Goal: Contribute content: Contribute content

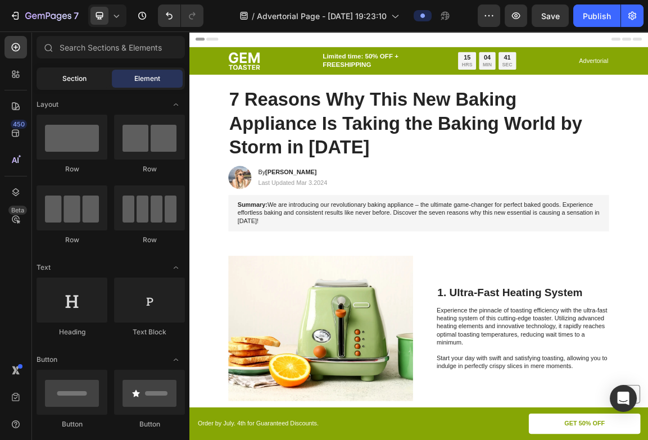
click at [84, 81] on span "Section" at bounding box center [74, 79] width 24 height 10
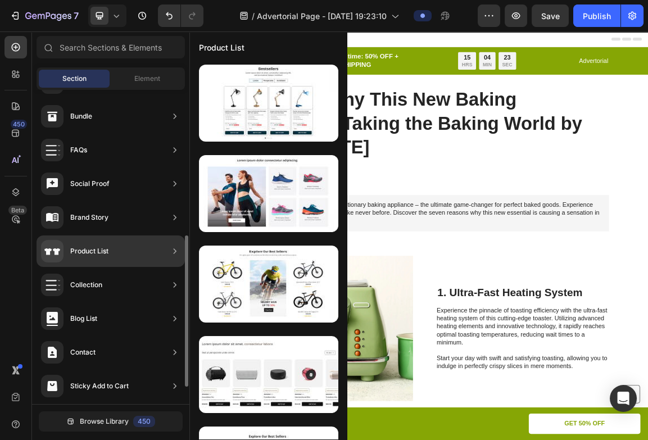
scroll to position [303, 0]
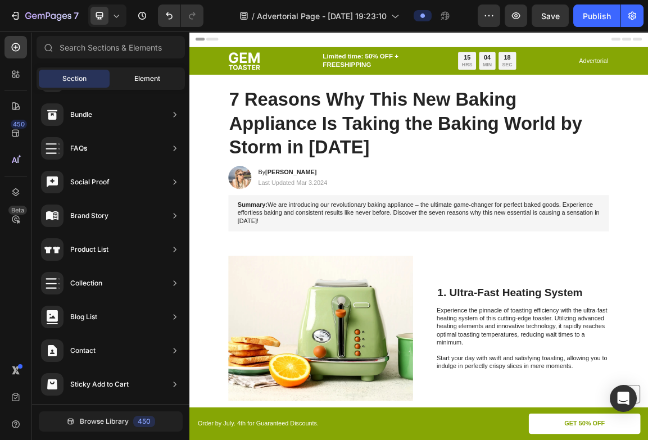
click at [146, 84] on div "Element" at bounding box center [147, 79] width 71 height 18
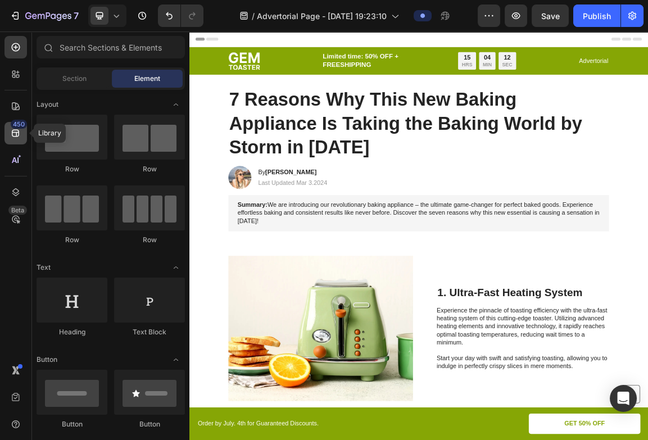
click at [19, 130] on icon at bounding box center [15, 132] width 11 height 11
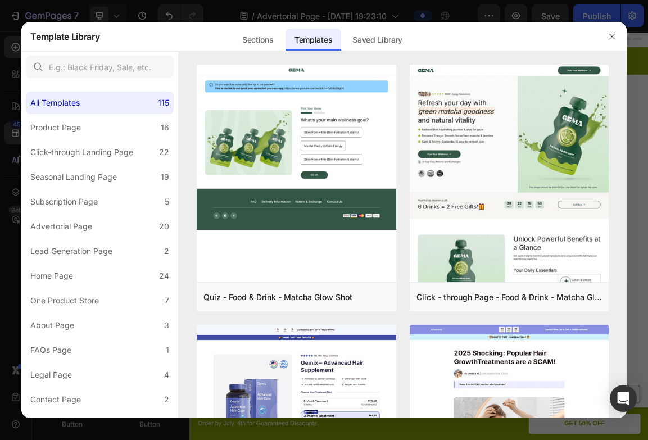
click at [10, 154] on div at bounding box center [324, 220] width 648 height 440
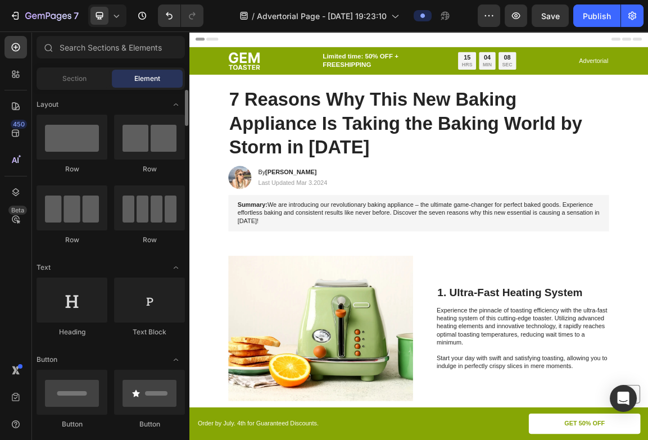
click at [84, 80] on span "Section" at bounding box center [74, 79] width 24 height 10
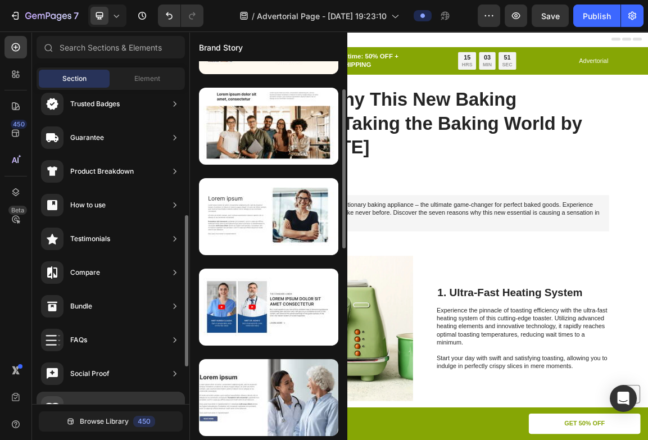
scroll to position [0, 0]
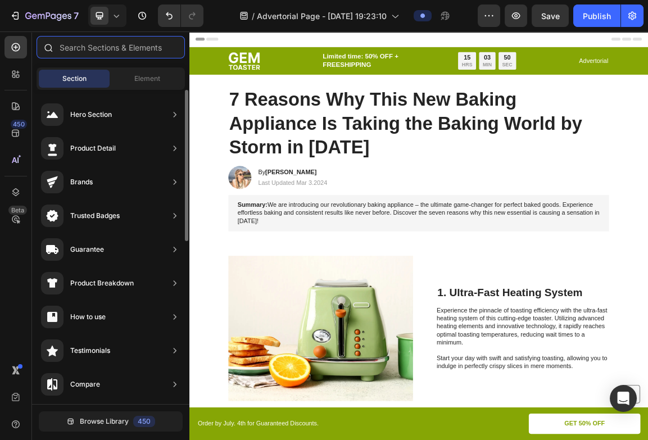
click at [138, 48] on input "text" at bounding box center [111, 47] width 148 height 22
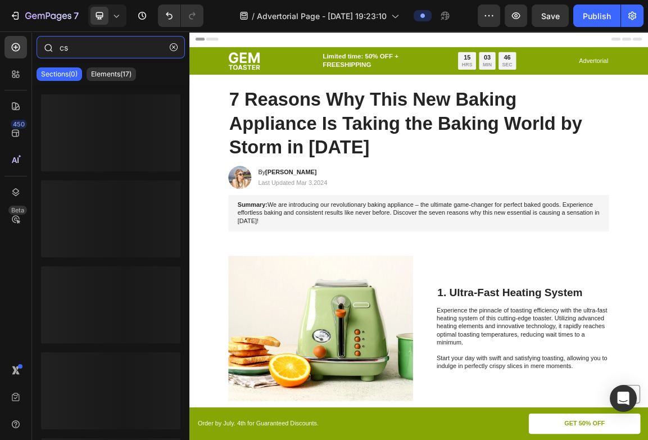
type input "c"
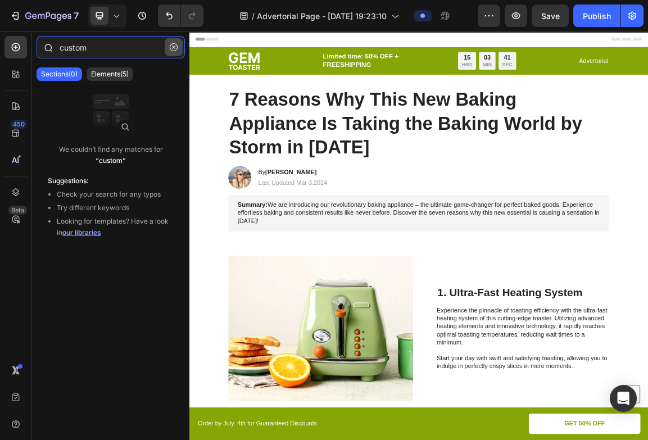
type input "custom"
click at [172, 47] on icon "button" at bounding box center [174, 47] width 8 height 8
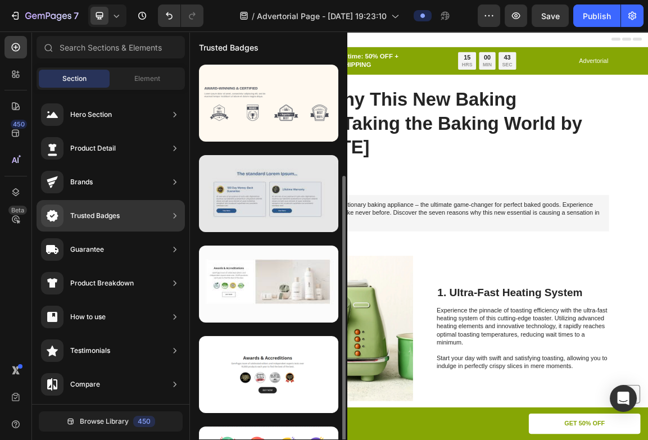
scroll to position [67, 0]
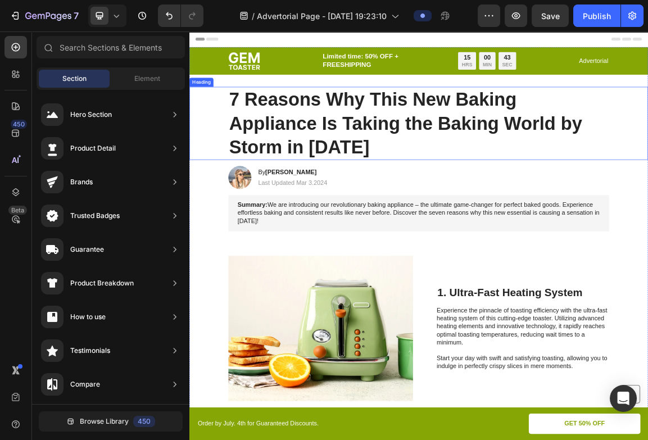
click at [462, 172] on h1 "7 Reasons Why This New Baking Appliance Is Taking the Baking World by Storm in …" at bounding box center [526, 166] width 559 height 107
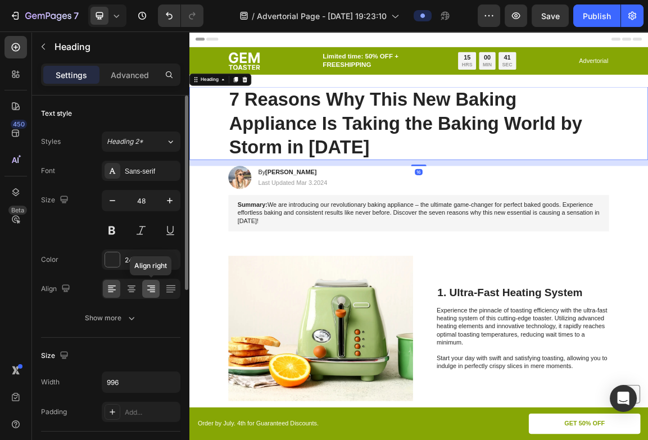
click at [147, 284] on icon at bounding box center [150, 288] width 11 height 11
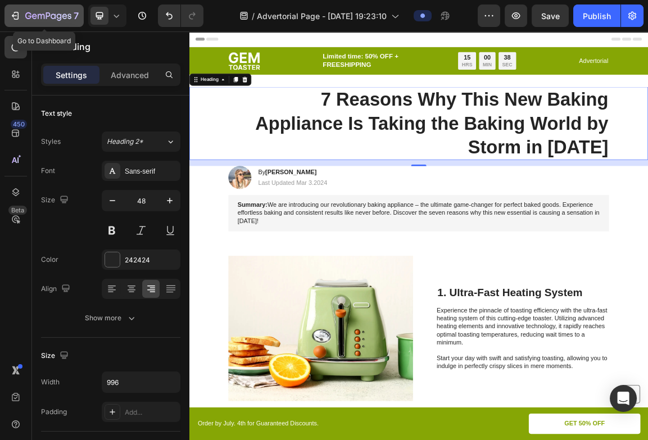
click at [14, 20] on icon "button" at bounding box center [15, 15] width 11 height 11
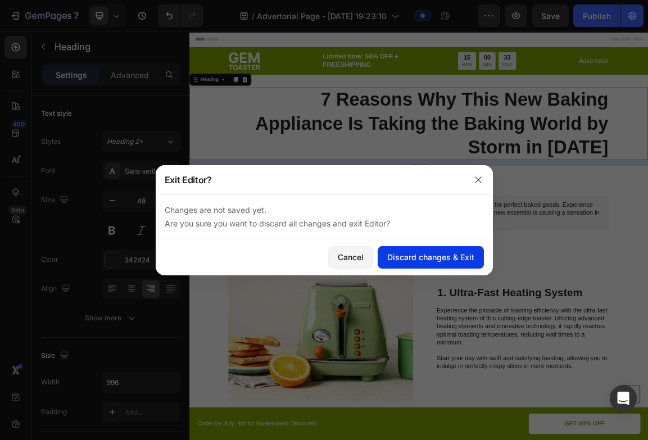
click at [390, 257] on div "Discard changes & Exit" at bounding box center [430, 257] width 87 height 12
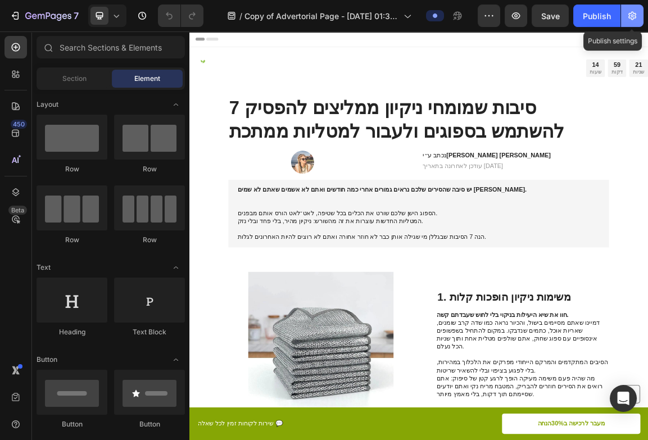
click at [630, 21] on button "button" at bounding box center [632, 15] width 22 height 22
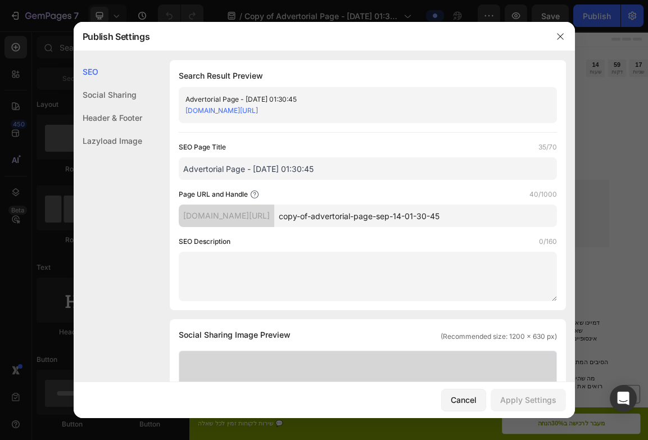
click at [582, 283] on div at bounding box center [324, 220] width 648 height 440
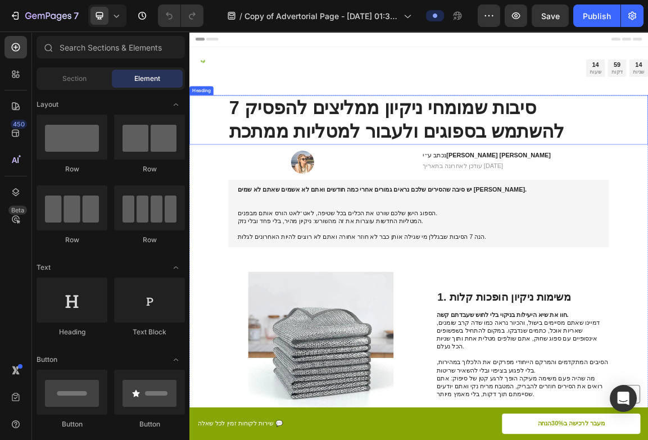
click at [586, 131] on strong "7 סיבות שמומחי ניקיון ממליצים להפסיק להשתמש בספוגים ולעבור למטליות ממתכת" at bounding box center [494, 161] width 492 height 65
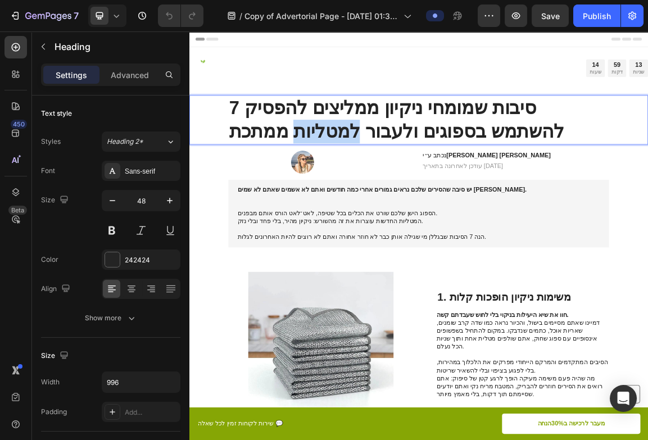
click at [413, 176] on strong "7 סיבות שמומחי ניקיון ממליצים להפסיק להשתמש בספוגים ולעבור למטליות ממתכת" at bounding box center [494, 161] width 492 height 65
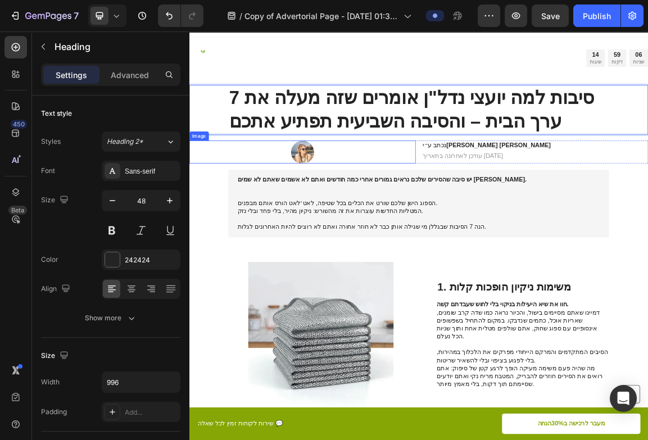
scroll to position [10, 0]
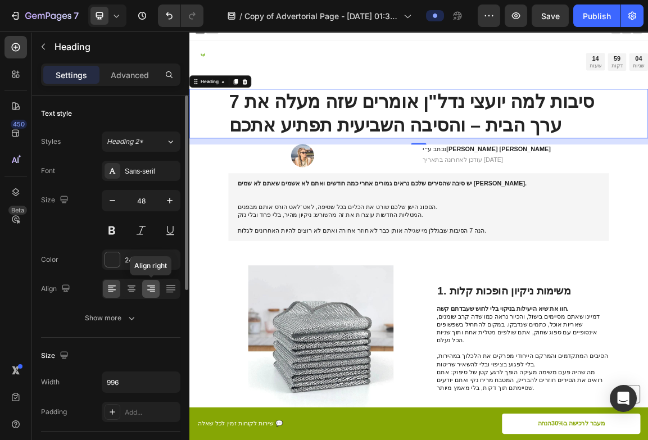
click at [152, 288] on icon at bounding box center [152, 288] width 6 height 1
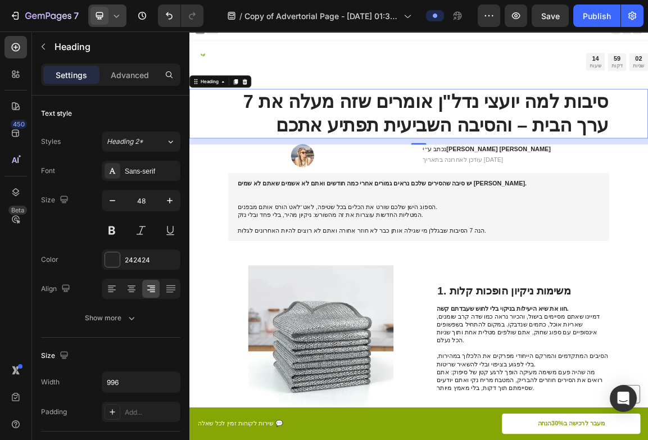
click at [108, 20] on div at bounding box center [107, 15] width 38 height 22
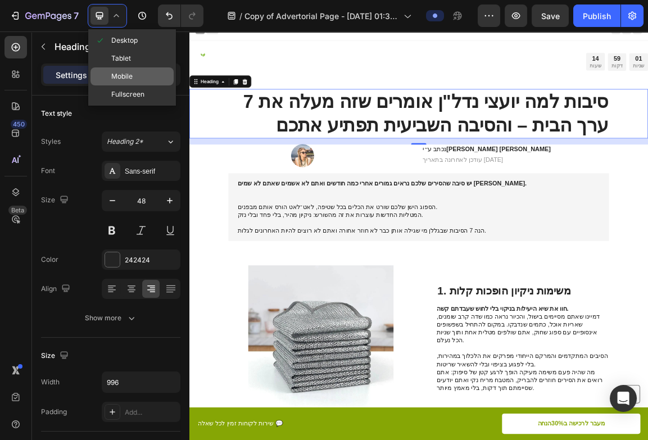
click at [114, 75] on span "Mobile" at bounding box center [121, 76] width 21 height 11
type input "35"
type input "100%"
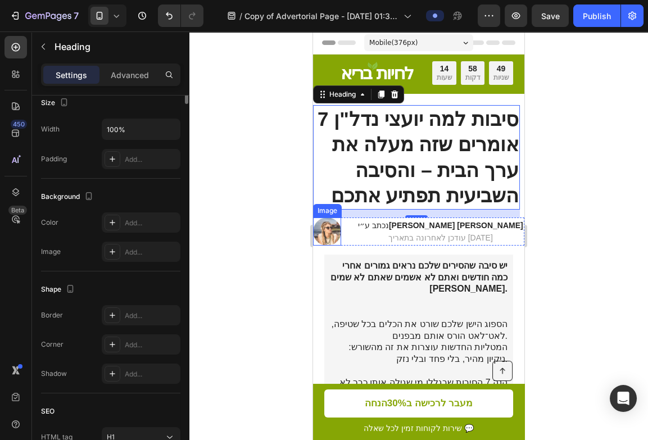
scroll to position [352, 0]
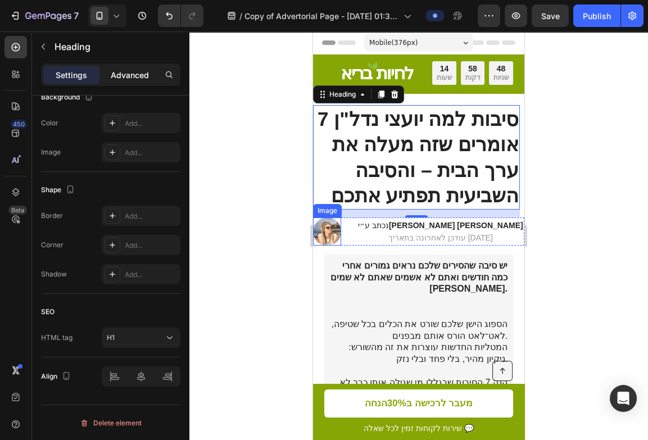
click at [117, 75] on p "Advanced" at bounding box center [130, 75] width 38 height 12
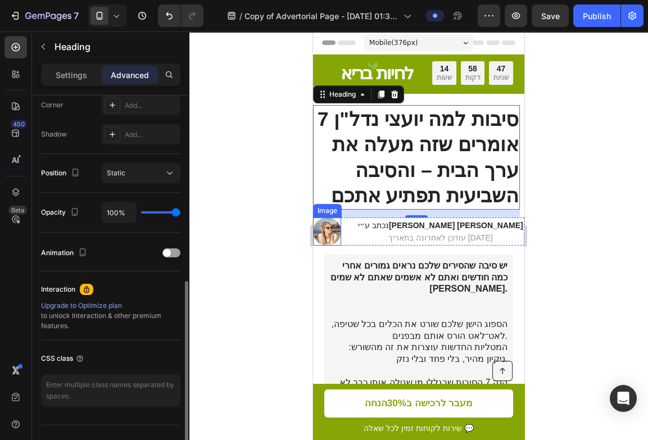
scroll to position [372, 0]
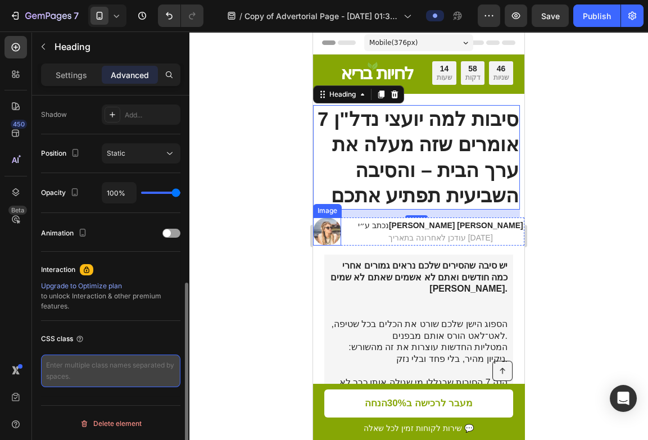
click at [96, 364] on textarea at bounding box center [110, 370] width 139 height 33
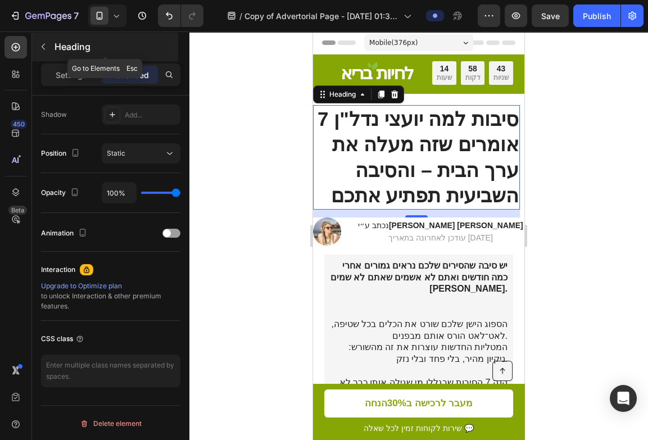
click at [44, 51] on icon "button" at bounding box center [43, 46] width 9 height 9
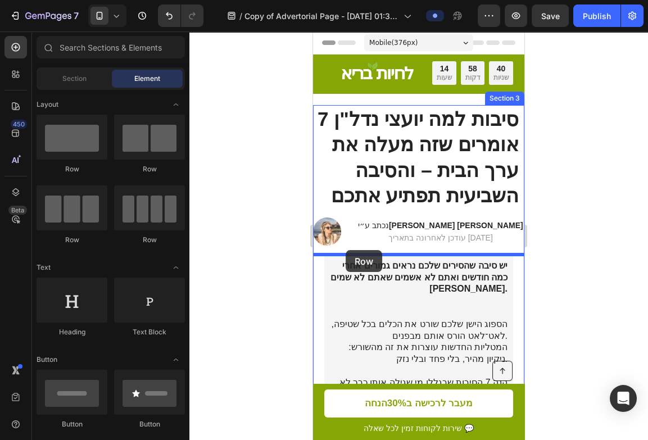
drag, startPoint x: 388, startPoint y: 180, endPoint x: 345, endPoint y: 250, distance: 81.7
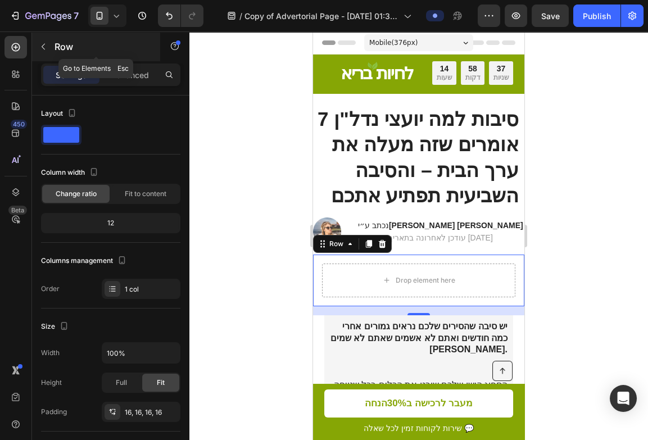
click at [43, 47] on icon "button" at bounding box center [43, 46] width 9 height 9
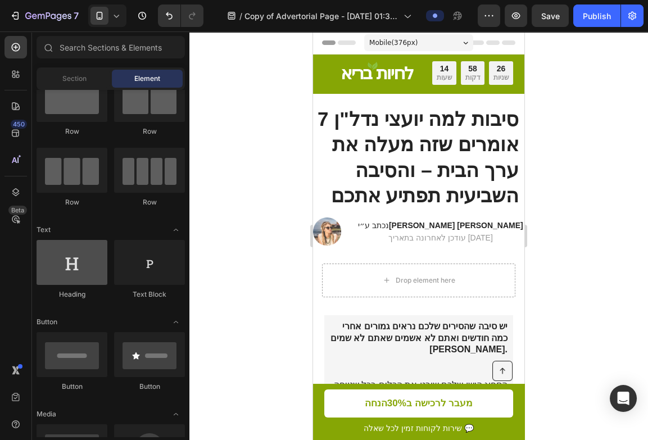
scroll to position [0, 0]
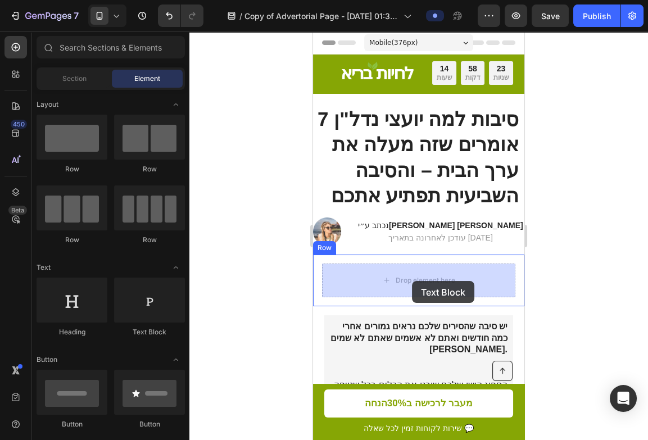
drag, startPoint x: 445, startPoint y: 334, endPoint x: 412, endPoint y: 281, distance: 62.6
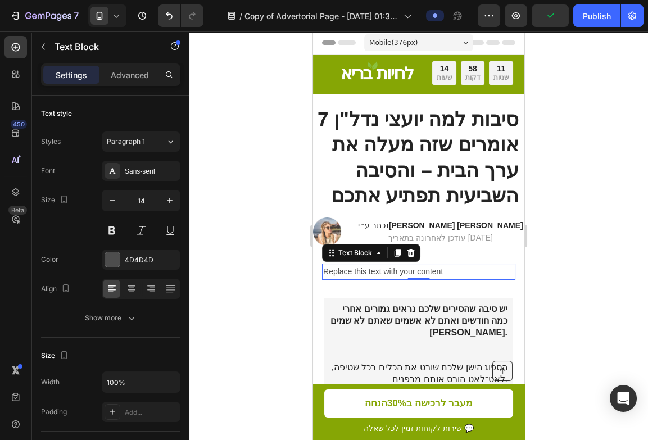
click at [351, 270] on div "Replace this text with your content" at bounding box center [418, 271] width 193 height 16
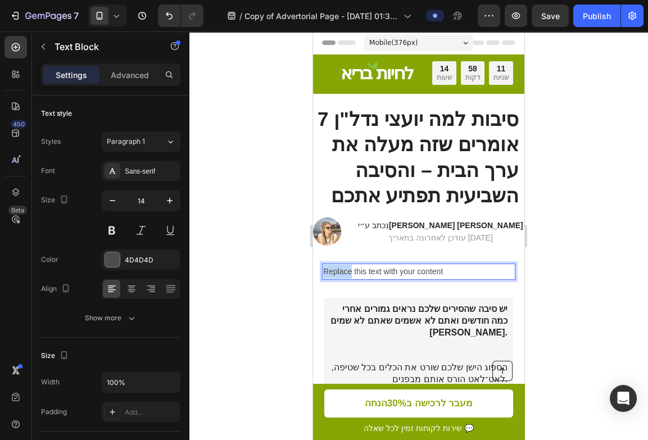
click at [351, 270] on p "Replace this text with your content" at bounding box center [418, 272] width 191 height 14
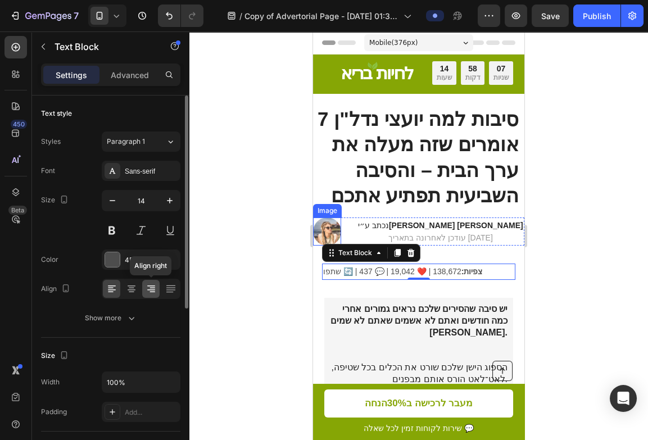
click at [143, 291] on div at bounding box center [150, 289] width 17 height 18
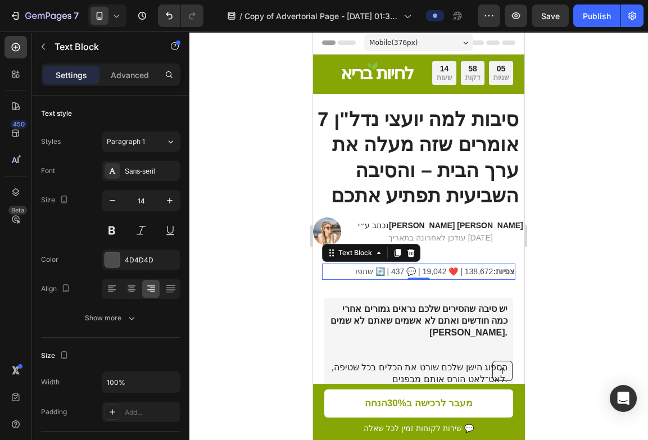
click at [377, 270] on p "צפיות: 138,672 | ❤️ 19,042 | 💬 437 | 🔄 שתפו" at bounding box center [418, 272] width 191 height 14
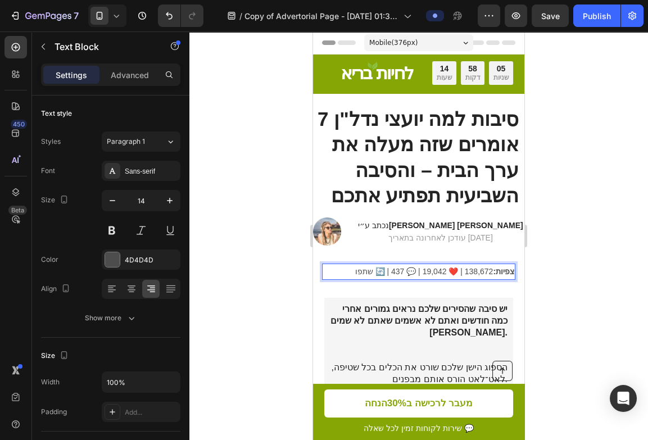
click at [388, 270] on p "צפיות: 138,672 | ❤️ 19,042 | 💬 437 | 🔄 שתפו" at bounding box center [418, 272] width 191 height 14
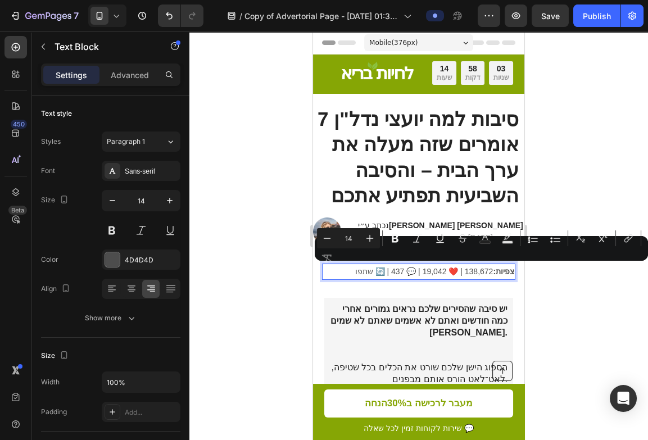
drag, startPoint x: 386, startPoint y: 270, endPoint x: 357, endPoint y: 274, distance: 28.9
click at [357, 274] on p "צפיות: 138,672 | ❤️ 19,042 | 💬 437 | 🔄 שתפו" at bounding box center [418, 272] width 191 height 14
click at [384, 273] on p "צפיות: 138,672 | ❤️ 19,042 | 💬 437 | 🔄 שתפו" at bounding box center [418, 272] width 191 height 14
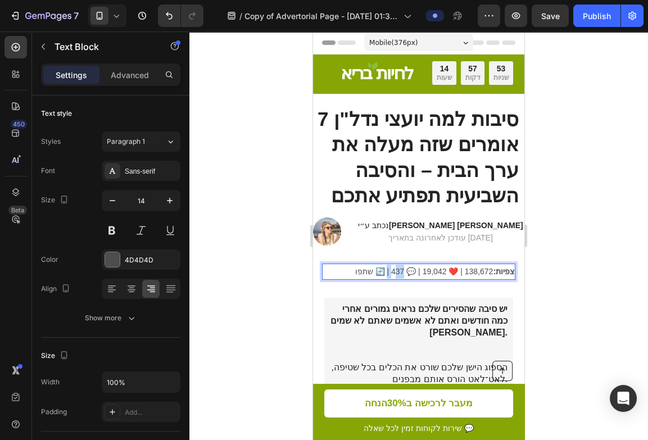
click at [390, 272] on p "צפיות: 138,672 | ❤️ 19,042 | 💬 437 | 🔄 שתפו" at bounding box center [418, 272] width 191 height 14
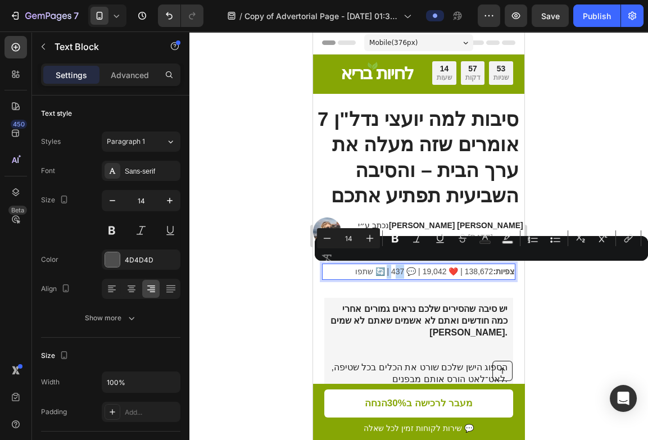
click at [390, 272] on p "צפיות: 138,672 | ❤️ 19,042 | 💬 437 | 🔄 שתפו" at bounding box center [418, 272] width 191 height 14
drag, startPoint x: 391, startPoint y: 271, endPoint x: 355, endPoint y: 273, distance: 36.0
click at [355, 273] on p "צפיות: 138,672 | ❤️ 19,042 | 💬 437 | 🔄 שתפו" at bounding box center [418, 272] width 191 height 14
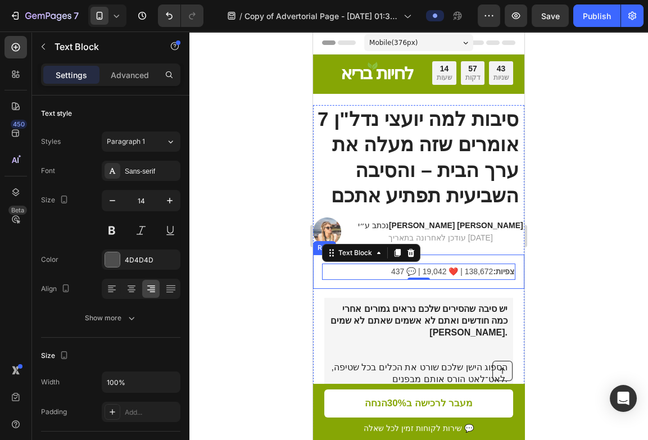
click at [568, 225] on div at bounding box center [418, 235] width 458 height 408
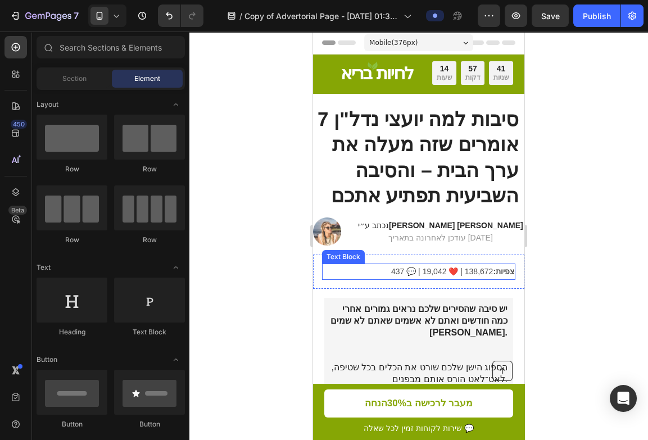
click at [450, 272] on p "צפיות: 138,672 | ❤️ 19,042 | 💬 437" at bounding box center [418, 272] width 191 height 14
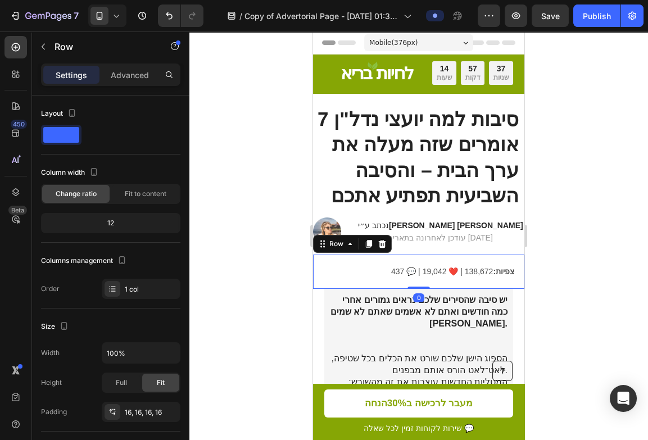
drag, startPoint x: 419, startPoint y: 295, endPoint x: 419, endPoint y: 264, distance: 31.5
click at [419, 264] on div "צפיות: 138,672 | ❤️ 19,042 | 💬 437 Text Block Row 0" at bounding box center [418, 271] width 211 height 34
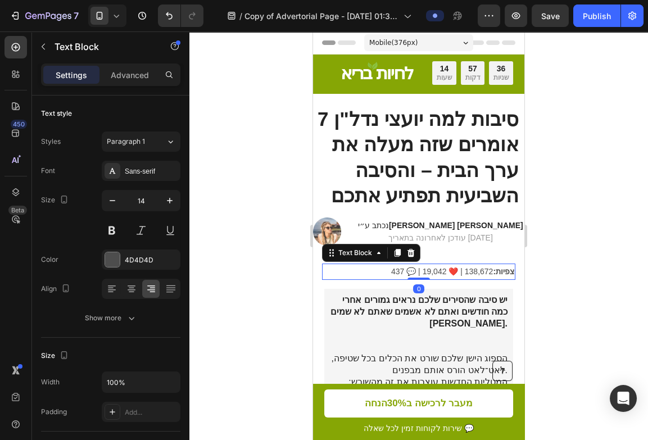
click at [402, 265] on p "צפיות: 138,672 | ❤️ 19,042 | 💬 437" at bounding box center [418, 272] width 191 height 14
click at [434, 256] on div "צפיות: 138,672 | ❤️ 19,042 | 💬 437 Text Block 0 Row" at bounding box center [418, 271] width 211 height 34
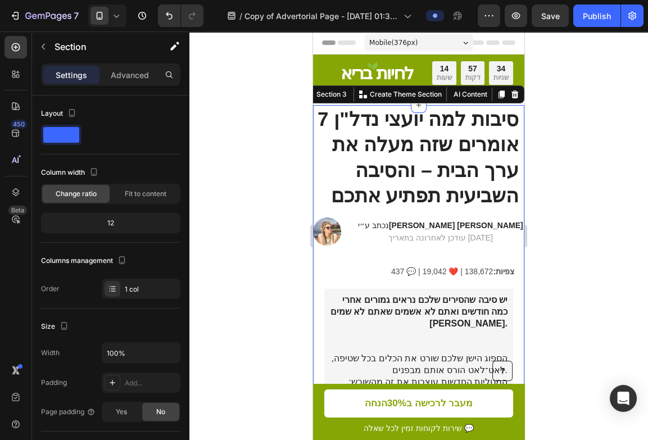
click at [423, 265] on p "צפיות: 138,672 | ❤️ 19,042 | 💬 437" at bounding box center [418, 272] width 191 height 14
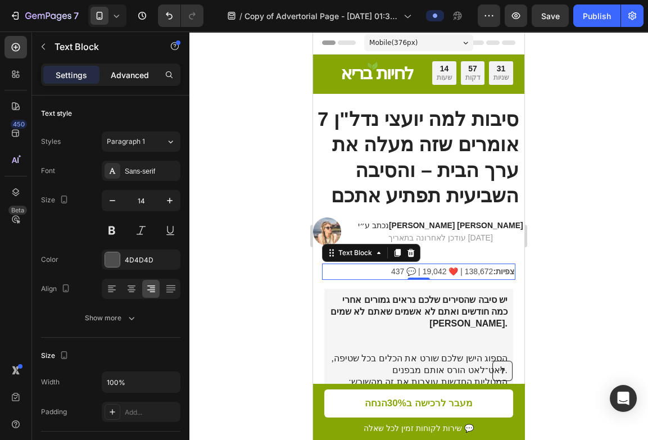
click at [132, 83] on div "Advanced" at bounding box center [130, 75] width 56 height 18
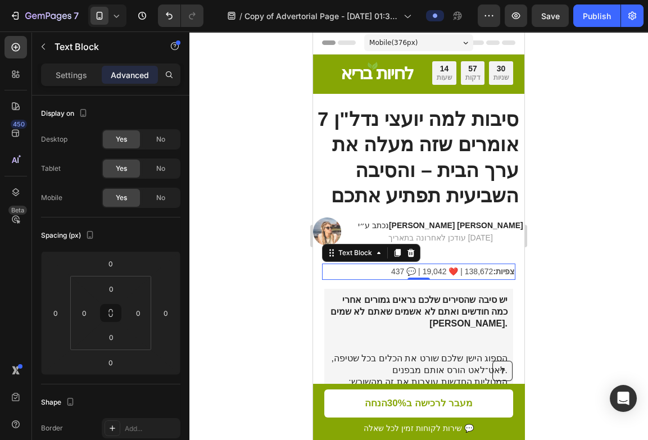
click at [129, 78] on p "Advanced" at bounding box center [130, 75] width 38 height 12
click at [138, 0] on html "7 Version history / Copy of Advertorial Page - [DATE] 01:30:45 Preview Save Pub…" at bounding box center [324, 0] width 648 height 0
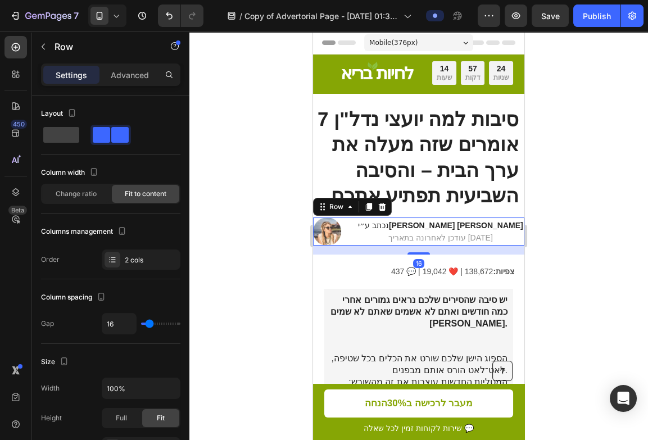
click at [494, 229] on div "Image נכתב ע״י [PERSON_NAME] [PERSON_NAME] Heading עודכן לאחרונה בתאריך [DATE] …" at bounding box center [418, 231] width 211 height 28
click at [140, 77] on p "Advanced" at bounding box center [130, 75] width 38 height 12
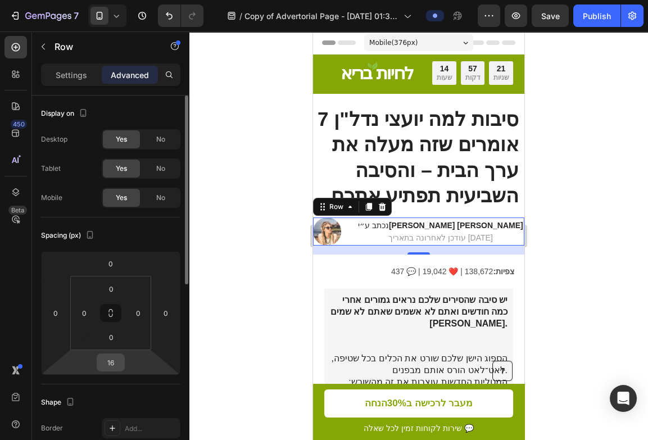
click at [115, 361] on input "16" at bounding box center [110, 362] width 22 height 17
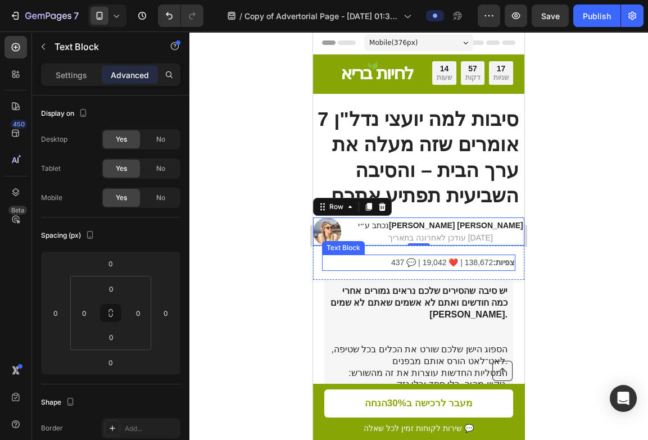
click at [372, 260] on p "צפיות: 138,672 | ❤️ 19,042 | 💬 437" at bounding box center [418, 263] width 191 height 14
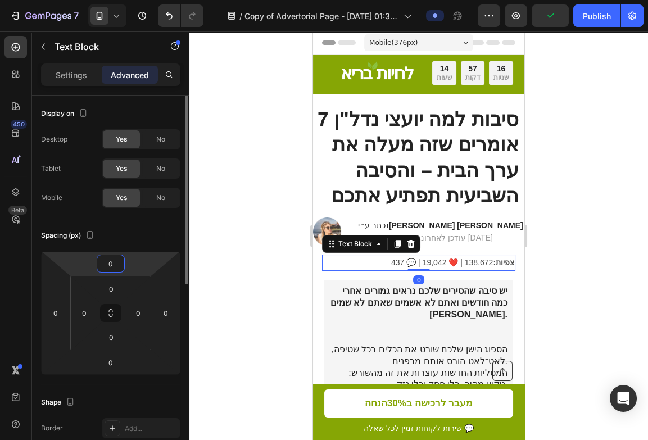
click at [116, 266] on input "0" at bounding box center [110, 263] width 22 height 17
type input "-5"
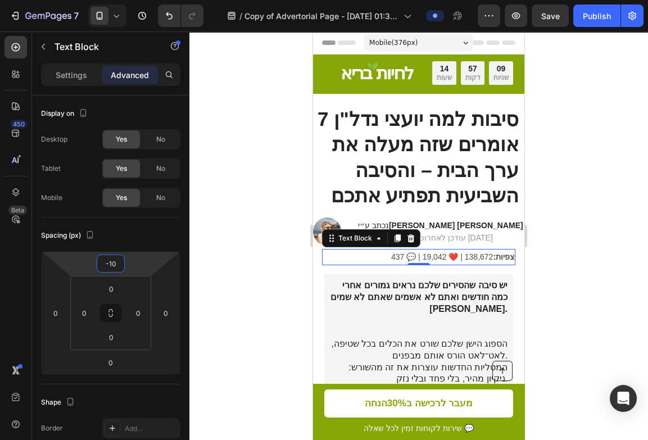
type input "-10"
click at [555, 251] on div at bounding box center [418, 235] width 458 height 408
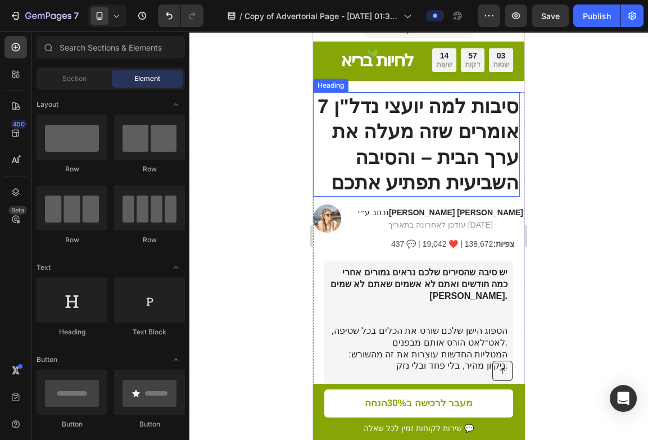
scroll to position [22, 0]
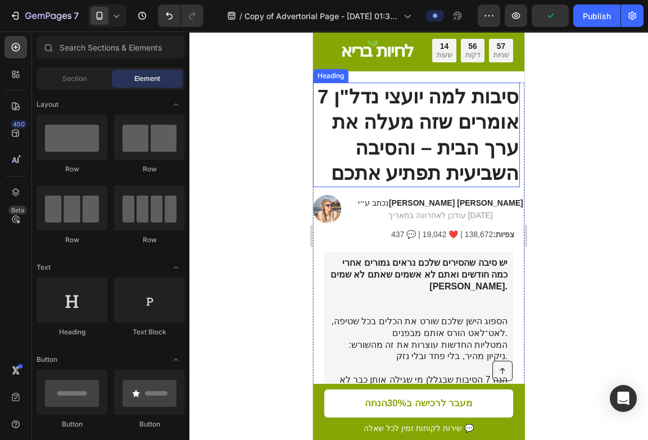
click at [433, 105] on strong "7 סיבות למה יועצי נדל"ן אומרים שזה מעלה את ערך הבית – והסיבה השביעית תפתיע אתכם" at bounding box center [417, 134] width 201 height 99
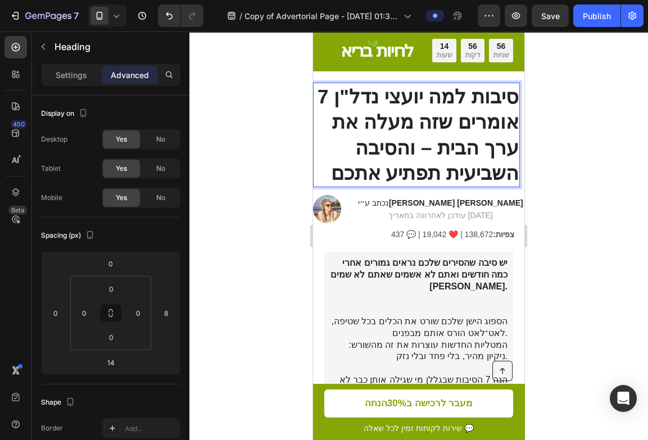
click at [441, 129] on strong "7 סיבות למה יועצי נדל"ן אומרים שזה מעלה את ערך הבית – והסיבה השביעית תפתיע אתכם" at bounding box center [417, 134] width 201 height 99
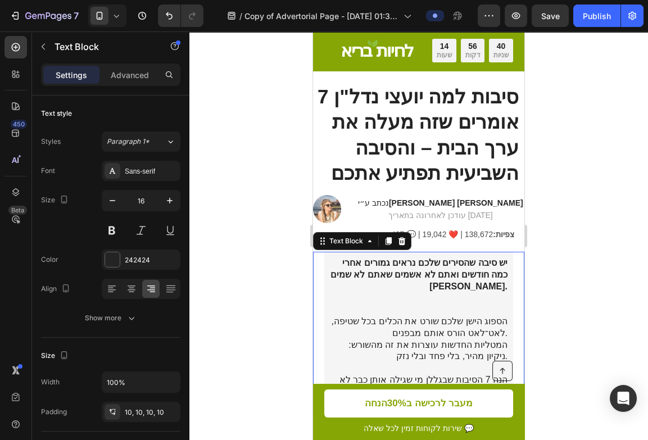
click at [389, 292] on p "יש סיבה שהסירים שלכם נראים גמורים אחרי כמה חודשים ואתם לא אשמים שאתם לא שמים [P…" at bounding box center [418, 286] width 177 height 58
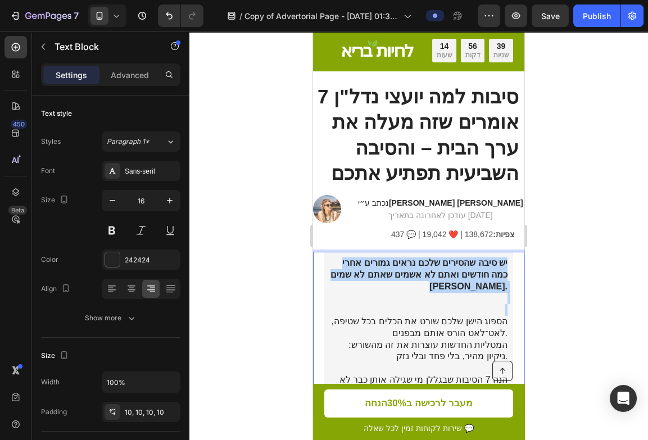
click at [389, 292] on p "יש סיבה שהסירים שלכם נראים גמורים אחרי כמה חודשים ואתם לא אשמים שאתם לא שמים [P…" at bounding box center [418, 286] width 177 height 58
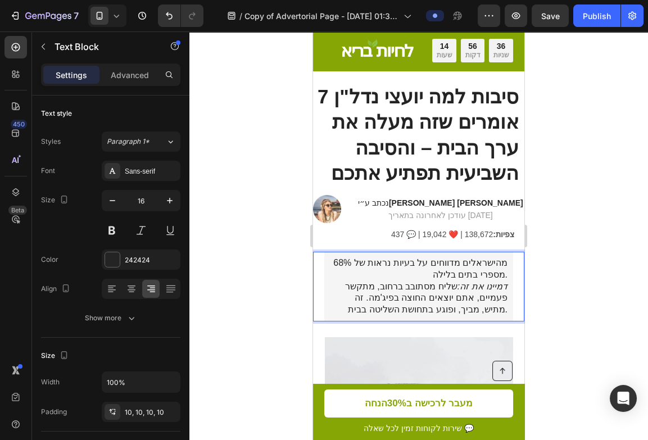
click at [416, 277] on p "68% מהישראלים מדווחים על בעיות נראות של מספרי בתים בלילה. דמיינו את זה: שליח מס…" at bounding box center [418, 286] width 177 height 58
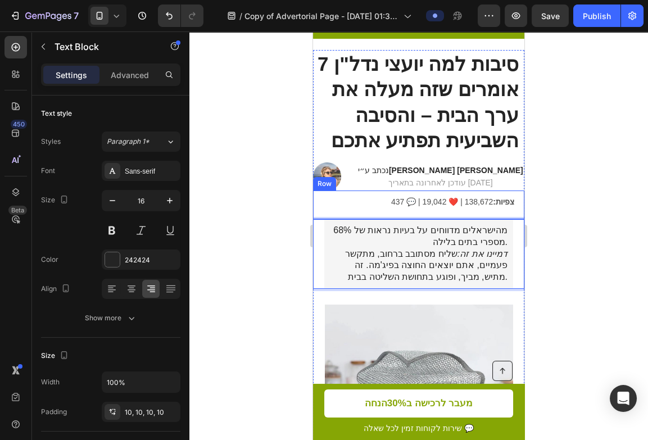
scroll to position [53, 0]
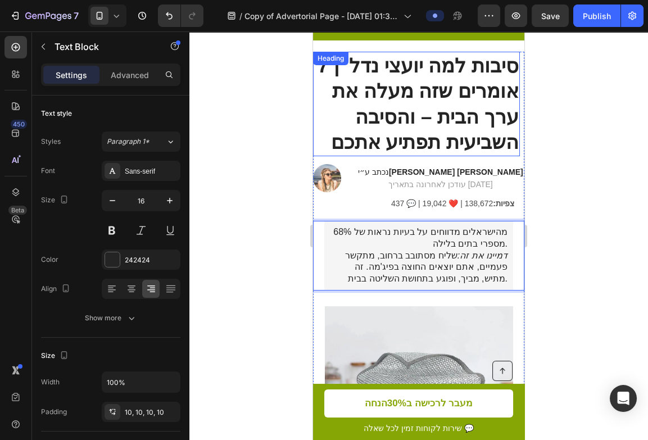
click at [442, 76] on p "⁠⁠⁠⁠⁠⁠⁠ 7 סיבות למה יועצי נדל"ן אומרים שזה מעלה את ערך הבית – והסיבה השביעית תפ…" at bounding box center [416, 104] width 204 height 102
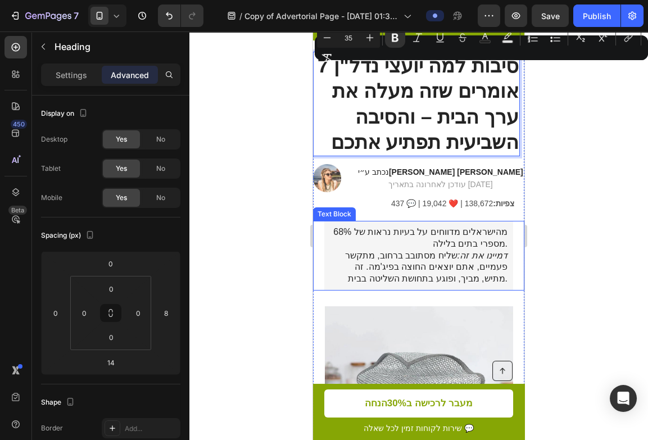
click at [349, 258] on p "68% מהישראלים מדווחים על בעיות נראות של מספרי בתים בלילה. דמיינו את זה: שליח מס…" at bounding box center [418, 255] width 177 height 58
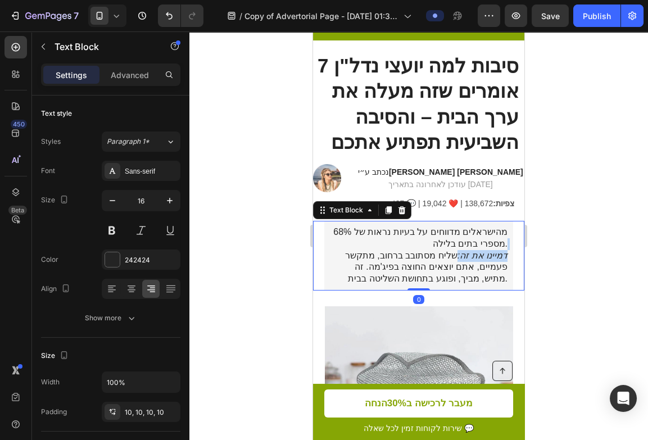
click at [349, 258] on p "68% מהישראלים מדווחים על בעיות נראות של מספרי בתים בלילה. דמיינו את זה: שליח מס…" at bounding box center [418, 255] width 177 height 58
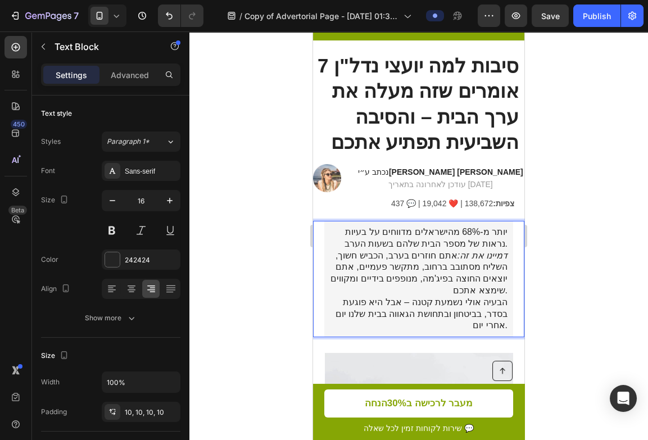
click at [376, 246] on p "יותר מ-68% מהישראלים מדווחים על בעיות נראות של מספר הבית שלהם בשעות הערב. דמיינ…" at bounding box center [418, 278] width 177 height 105
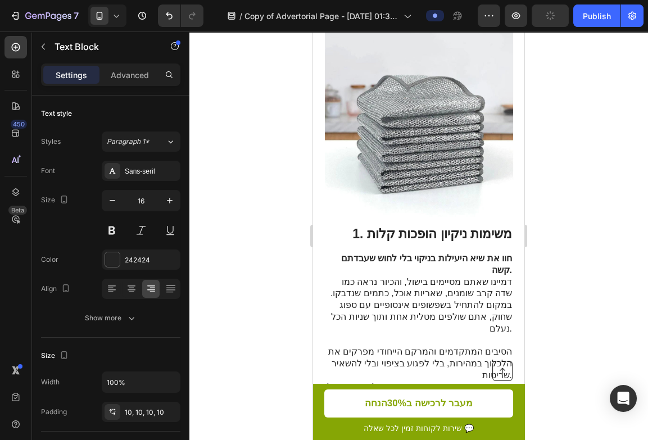
scroll to position [393, 0]
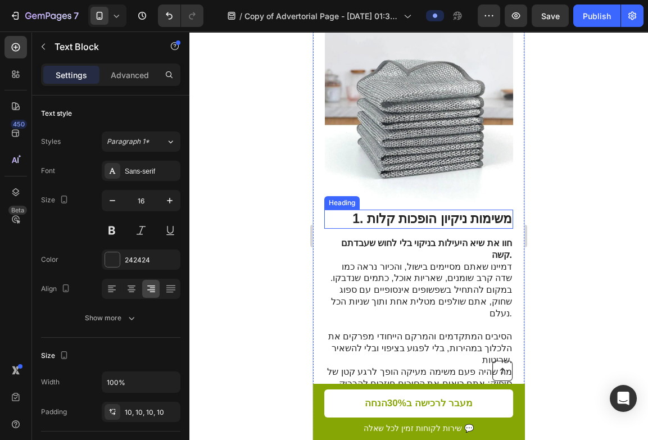
click at [403, 211] on h2 "1. משימות ניקיון הופכות קלות" at bounding box center [418, 218] width 189 height 19
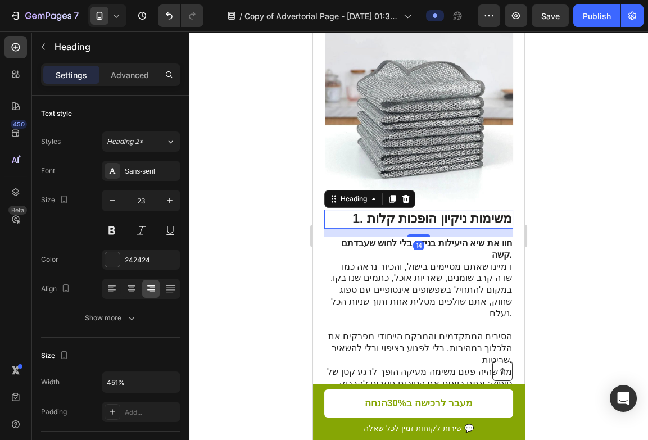
click at [403, 211] on h2 "1. משימות ניקיון הופכות קלות" at bounding box center [418, 218] width 189 height 19
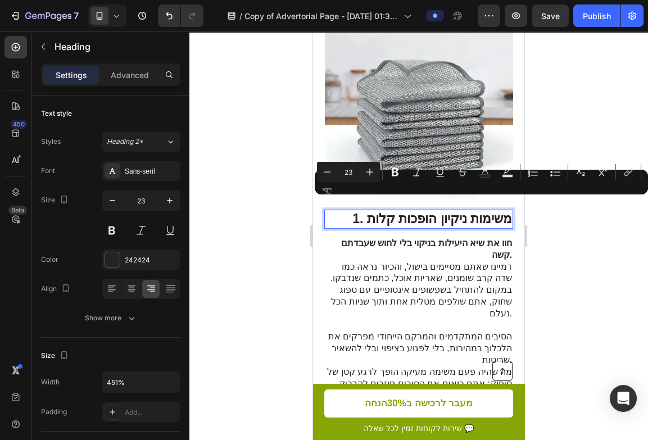
click at [302, 244] on div at bounding box center [418, 235] width 458 height 408
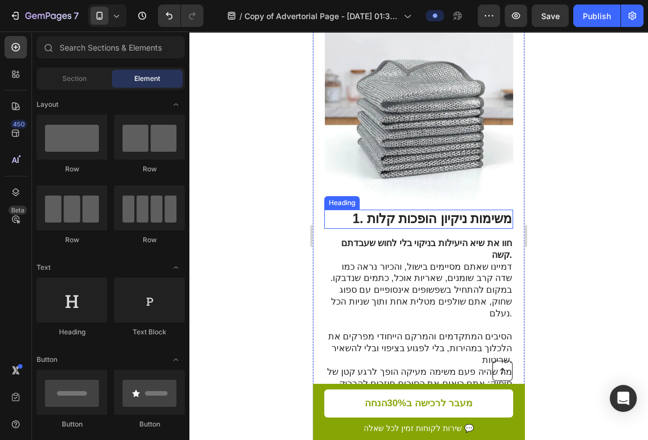
click at [400, 211] on p "1. משימות ניקיון הופכות קלות" at bounding box center [418, 219] width 186 height 17
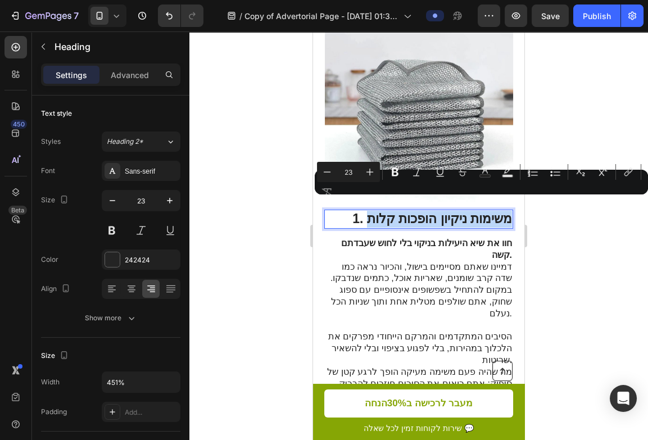
drag, startPoint x: 371, startPoint y: 207, endPoint x: 509, endPoint y: 206, distance: 137.6
click at [509, 211] on p "1. משימות ניקיון הופכות קלות" at bounding box center [418, 219] width 186 height 17
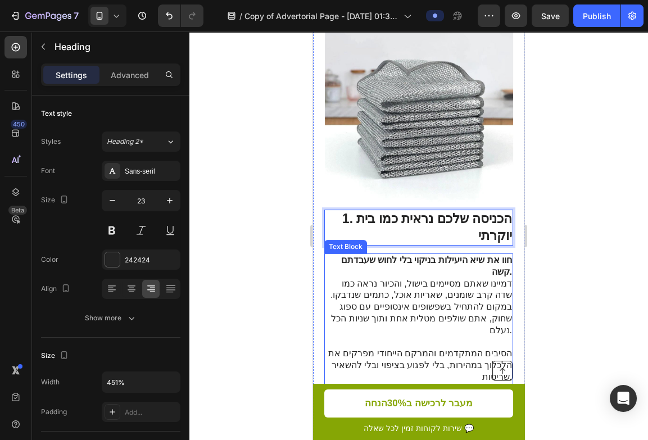
click at [435, 268] on p "חוו את שיא היעילות בניקוי בלי לחוש שעבדתם קשה. דמיינו שאתם מסיימים בישול, והכיו…" at bounding box center [418, 295] width 188 height 82
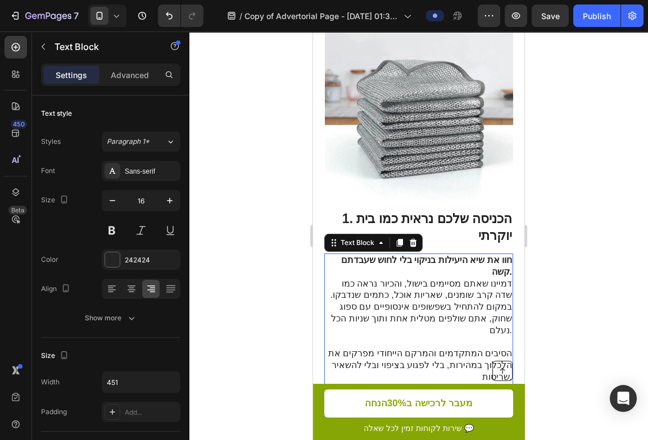
click at [435, 268] on p "חוו את שיא היעילות בניקוי בלי לחוש שעבדתם קשה. דמיינו שאתם מסיימים בישול, והכיו…" at bounding box center [418, 295] width 188 height 82
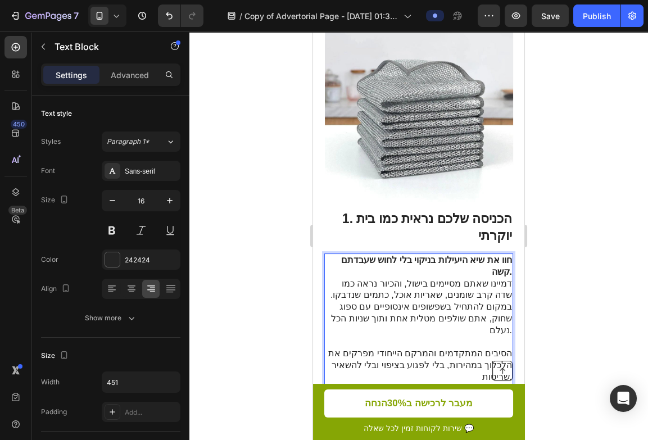
click at [435, 268] on p "חוו את שיא היעילות בניקוי בלי לחוש שעבדתם קשה. דמיינו שאתם מסיימים בישול, והכיו…" at bounding box center [418, 295] width 188 height 82
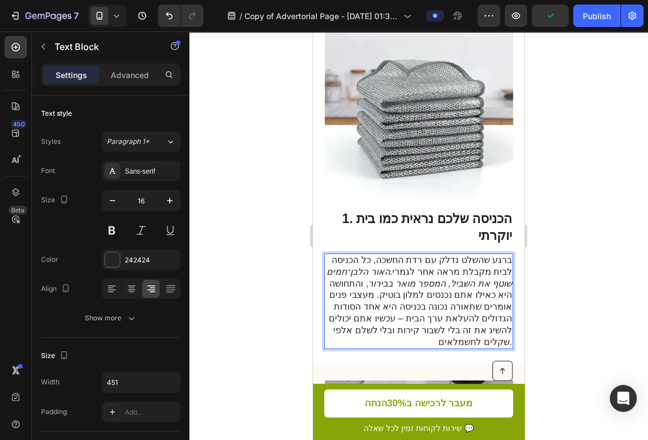
click at [419, 259] on p "ברגע שהשלט נדלק עם רדת החשכה, כל הכניסה לבית מקבלת מראה אחר לגמרי. האור הלבן־חמ…" at bounding box center [418, 300] width 188 height 93
click at [512, 260] on div "ברגע שהשלט נדלק עם רדת החשכה, כל הכניסה לבית מקבלת מראה אחר לגמרי. האור הלבן־חמ…" at bounding box center [418, 300] width 189 height 95
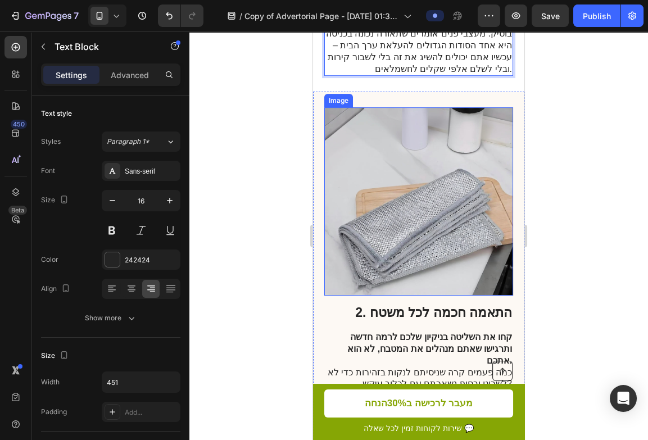
scroll to position [764, 0]
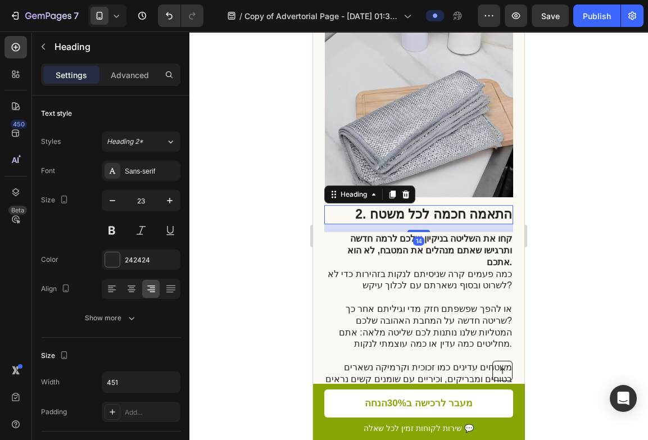
click at [385, 207] on strong ". התאמה חכמה לכל משטח" at bounding box center [436, 214] width 149 height 15
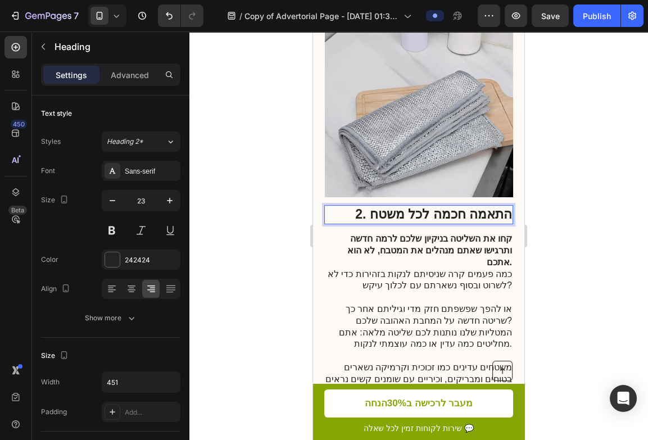
click at [382, 207] on strong ". התאמה חכמה לכל משטח" at bounding box center [436, 214] width 149 height 15
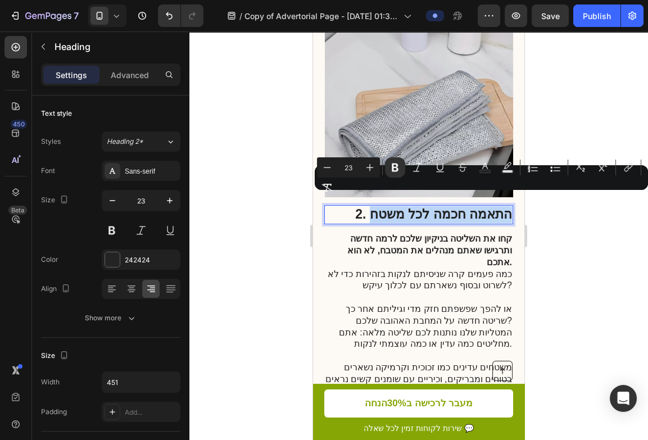
drag, startPoint x: 379, startPoint y: 203, endPoint x: 509, endPoint y: 203, distance: 130.3
click at [509, 207] on strong ". התאמה חכמה לכל משטח" at bounding box center [436, 214] width 149 height 15
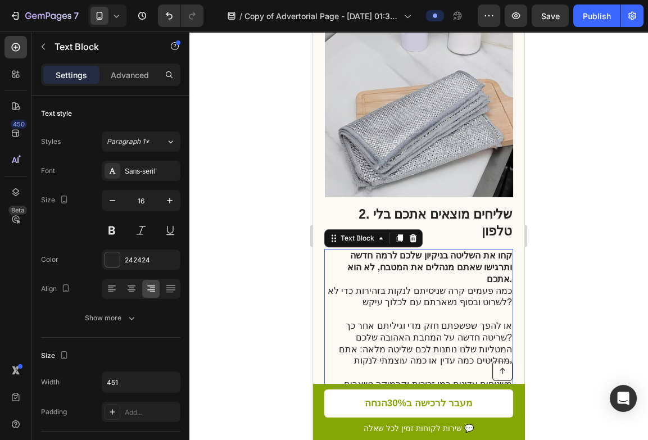
click at [358, 320] on p "או להפך שפשפתם חזק מדי וגיליתם אחר כך שריטה חדשה על המחבת האהובה שלכם?" at bounding box center [418, 332] width 188 height 24
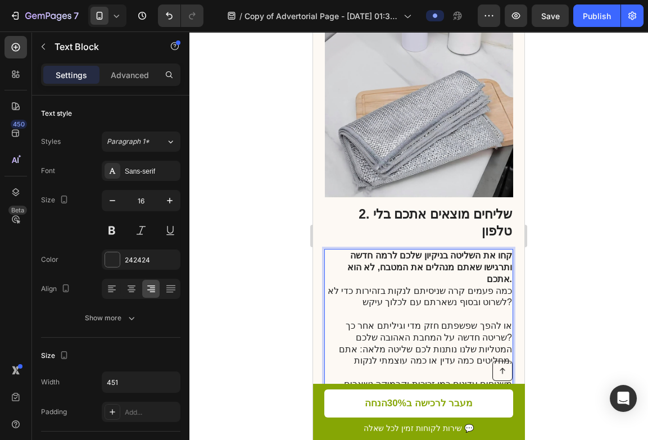
click at [358, 320] on p "או להפך שפשפתם חזק מדי וגיליתם אחר כך שריטה חדשה על המחבת האהובה שלכם?" at bounding box center [418, 332] width 188 height 24
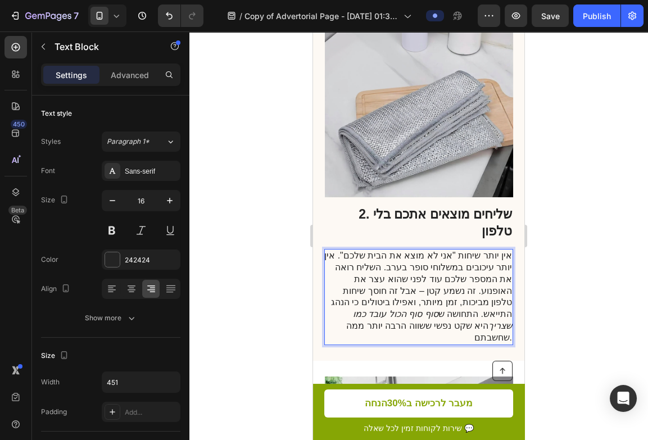
click at [348, 250] on p "אין יותר שיחות "אני לא מוצא את הבית שלכם". אין יותר עיכובים במשלוחי סופר בערב. …" at bounding box center [418, 296] width 188 height 93
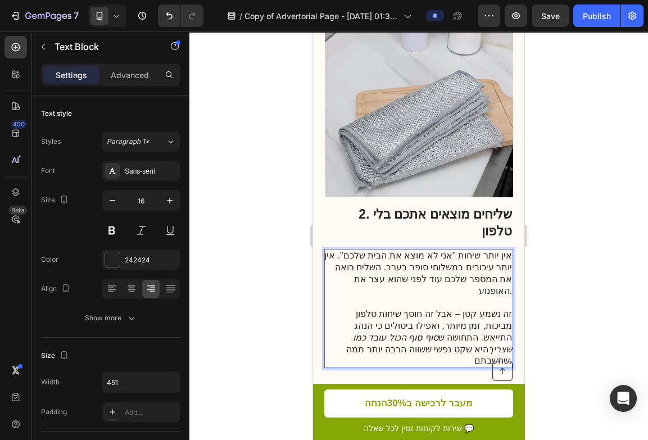
click at [361, 288] on p "אין יותר שיחות "אני לא מוצא את הבית שלכם". אין יותר עיכובים במשלוחי סופר בערב. …" at bounding box center [418, 308] width 188 height 117
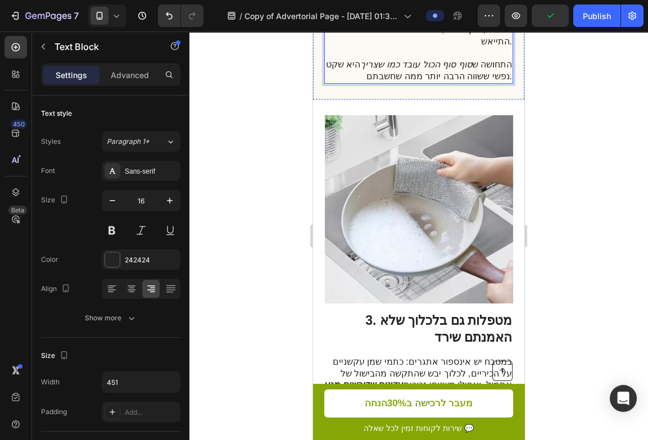
scroll to position [1083, 0]
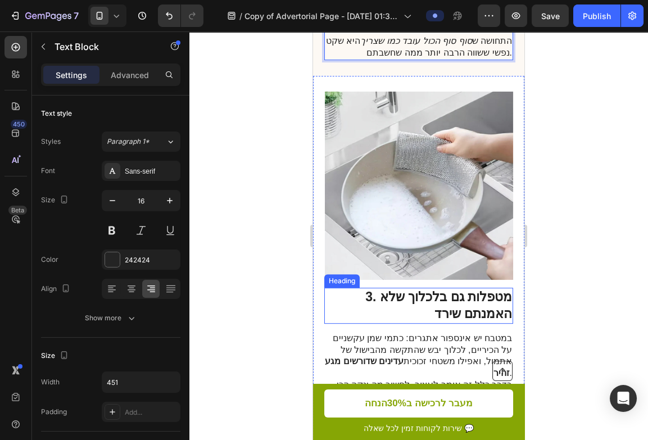
click at [440, 289] on strong "3. מטפלות גם בלכלוך שלא האמנתם שירד" at bounding box center [438, 304] width 147 height 31
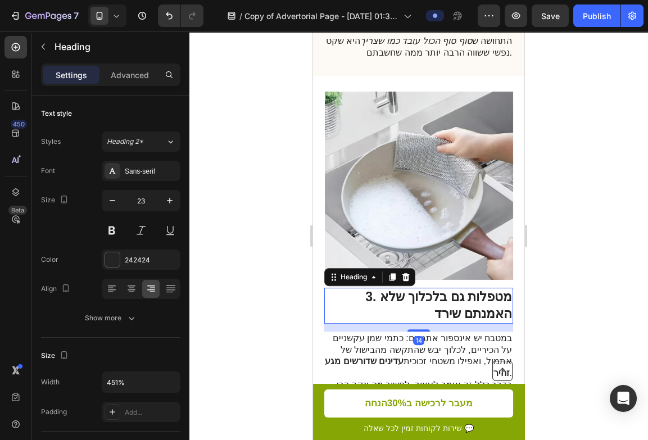
click at [440, 289] on strong "3. מטפלות גם בלכלוך שלא האמנתם שירד" at bounding box center [438, 304] width 147 height 31
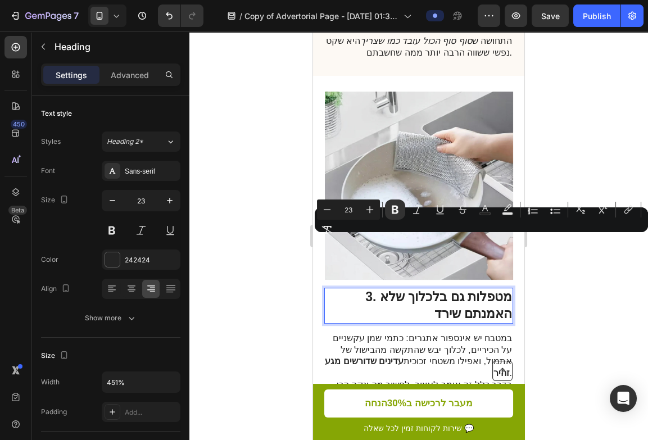
click at [425, 289] on p "3. מטפלות גם בלכלוך שלא האמנתם שירד" at bounding box center [418, 306] width 186 height 34
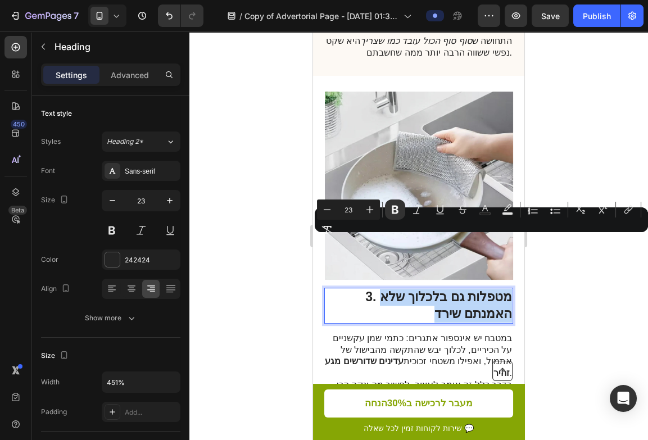
drag, startPoint x: 422, startPoint y: 263, endPoint x: 509, endPoint y: 239, distance: 90.3
click at [509, 289] on p "3. מטפלות גם בלכלוך שלא האמנתם שירד" at bounding box center [418, 306] width 186 height 34
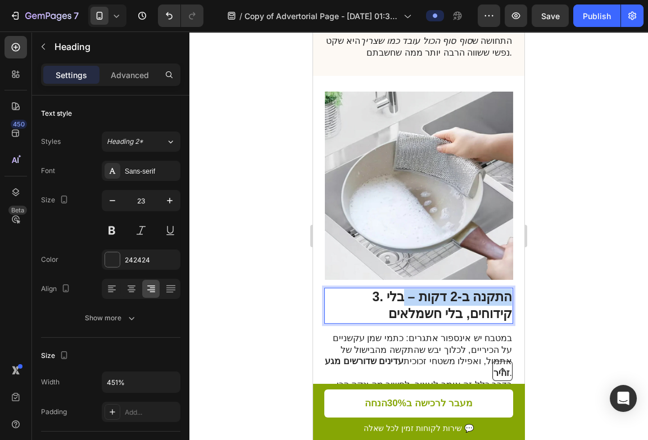
drag, startPoint x: 408, startPoint y: 246, endPoint x: 342, endPoint y: 250, distance: 65.8
click at [372, 289] on strong "3. התקנה ב-2 דקות – בלי קידוחים, בלי חשמלאים" at bounding box center [441, 304] width 139 height 31
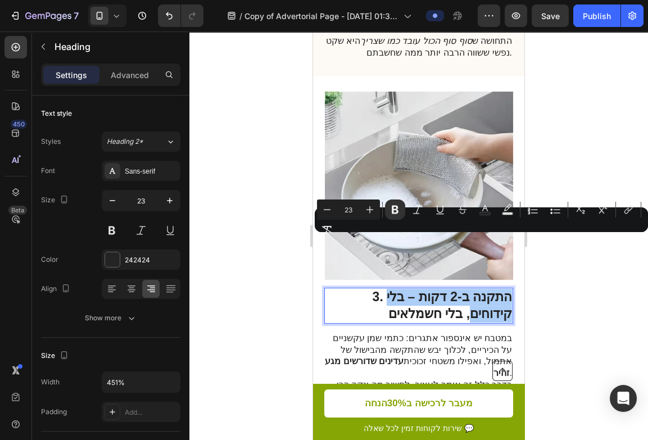
click at [418, 239] on div "Minus 23 Plus Bold Italic Underline Strikethrough Text Color Text Background Co…" at bounding box center [481, 219] width 329 height 40
click at [412, 289] on strong "3. התקנה ב-2 דקות – בלי קידוחים, בלי חשמלאים" at bounding box center [441, 304] width 139 height 31
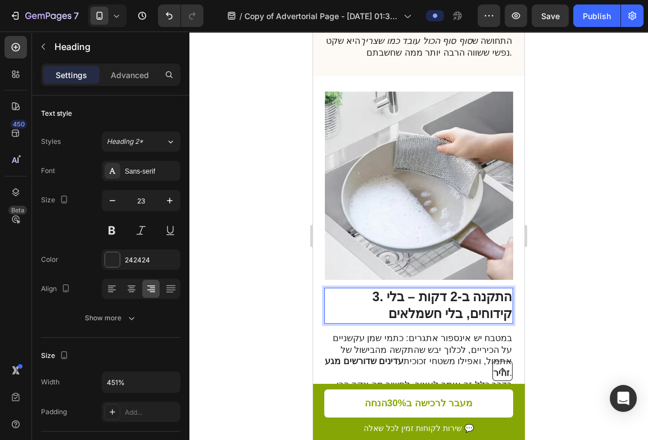
click at [422, 289] on strong "3. התקנה ב-2 דקות – בלי קידוחים, בלי חשמלאים" at bounding box center [441, 304] width 139 height 31
drag, startPoint x: 409, startPoint y: 243, endPoint x: 343, endPoint y: 247, distance: 66.4
click at [372, 289] on strong "3. התקנה ב-2 דקות – בלי קידוחים, בלי חשמלאים" at bounding box center [441, 304] width 139 height 31
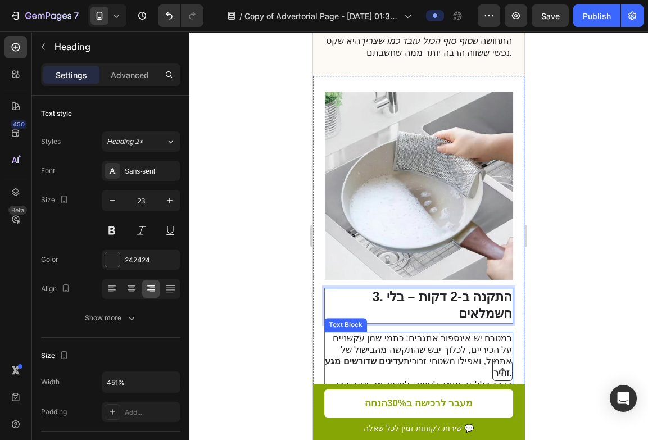
click at [409, 332] on p "במטבח יש אינספור אתגרים: כתמי שמן עקשניים על הכיריים, לכלוך יבש שהתקשה מהבישול …" at bounding box center [418, 373] width 188 height 82
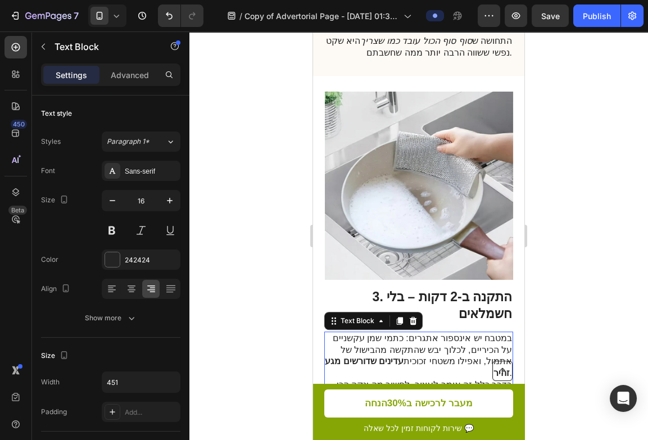
click at [409, 332] on p "במטבח יש אינספור אתגרים: כתמי שמן עקשניים על הכיריים, לכלוך יבש שהתקשה מהבישול …" at bounding box center [418, 373] width 188 height 82
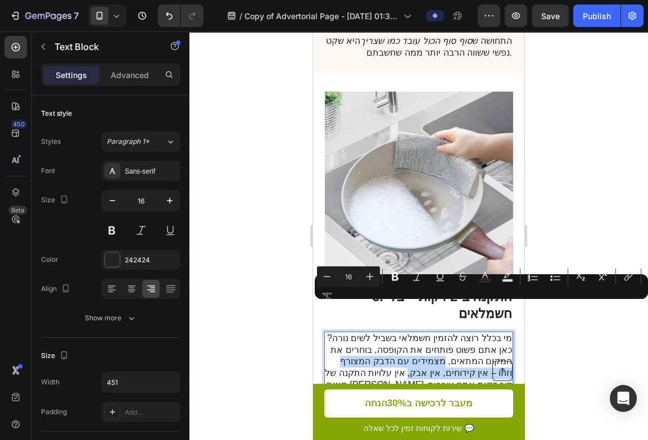
drag, startPoint x: 478, startPoint y: 311, endPoint x: 449, endPoint y: 316, distance: 29.1
click at [449, 332] on p "מי בכלל רוצה להזמין חשמלאי בשביל לשים נורה? כאן אתם פשוט פותחים את הקופסה, בוחר…" at bounding box center [418, 373] width 188 height 82
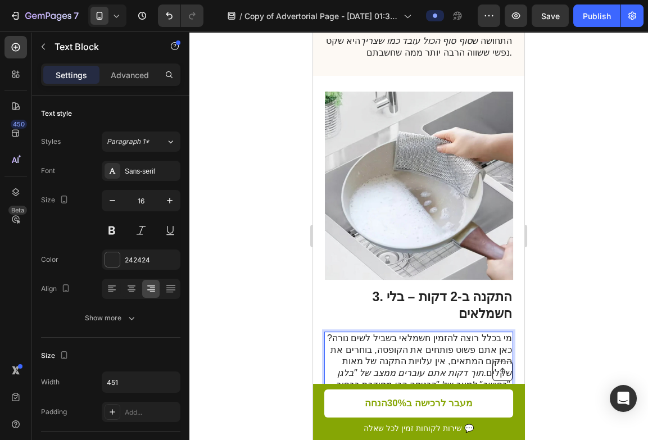
click at [354, 332] on p "מי בכלל רוצה להזמין חשמלאי בשביל לשים נורה? כאן אתם פשוט פותחים את הקופסה, בוחר…" at bounding box center [418, 361] width 188 height 58
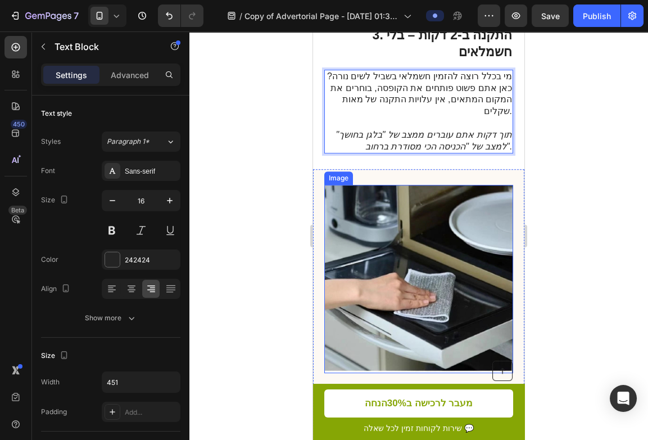
scroll to position [1363, 0]
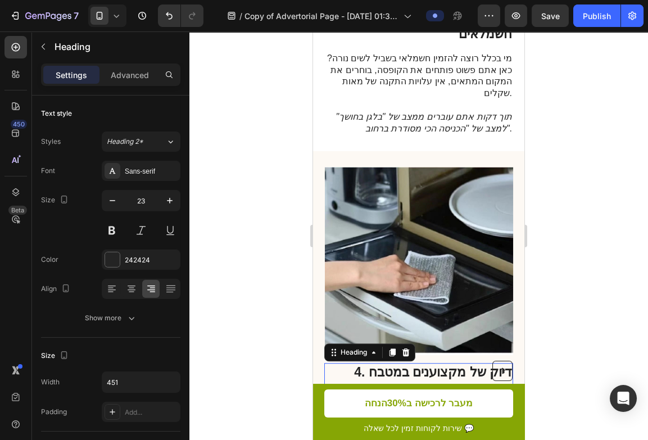
click at [363, 363] on h2 "4. דיוק של מקצוענים במטבח הביתי" at bounding box center [418, 381] width 189 height 36
click at [354, 364] on strong "4. דיוק של מקצוענים במטבח הביתי" at bounding box center [433, 379] width 158 height 31
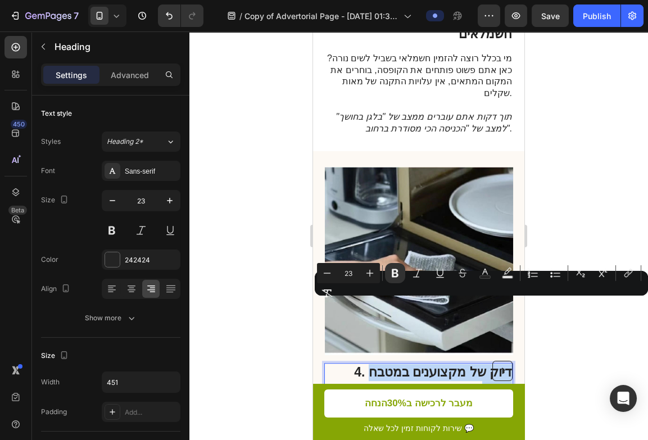
drag, startPoint x: 341, startPoint y: 308, endPoint x: 509, endPoint y: 307, distance: 167.9
click at [509, 364] on strong "4. דיוק של מקצוענים במטבח הביתי" at bounding box center [433, 379] width 158 height 31
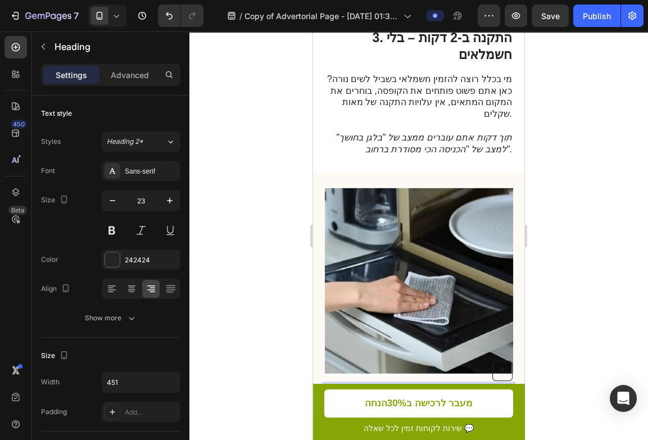
scroll to position [1378, 0]
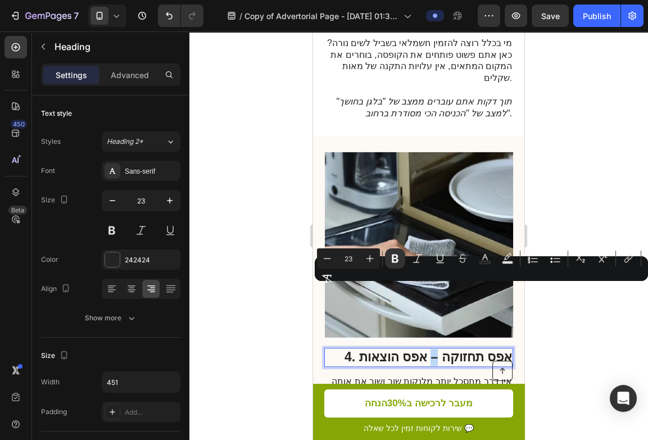
click at [434, 349] on strong "4. אפס תחזוקה – אפס הוצאות" at bounding box center [427, 356] width 167 height 15
drag, startPoint x: 434, startPoint y: 293, endPoint x: 443, endPoint y: 294, distance: 9.1
click at [443, 349] on strong "4. אפס תחזוקה – אפס הוצאות" at bounding box center [427, 356] width 167 height 15
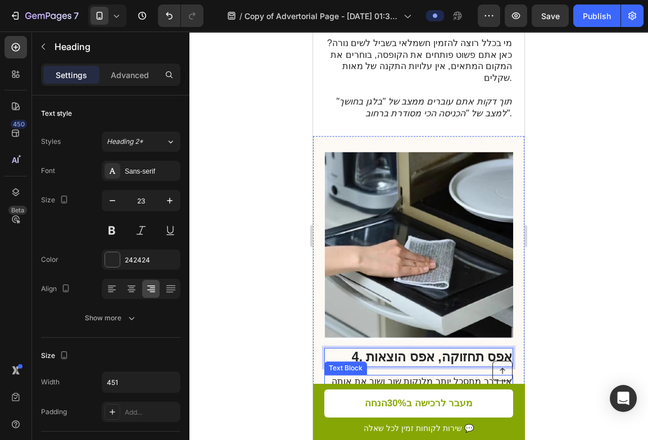
scroll to position [1390, 0]
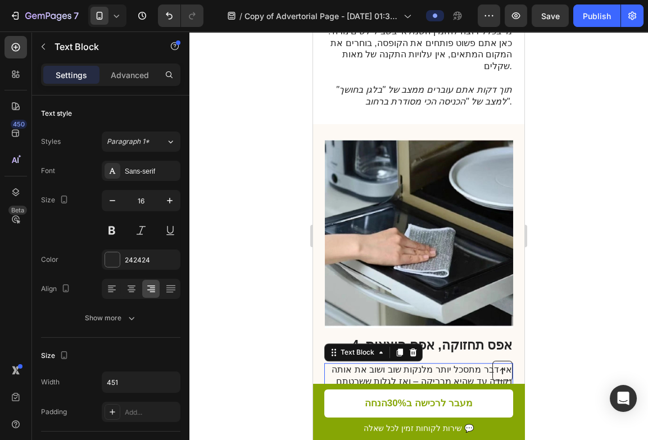
click at [421, 364] on p "אין דבר מתסכל יותר מלנקות שוב ושוב את אותה נקודה עד שהיא מבריקה – ואז לגלות ששר…" at bounding box center [418, 387] width 188 height 47
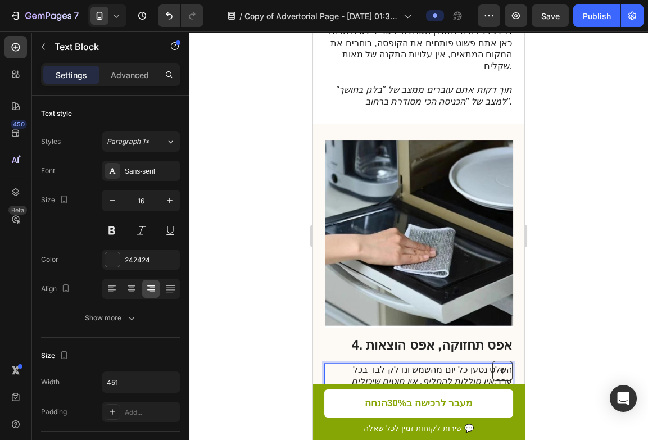
click at [358, 376] on icon "אין סוללות להחליף, אין חוטים שיכולים להתנתק, אין חלקים שדורשים תיקון." at bounding box center [431, 386] width 161 height 21
click at [432, 364] on p "השלט נטען כל יום מהשמש ונדלק לבד בכל ערב. אין סוללות להחליף, אין חוטים שיכולים …" at bounding box center [418, 405] width 188 height 82
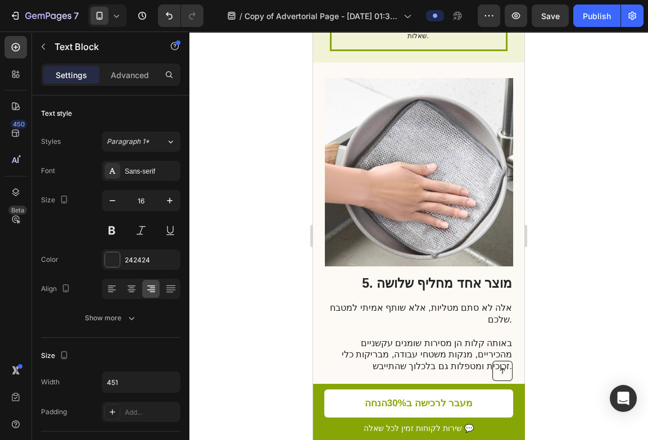
scroll to position [2180, 0]
click at [389, 274] on h2 "5. מוצר אחד מחליף שלושה" at bounding box center [418, 283] width 189 height 19
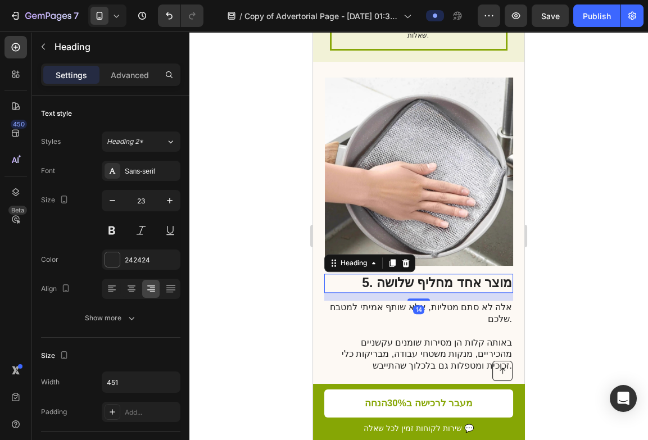
click at [389, 274] on h2 "5. מוצר אחד מחליף שלושה" at bounding box center [418, 283] width 189 height 19
drag, startPoint x: 386, startPoint y: 258, endPoint x: 510, endPoint y: 259, distance: 123.6
click at [510, 275] on p "5. מוצר אחד מחליף שלושה" at bounding box center [418, 283] width 186 height 17
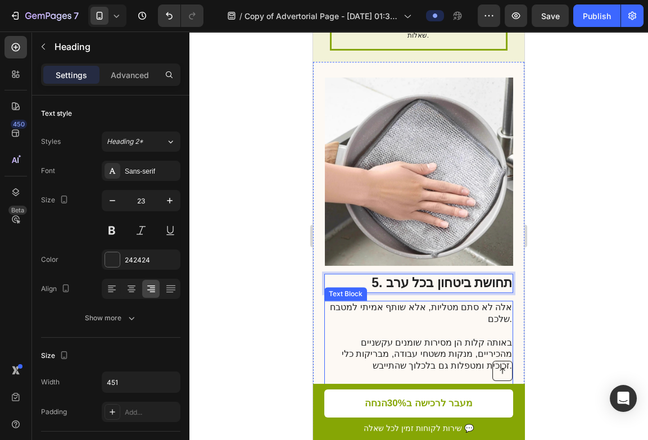
click at [417, 302] on p "אלה לא סתם מטליות, אלא שותף אמיתי למטבח שלכם." at bounding box center [418, 319] width 188 height 35
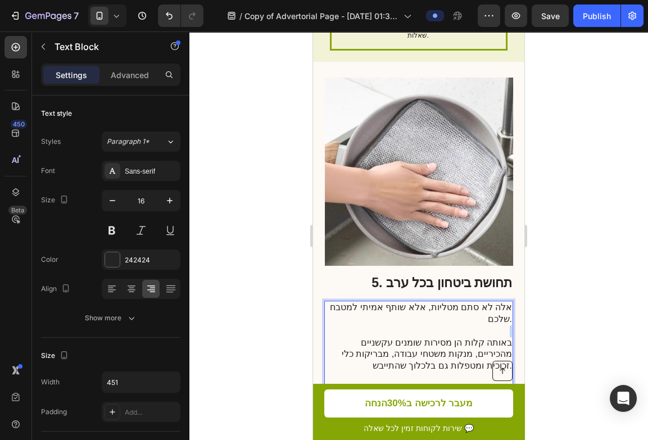
click at [417, 302] on p "אלה לא סתם מטליות, אלא שותף אמיתי למטבח שלכם." at bounding box center [418, 319] width 188 height 35
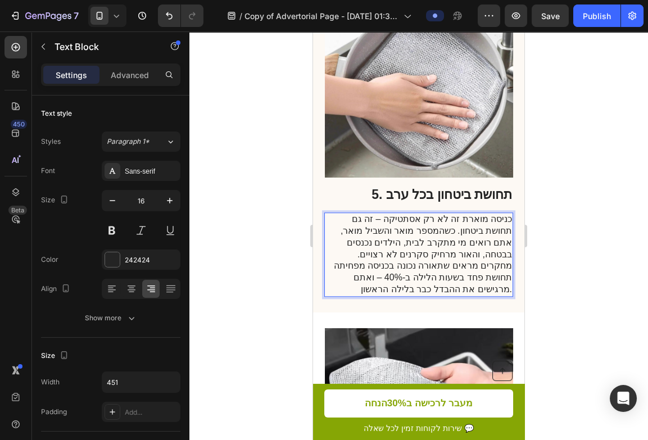
scroll to position [2269, 0]
click at [445, 226] on p "כניסה מוארת זה לא רק אסתטיקה – זה גם תחושת ביטחון. כשהמספר מואר והשביל מואר, את…" at bounding box center [418, 254] width 188 height 82
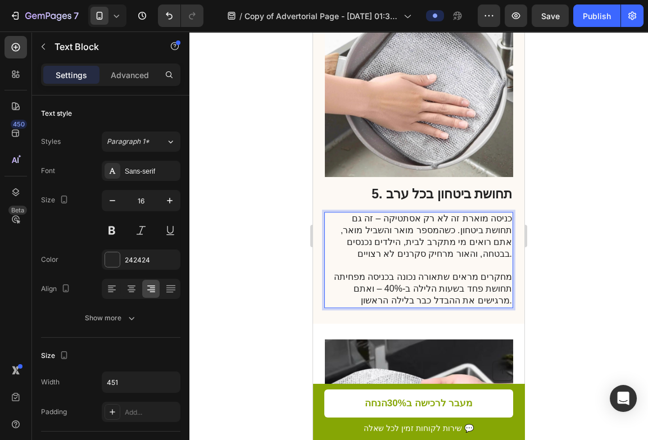
click at [389, 213] on p "כניסה מוארת זה לא רק אסתטיקה – זה גם תחושת ביטחון. כשהמספר מואר והשביל מואר, את…" at bounding box center [418, 259] width 188 height 93
click at [384, 263] on p "כניסה מוארת זה לא רק אסתטיקה זה גם תחושת ביטחון. כשהמספר מואר והשביל מואר, אתם …" at bounding box center [418, 259] width 188 height 93
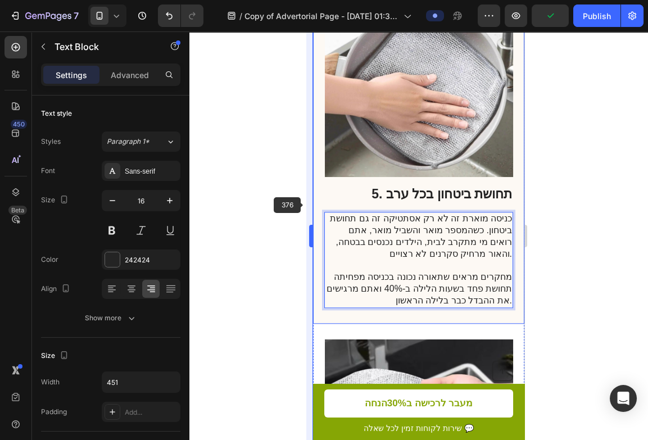
click at [311, 0] on body "7 Version history / Copy of Advertorial Page - [DATE] 01:30:45 Preview Publish …" at bounding box center [324, 0] width 648 height 0
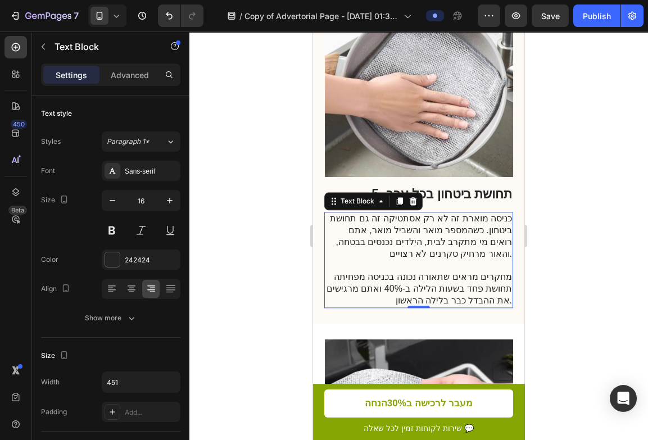
click at [302, 205] on div at bounding box center [418, 235] width 458 height 408
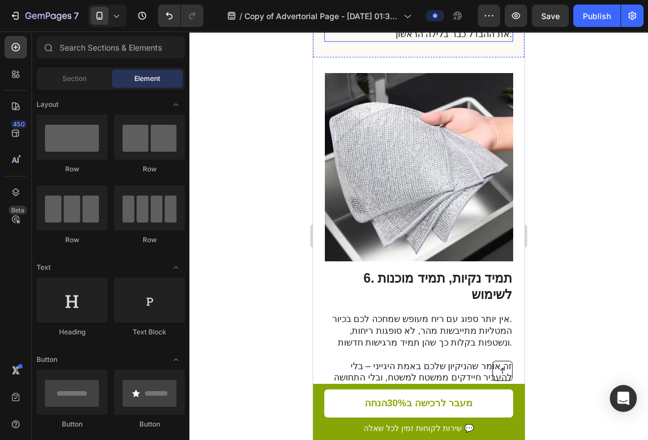
scroll to position [2588, 0]
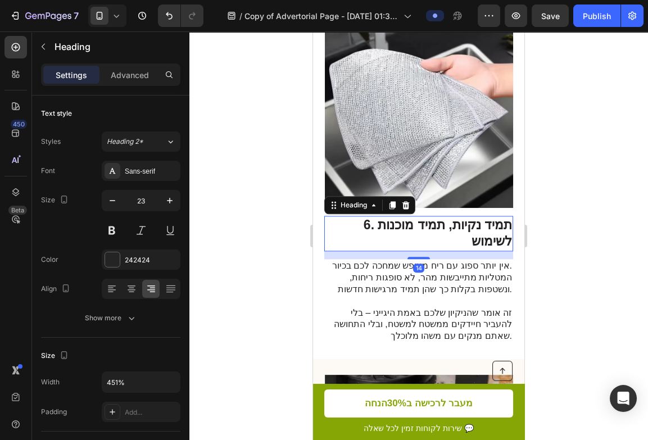
click at [409, 216] on h2 "6. תמיד נקיות, תמיד מוכנות לשימוש" at bounding box center [418, 234] width 189 height 36
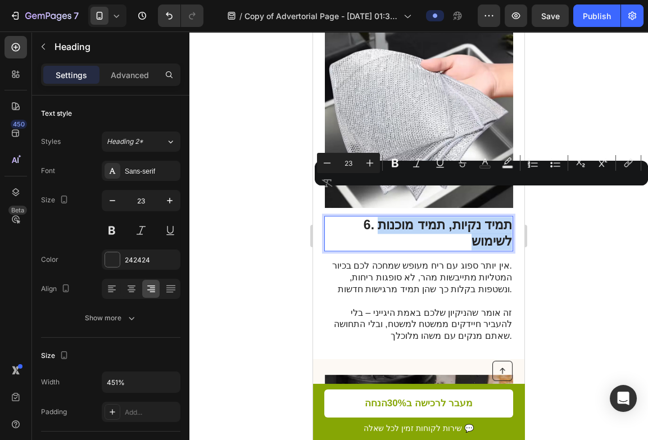
drag, startPoint x: 379, startPoint y: 198, endPoint x: 408, endPoint y: 218, distance: 36.0
click at [408, 218] on p "6. תמיד נקיות, תמיד מוכנות לשימוש" at bounding box center [418, 234] width 186 height 34
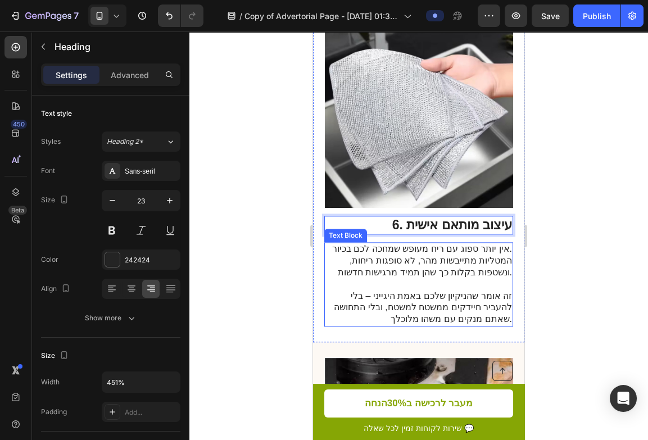
click at [409, 290] on p "זה אומר שהניקיון שלכם באמת היגייני – בלי להעביר חיידקים ממשטח למשטח, ובלי התחוש…" at bounding box center [418, 307] width 188 height 35
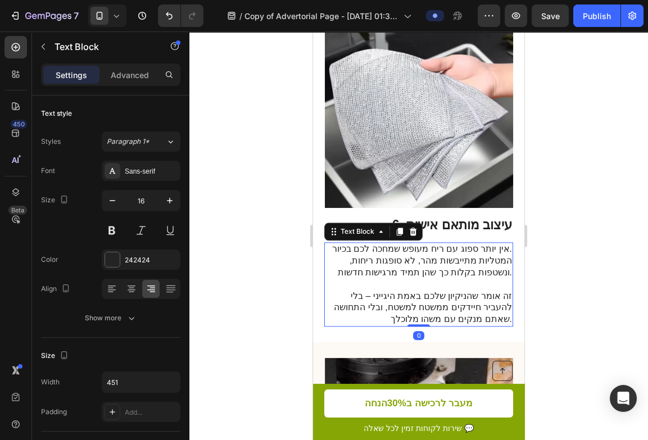
click at [409, 290] on p "זה אומר שהניקיון שלכם באמת היגייני – בלי להעביר חיידקים ממשטח למשטח, ובלי התחוש…" at bounding box center [418, 307] width 188 height 35
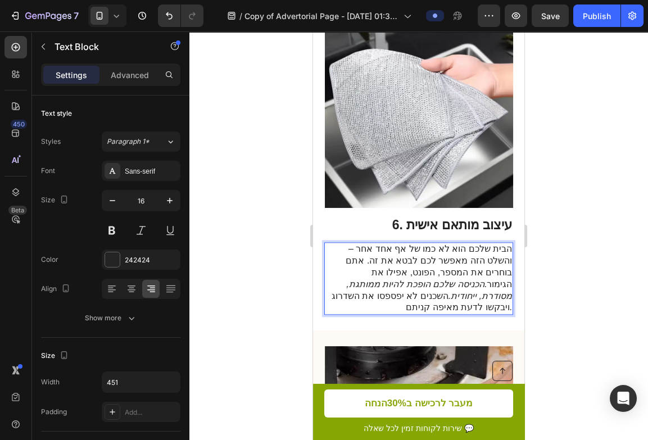
click at [395, 247] on p "הבית שלכם הוא לא כמו של אף אחד אחר – והשלט הזה מאפשר לכם לבטא את זה. אתם בוחרים…" at bounding box center [418, 278] width 188 height 70
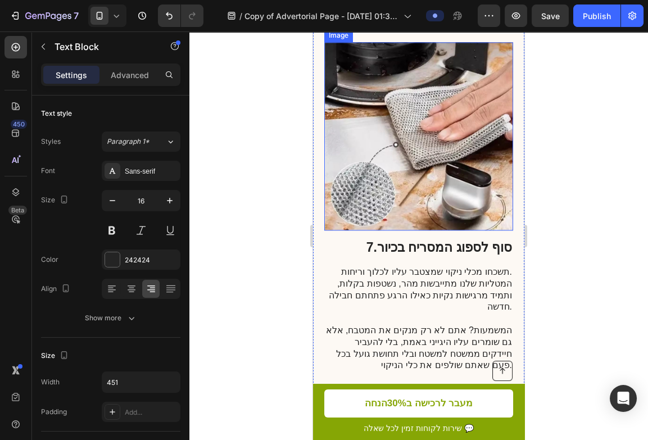
scroll to position [2906, 0]
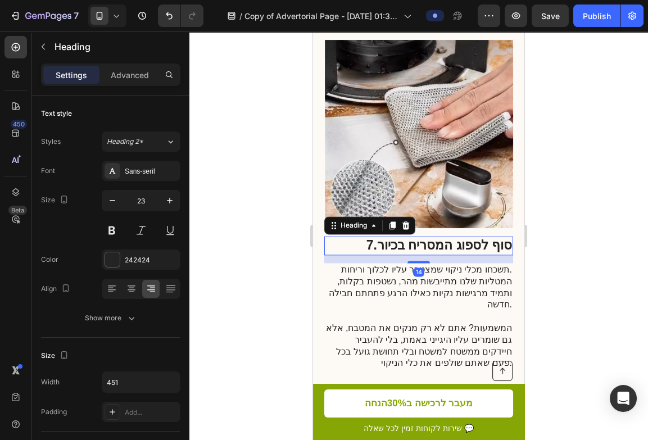
click at [448, 238] on strong "סוף לספוג המסריח בכיור" at bounding box center [444, 245] width 135 height 15
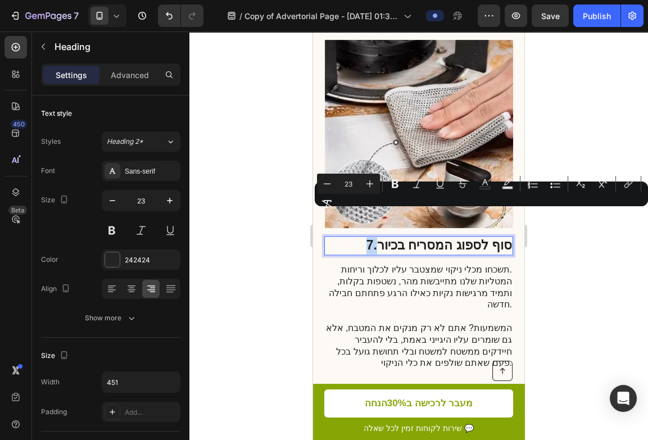
click at [374, 237] on p "7. סוף לספוג המסריח בכיור" at bounding box center [418, 245] width 186 height 17
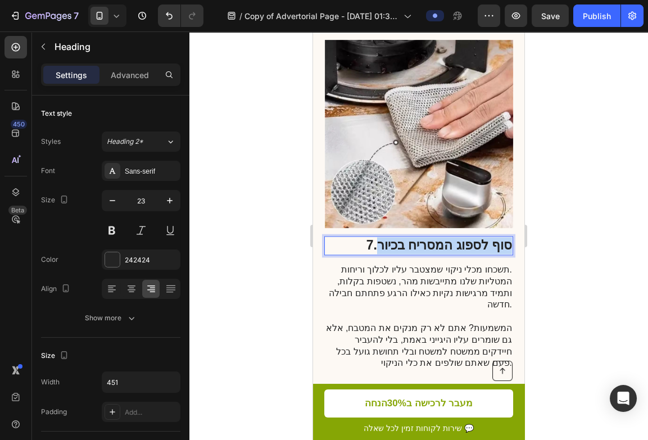
drag, startPoint x: 381, startPoint y: 218, endPoint x: 508, endPoint y: 224, distance: 127.6
click at [508, 238] on strong "סוף לספוג המסריח בכיור" at bounding box center [444, 245] width 135 height 15
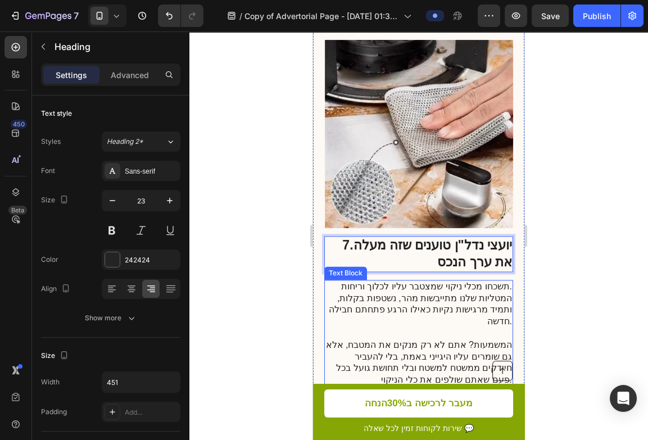
click at [412, 281] on p "תשכחו מכלי ניקוי שמצטבר עליו לכלוך וריחות. המטליות שלנו מתייבשות מהר, נשטפות בק…" at bounding box center [418, 304] width 188 height 47
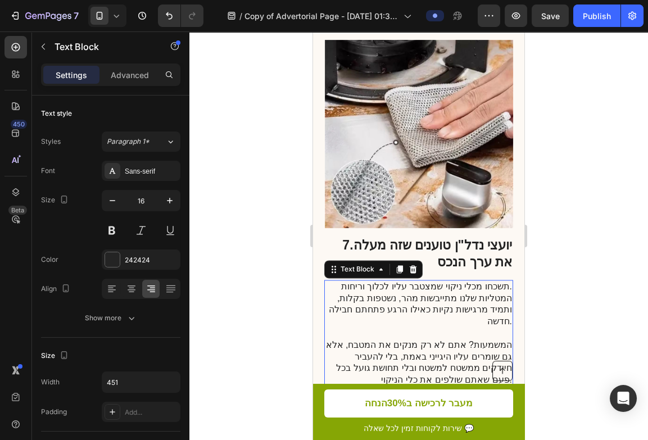
click at [412, 281] on p "תשכחו מכלי ניקוי שמצטבר עליו לכלוך וריחות. המטליות שלנו מתייבשות מהר, נשטפות בק…" at bounding box center [418, 304] width 188 height 47
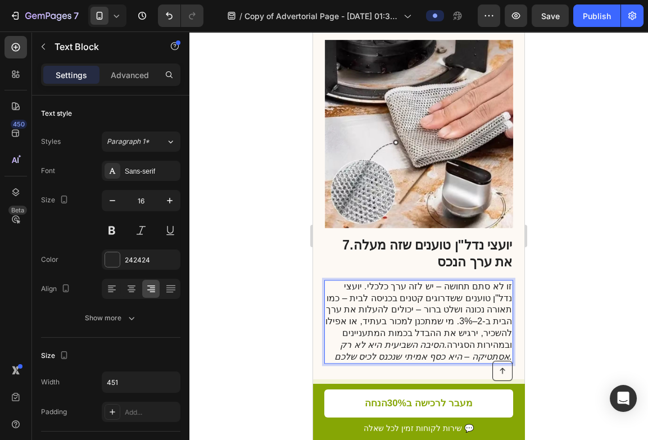
click at [405, 295] on p "זו לא סתם תחושה – יש לזה ערך כלכלי. יועצי נדל"ן טוענים ששדרוגים קטנים בכניסה לב…" at bounding box center [418, 322] width 188 height 82
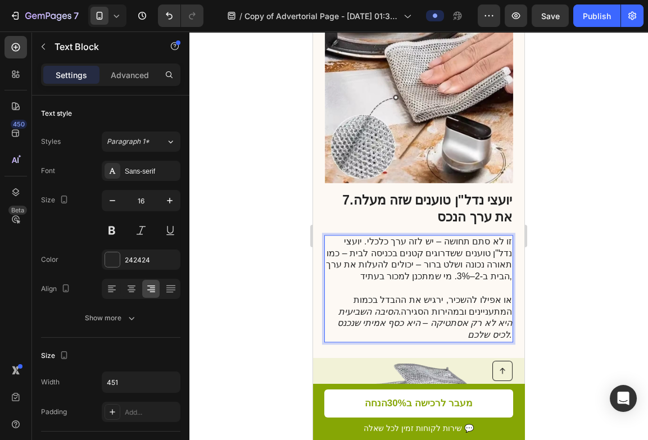
scroll to position [2962, 0]
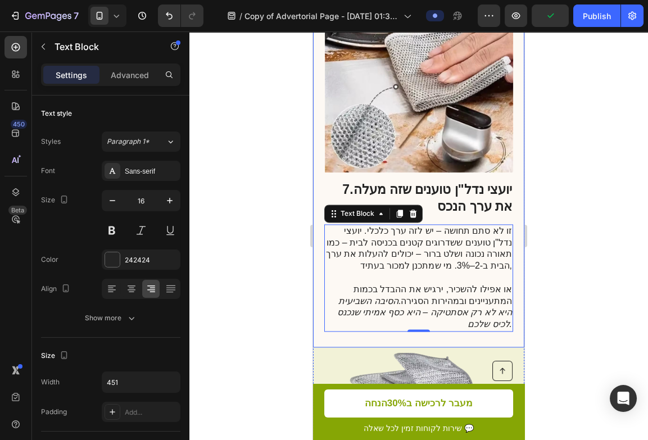
click at [222, 293] on div at bounding box center [418, 235] width 458 height 408
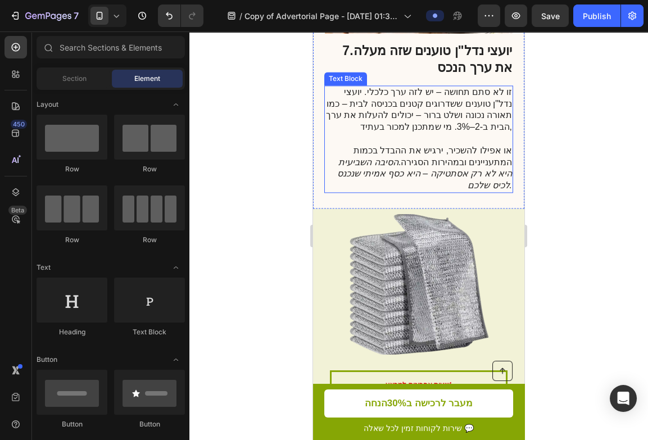
scroll to position [3102, 0]
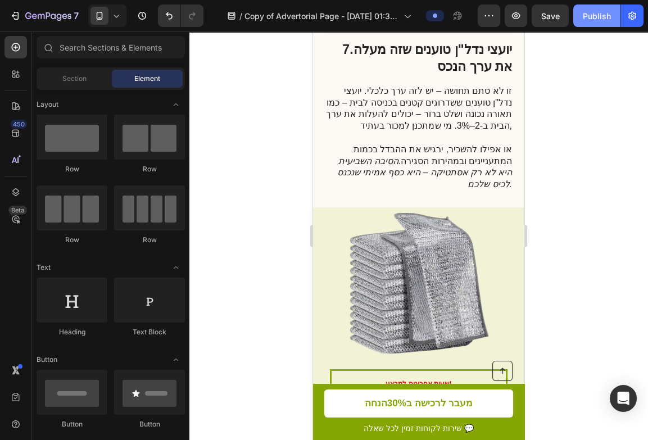
click at [594, 24] on button "Publish" at bounding box center [596, 15] width 47 height 22
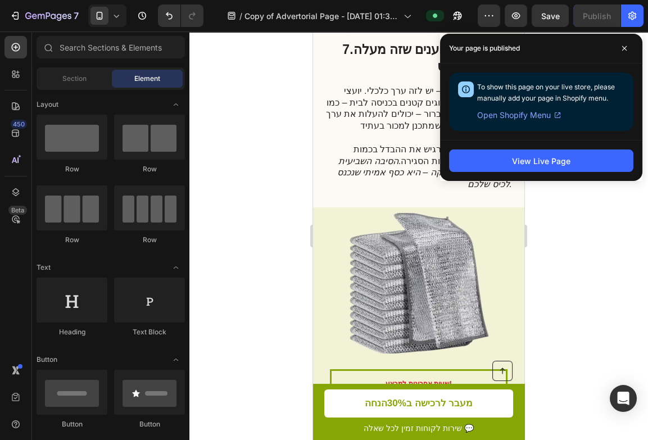
click at [257, 186] on div at bounding box center [418, 235] width 458 height 408
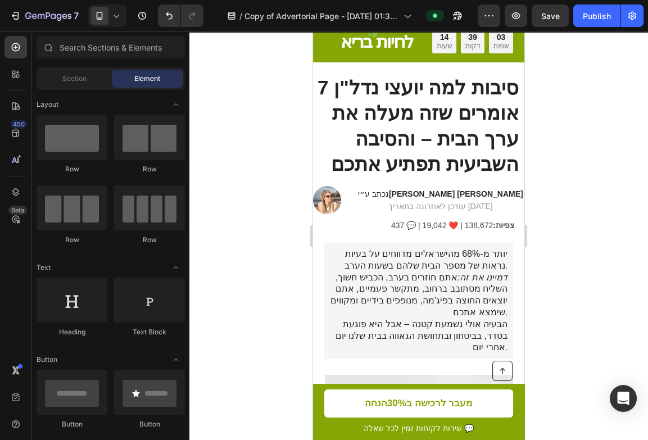
scroll to position [0, 0]
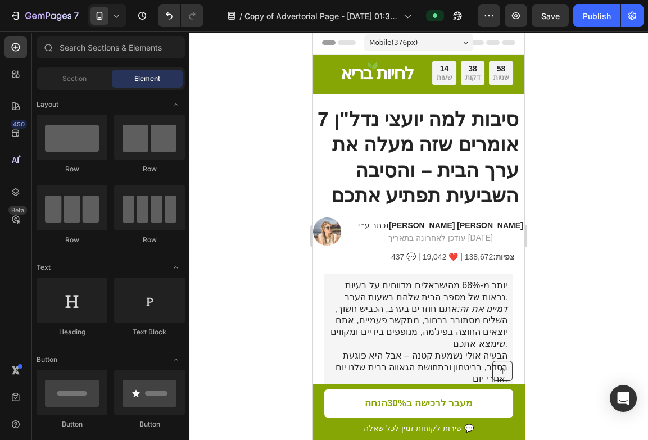
click at [261, 149] on div at bounding box center [418, 235] width 458 height 408
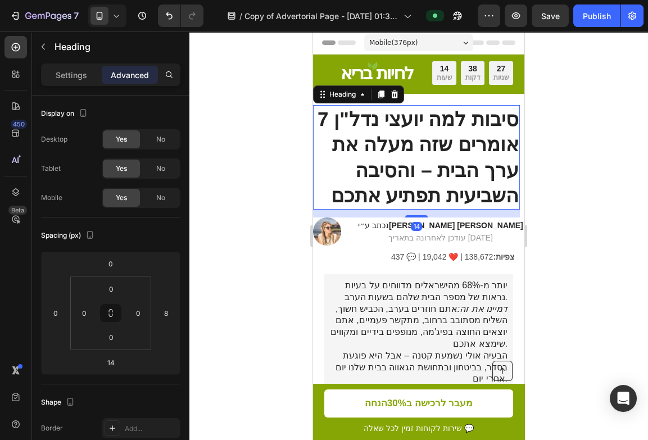
click at [409, 133] on strong "7 סיבות למה יועצי נדל"ן אומרים שזה מעלה את ערך הבית – והסיבה השביעית תפתיע אתכם" at bounding box center [417, 157] width 201 height 99
click at [409, 134] on strong "7 סיבות למה יועצי נדל"ן אומרים שזה מעלה את ערך הבית – והסיבה השביעית תפתיע אתכם" at bounding box center [417, 157] width 201 height 99
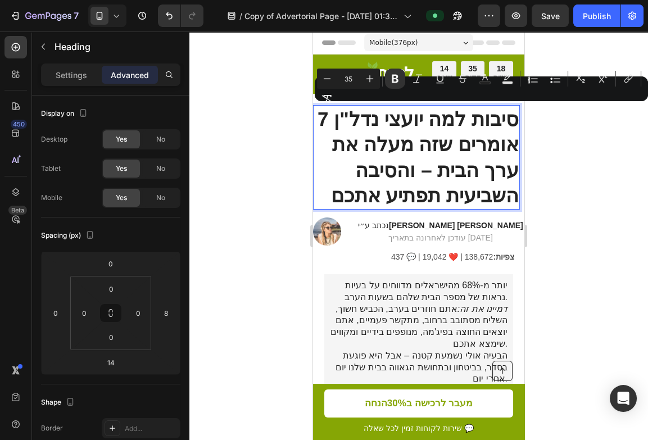
click at [366, 172] on strong "7 סיבות למה יועצי נדל"ן אומרים שזה מעלה את ערך הבית – והסיבה השביעית תפתיע אתכם" at bounding box center [417, 157] width 201 height 99
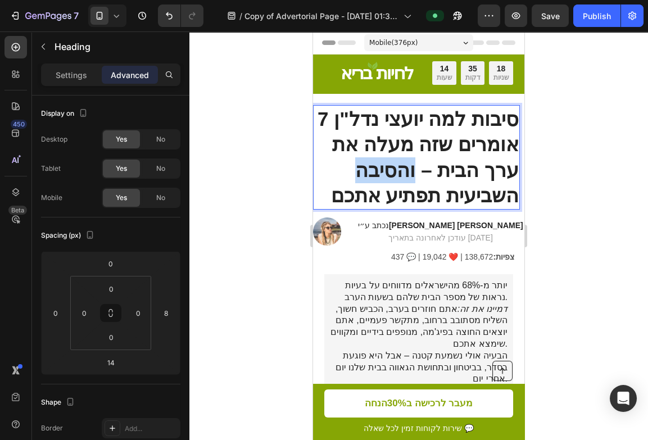
click at [366, 172] on strong "7 סיבות למה יועצי נדל"ן אומרים שזה מעלה את ערך הבית – והסיבה השביעית תפתיע אתכם" at bounding box center [417, 157] width 201 height 99
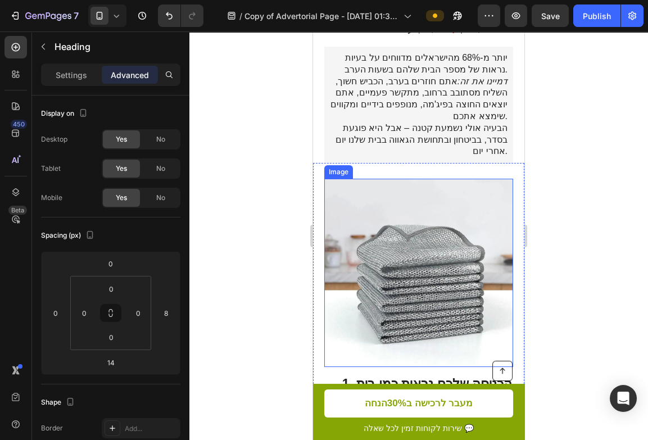
scroll to position [240, 0]
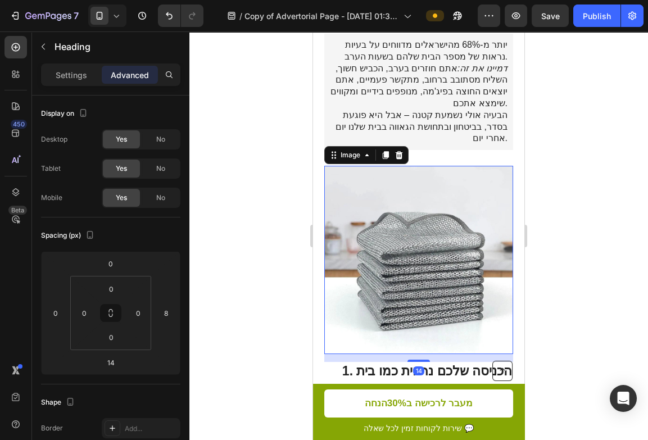
click at [474, 298] on img at bounding box center [419, 260] width 188 height 188
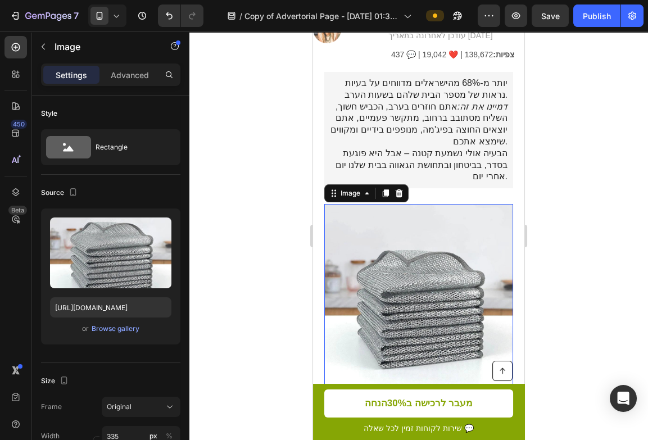
scroll to position [246, 0]
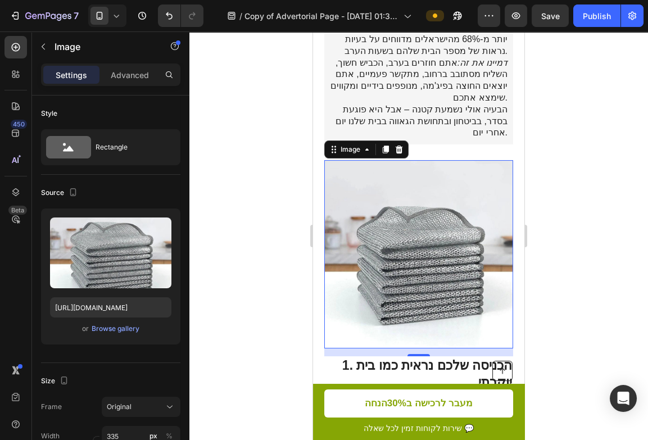
click at [259, 136] on div at bounding box center [418, 235] width 458 height 408
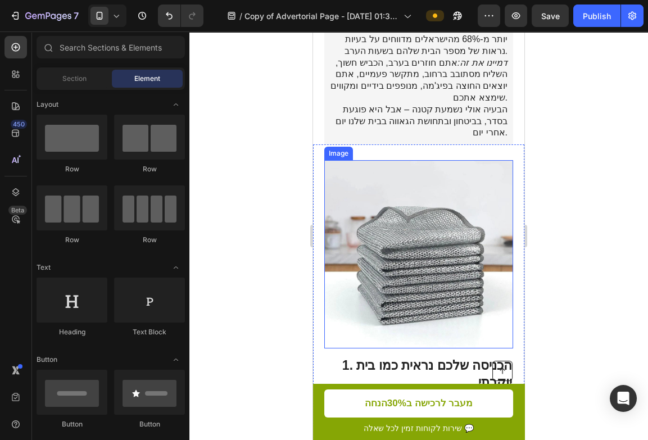
click at [416, 248] on img at bounding box center [419, 254] width 188 height 188
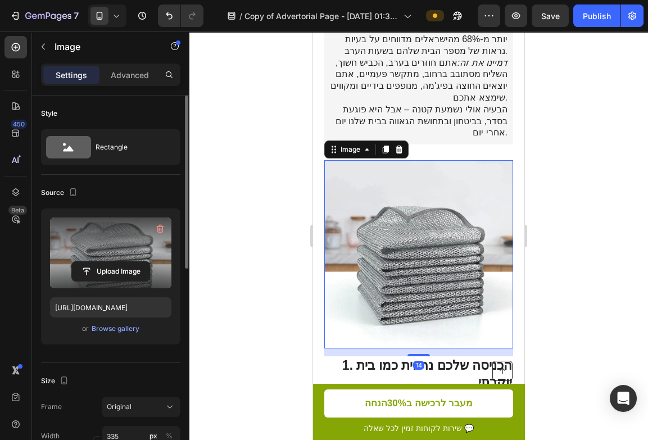
click at [159, 240] on label at bounding box center [110, 252] width 121 height 71
click at [149, 262] on input "file" at bounding box center [111, 271] width 78 height 19
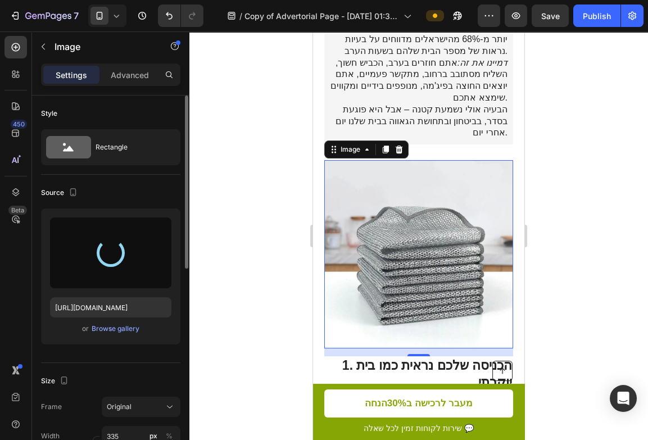
type input "[URL][DOMAIN_NAME]"
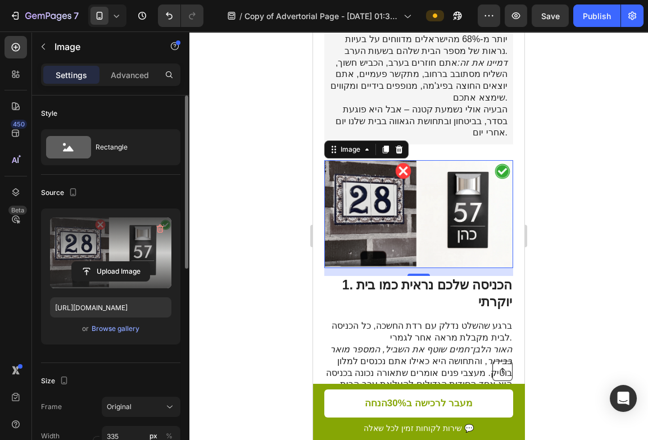
click at [245, 203] on div at bounding box center [418, 235] width 458 height 408
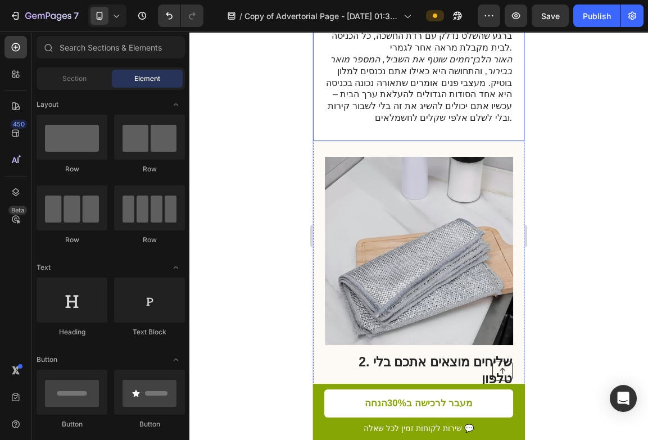
scroll to position [541, 0]
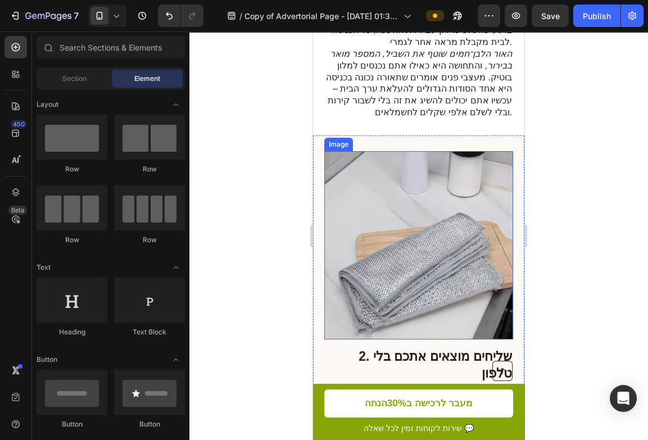
click at [427, 244] on img at bounding box center [419, 245] width 188 height 188
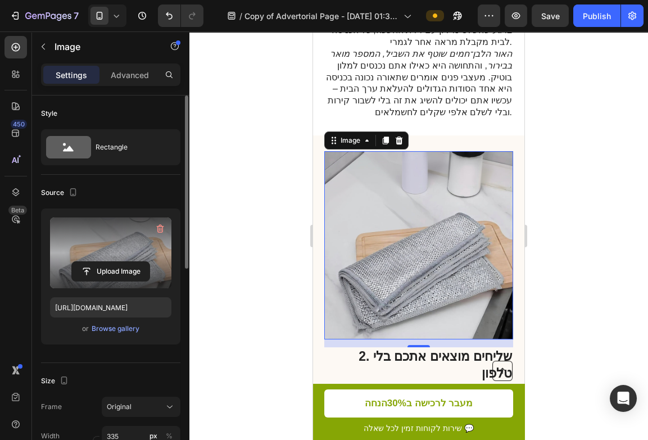
click at [147, 221] on label at bounding box center [110, 252] width 121 height 71
click at [147, 262] on input "file" at bounding box center [111, 271] width 78 height 19
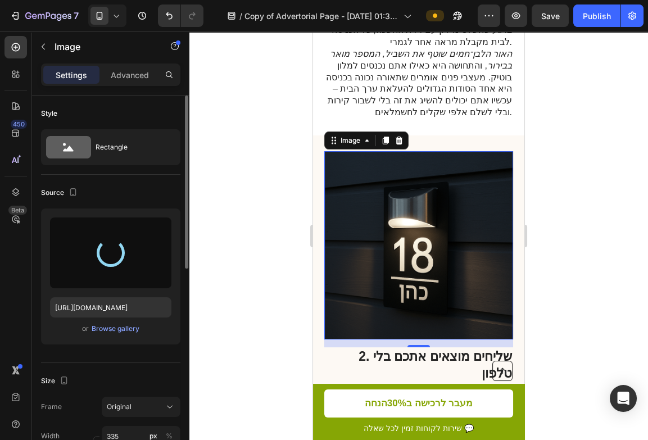
type input "[URL][DOMAIN_NAME]"
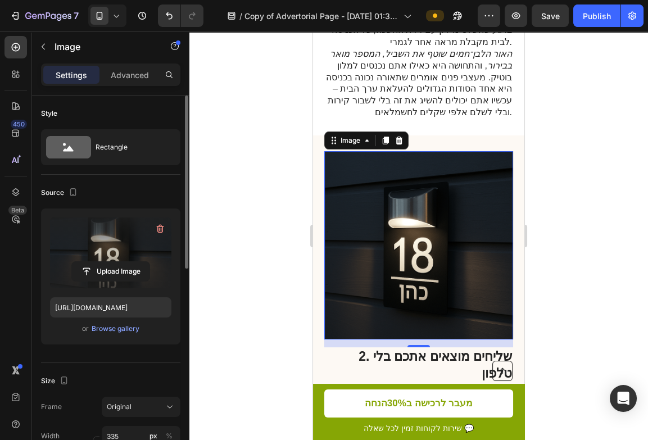
click at [279, 125] on div at bounding box center [418, 235] width 458 height 408
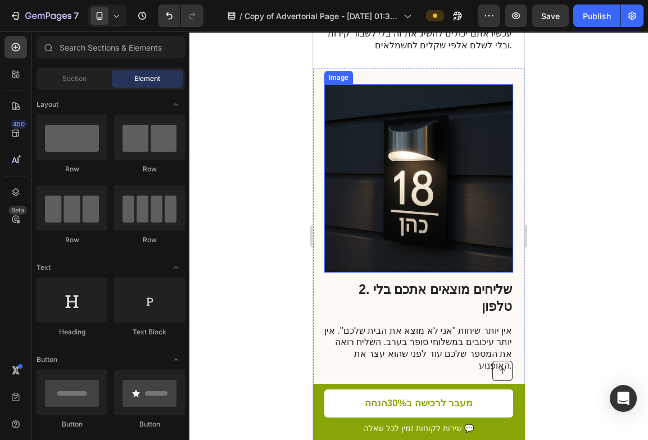
scroll to position [609, 0]
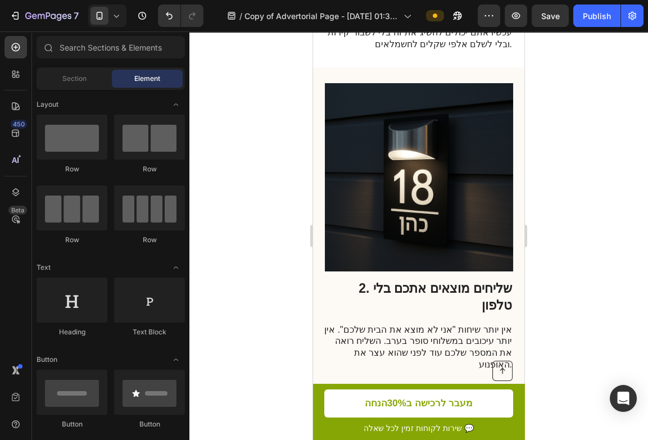
click at [252, 179] on div at bounding box center [418, 235] width 458 height 408
click at [253, 157] on div at bounding box center [418, 235] width 458 height 408
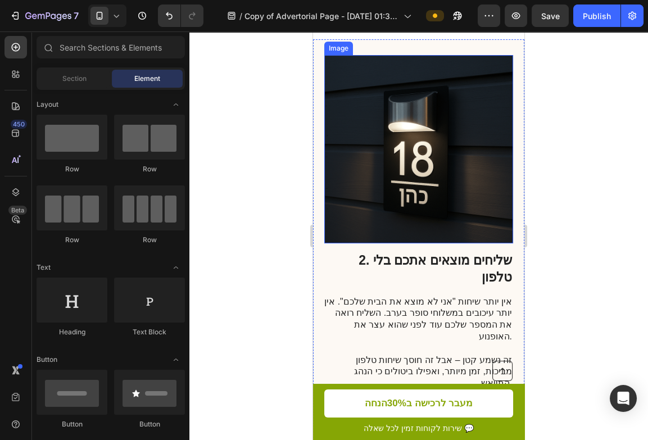
scroll to position [652, 0]
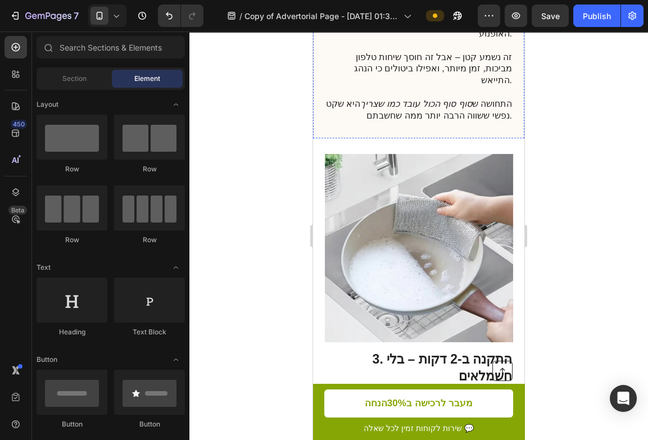
click at [425, 192] on img at bounding box center [419, 248] width 188 height 188
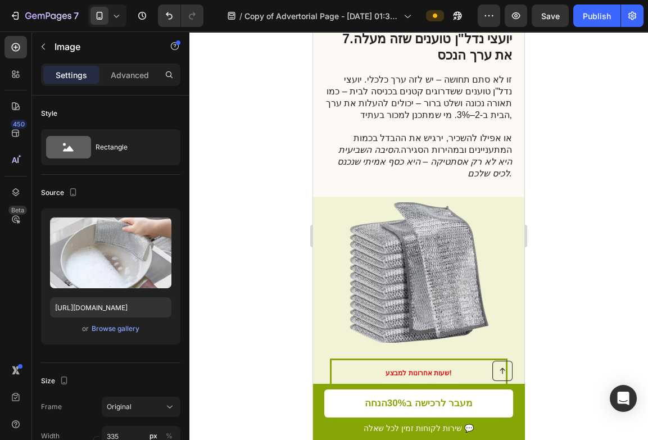
scroll to position [3013, 0]
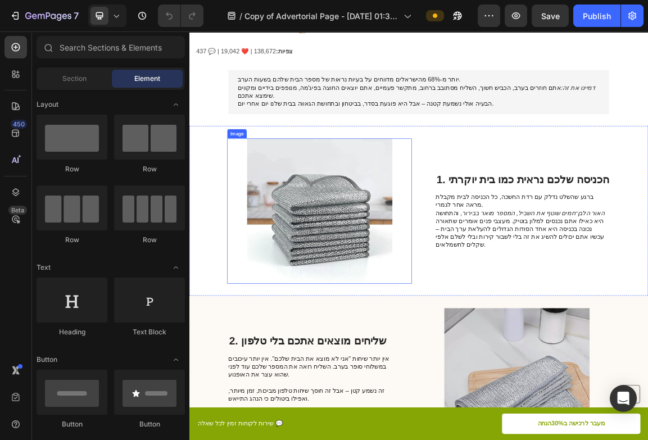
scroll to position [168, 0]
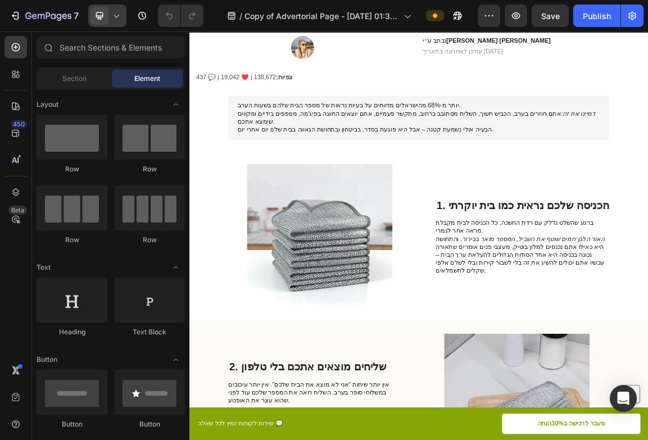
click at [116, 18] on icon at bounding box center [116, 15] width 11 height 11
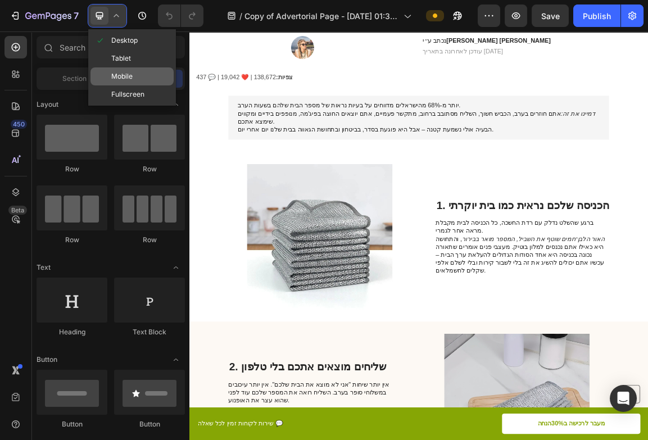
click at [122, 71] on span "Mobile" at bounding box center [121, 76] width 21 height 11
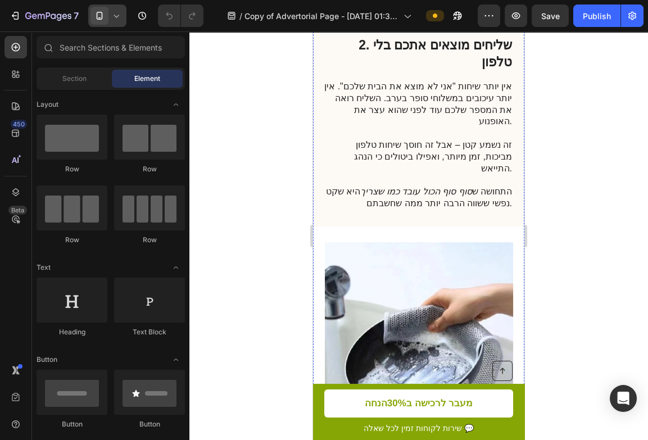
scroll to position [973, 0]
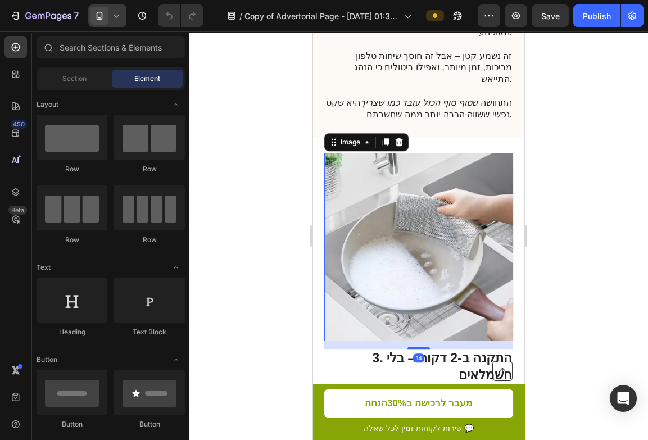
click at [418, 177] on img at bounding box center [419, 247] width 188 height 188
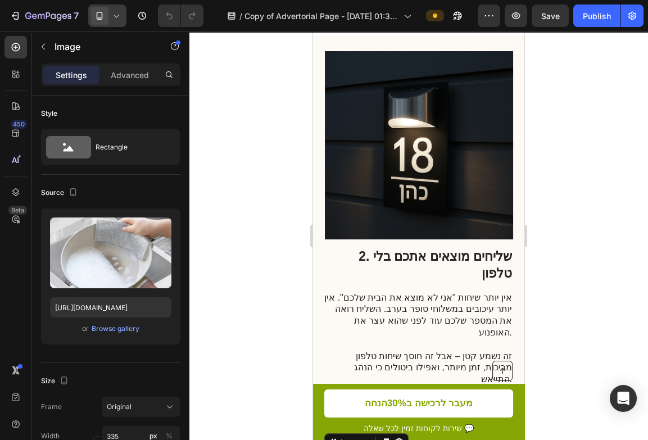
scroll to position [639, 0]
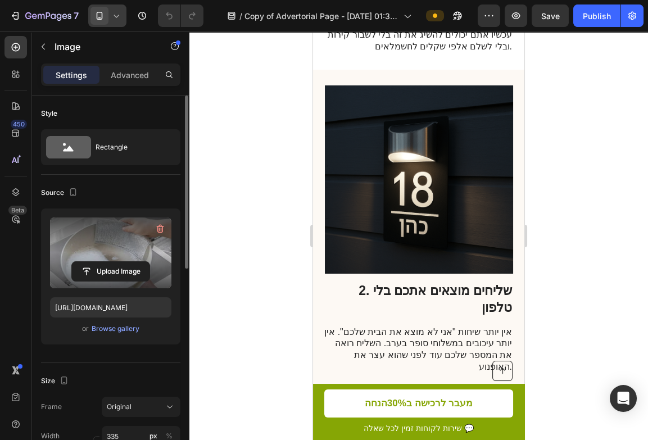
click at [86, 243] on label at bounding box center [110, 252] width 121 height 71
click at [86, 262] on input "file" at bounding box center [111, 271] width 78 height 19
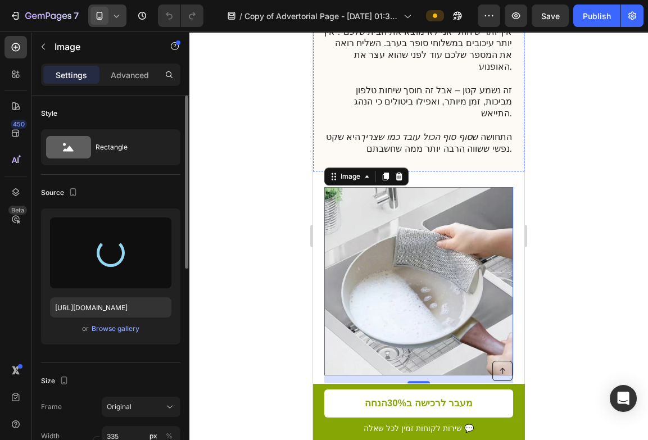
scroll to position [972, 0]
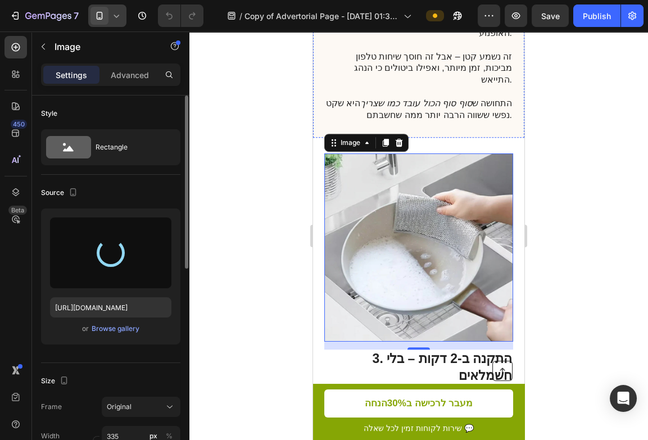
type input "https://cdn.shopify.com/s/files/1/0700/7735/0070/files/gempages_584302911312364…"
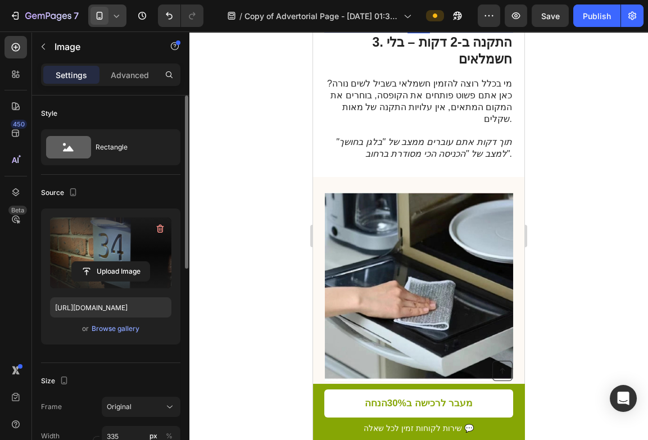
scroll to position [1291, 0]
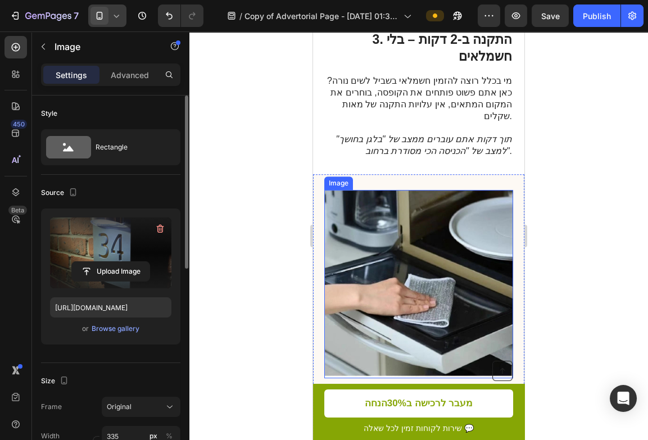
click at [399, 213] on img at bounding box center [419, 284] width 188 height 188
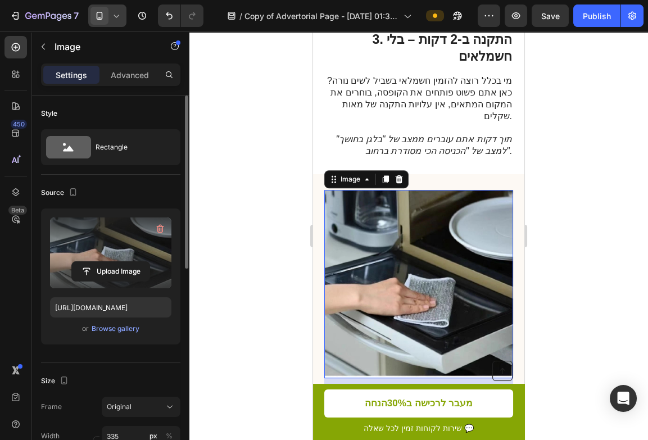
click at [158, 244] on label at bounding box center [110, 252] width 121 height 71
click at [149, 262] on input "file" at bounding box center [111, 271] width 78 height 19
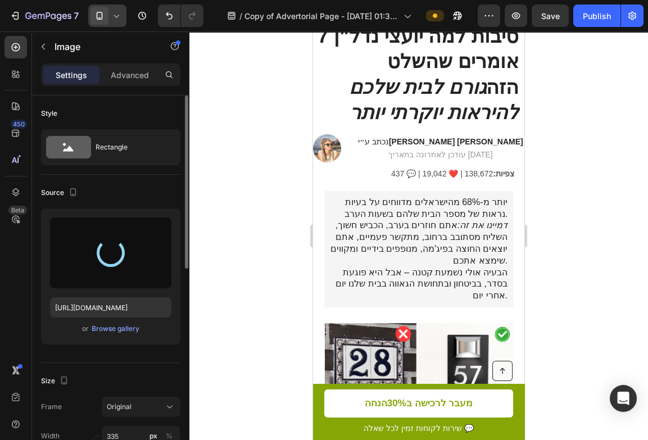
type input "https://cdn.shopify.com/s/files/1/0700/7735/0070/files/gempages_584302911312364…"
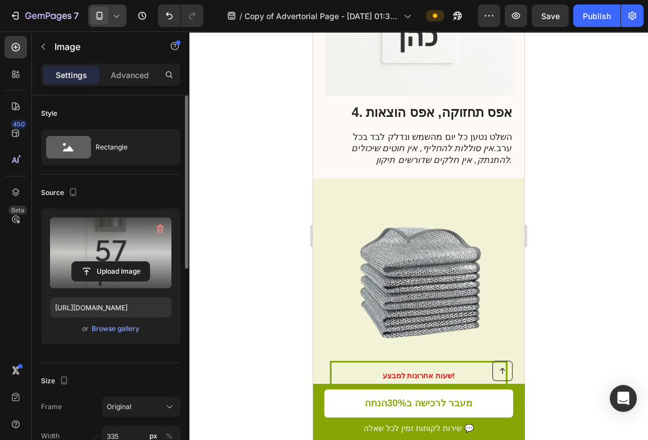
scroll to position [1548, 0]
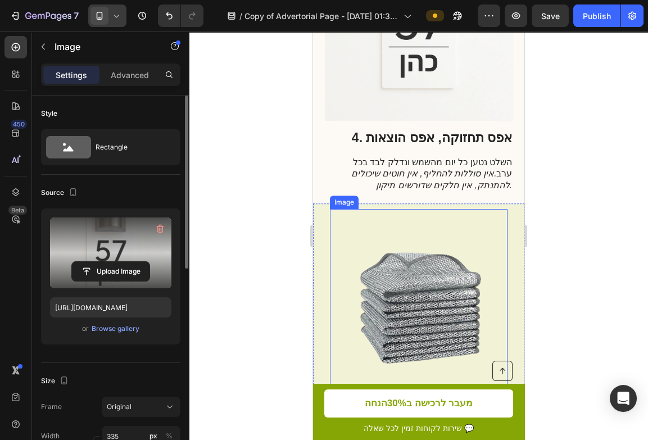
click at [427, 277] on img at bounding box center [418, 297] width 177 height 177
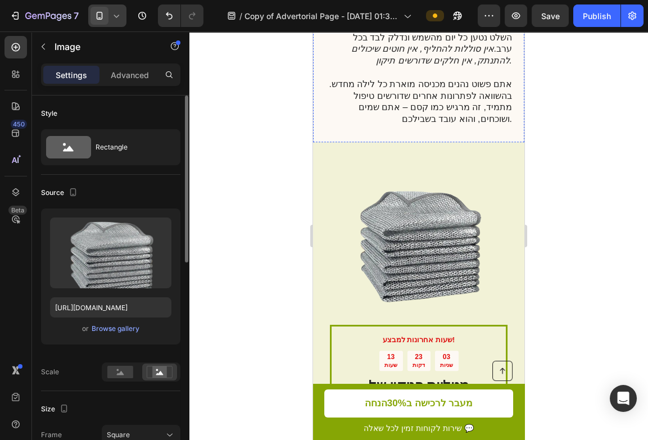
scroll to position [1721, 0]
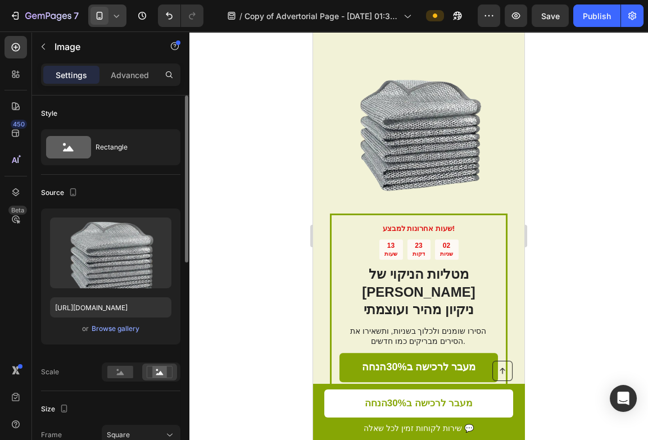
click at [448, 125] on img at bounding box center [418, 125] width 177 height 177
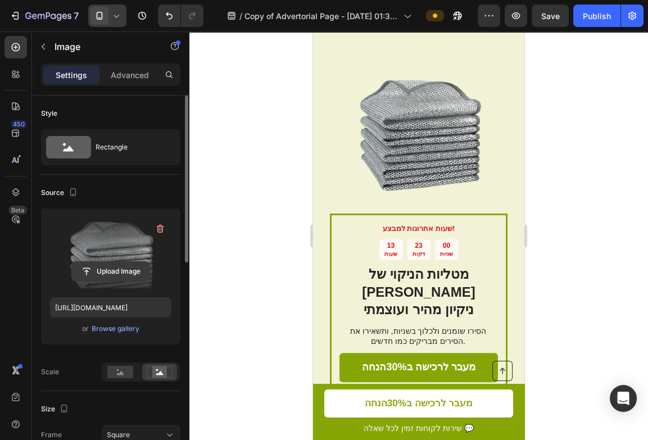
click at [102, 271] on input "file" at bounding box center [111, 271] width 78 height 19
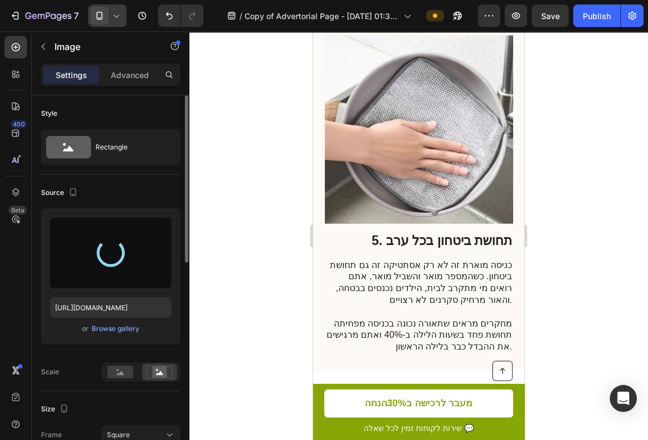
scroll to position [2175, 0]
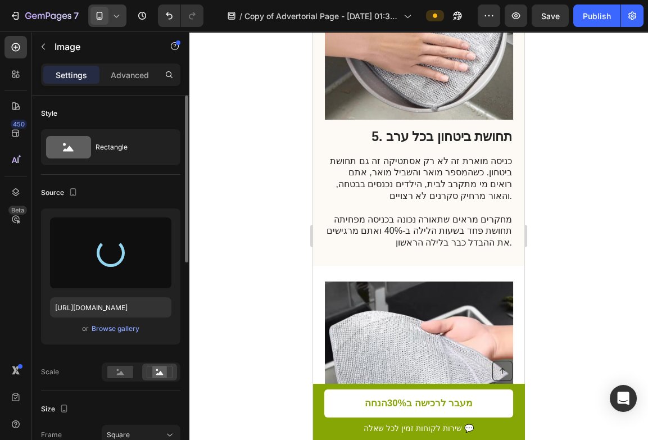
type input "https://cdn.shopify.com/s/files/1/0700/7735/0070/files/gempages_584302911312364…"
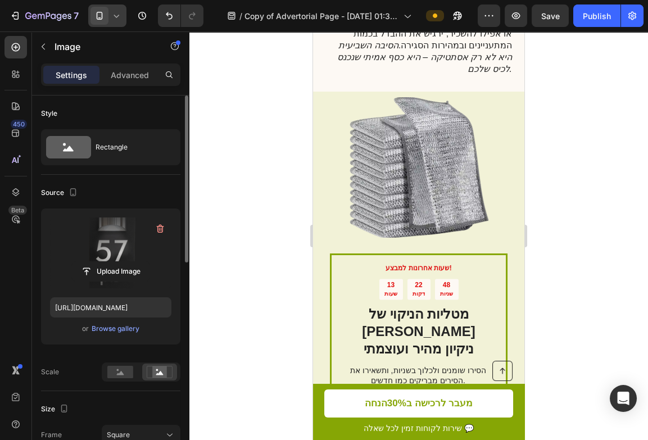
scroll to position [3170, 0]
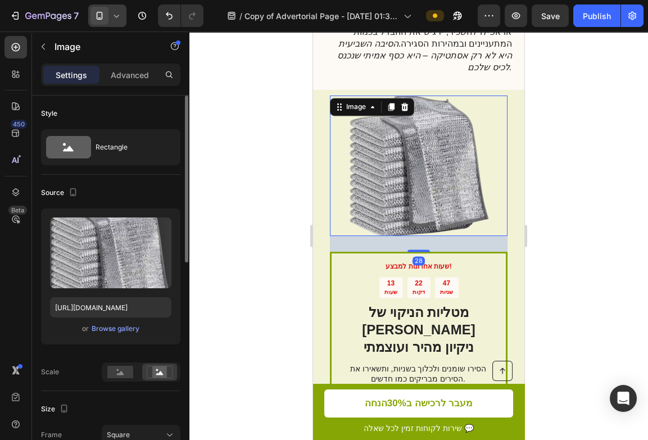
click at [441, 180] on img at bounding box center [418, 165] width 140 height 140
click at [116, 326] on div "Browse gallery" at bounding box center [116, 328] width 48 height 10
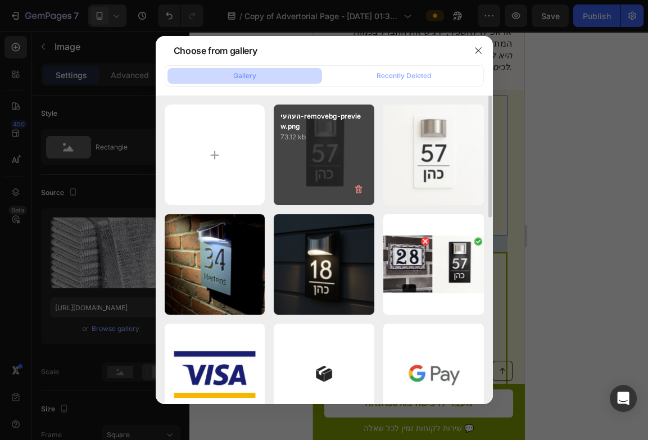
click at [288, 176] on div "העהעי-removebg-preview.png 73.12 kb" at bounding box center [324, 154] width 101 height 101
type input "https://cdn.shopify.com/s/files/1/0700/7735/0070/files/gempages_584302911312364…"
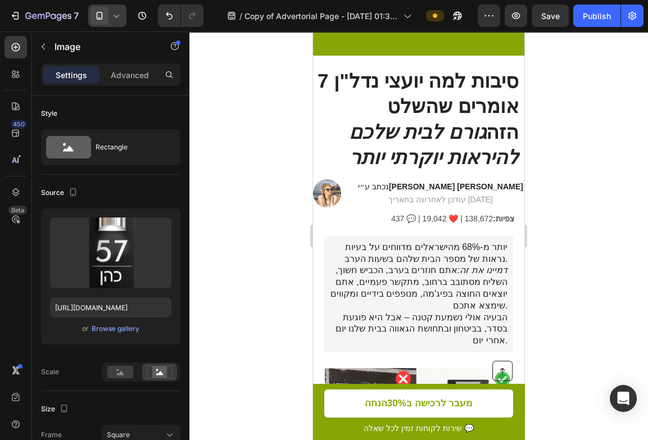
scroll to position [0, 0]
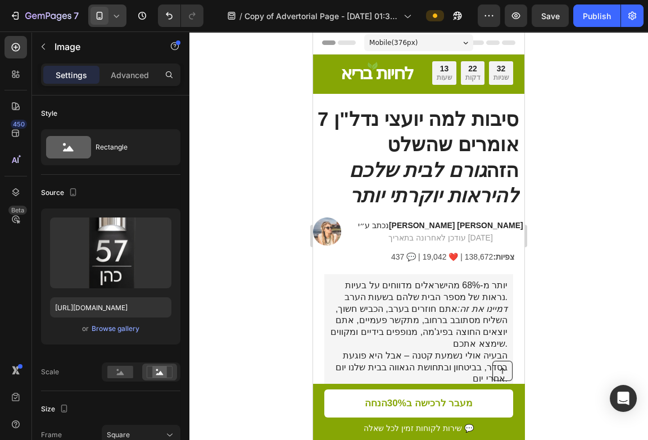
click at [238, 164] on div at bounding box center [418, 235] width 458 height 408
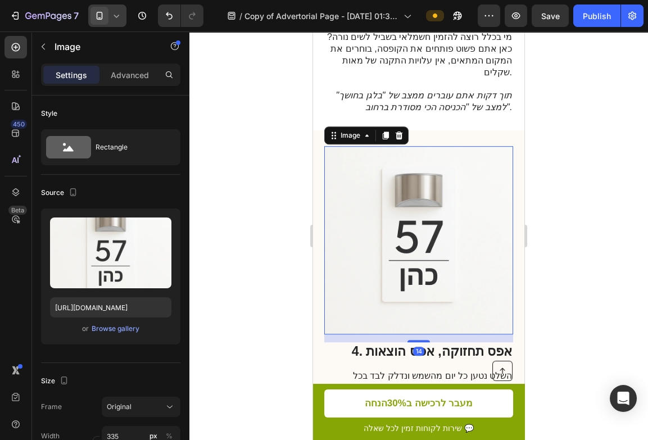
click at [411, 214] on img at bounding box center [419, 240] width 188 height 188
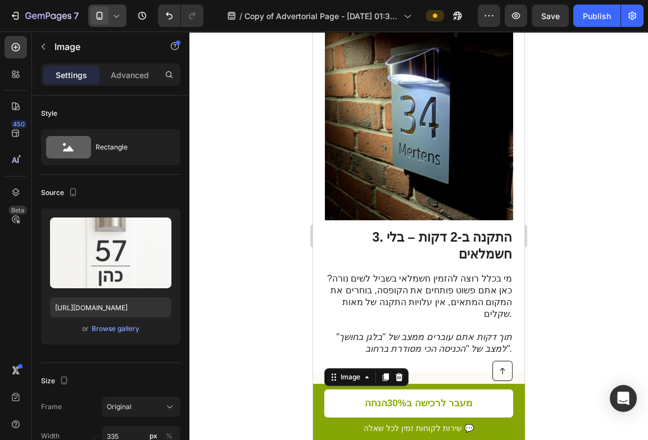
scroll to position [1016, 0]
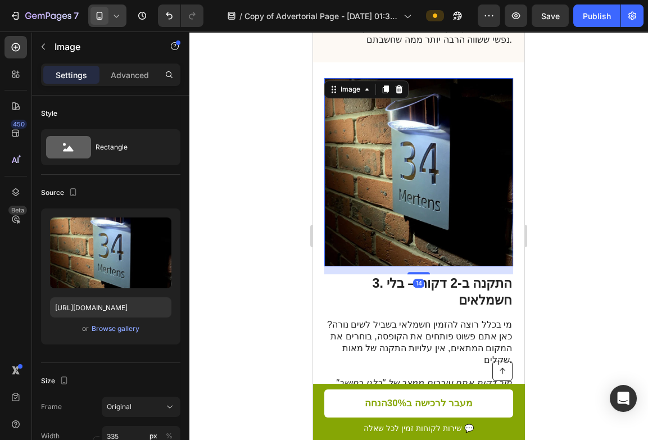
click at [417, 201] on img at bounding box center [419, 172] width 188 height 188
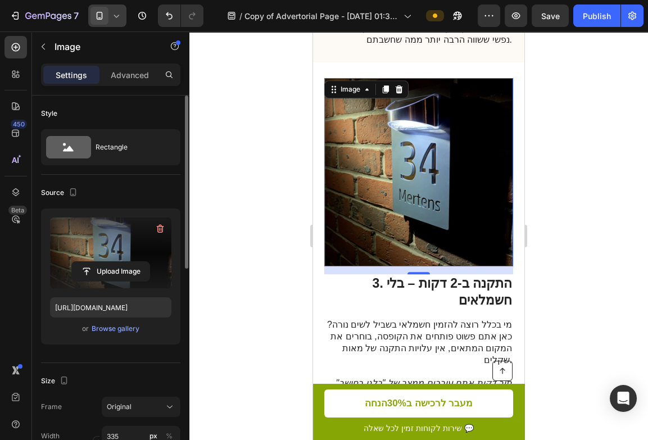
click at [124, 249] on label at bounding box center [110, 252] width 121 height 71
click at [124, 262] on input "file" at bounding box center [111, 271] width 78 height 19
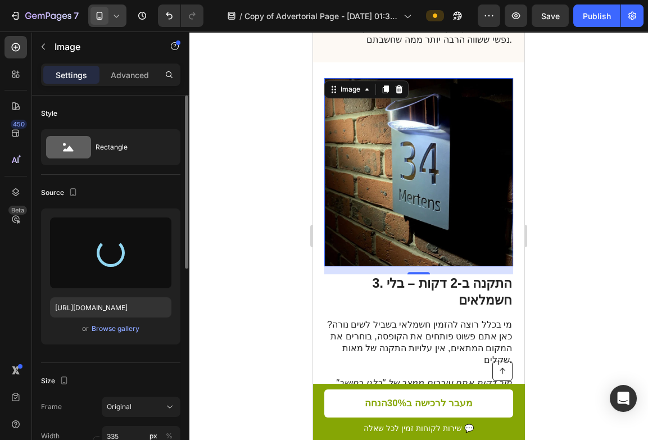
click at [227, 299] on div at bounding box center [418, 235] width 458 height 408
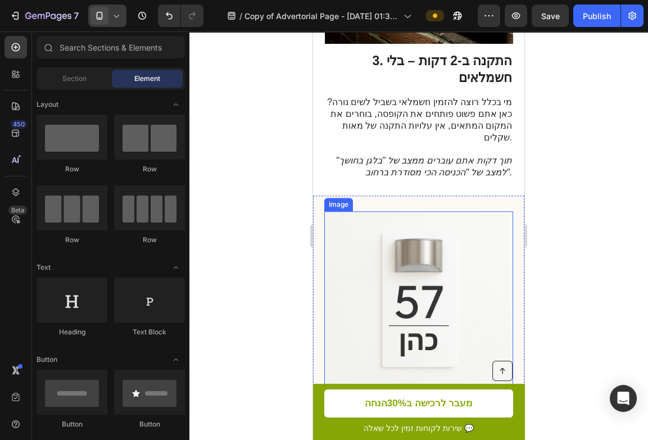
scroll to position [1256, 0]
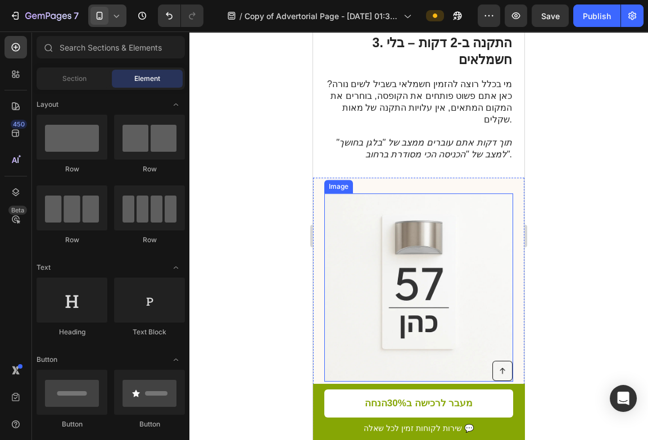
click at [372, 221] on img at bounding box center [419, 287] width 188 height 188
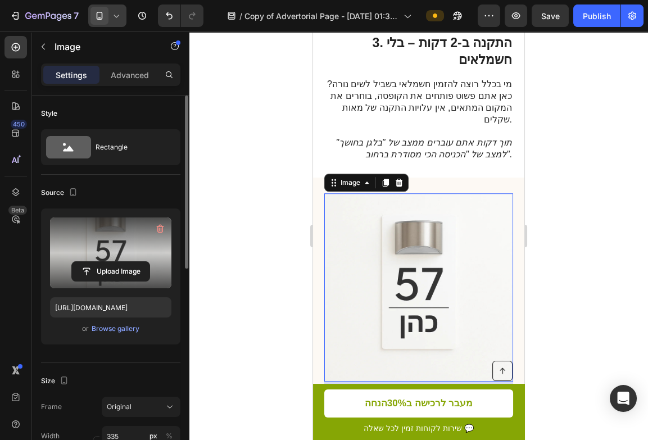
click at [118, 250] on label at bounding box center [110, 252] width 121 height 71
click at [118, 262] on input "file" at bounding box center [111, 271] width 78 height 19
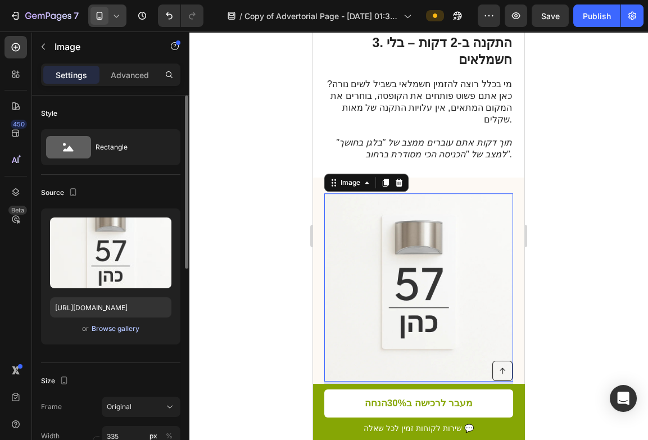
click at [126, 330] on div "Browse gallery" at bounding box center [116, 328] width 48 height 10
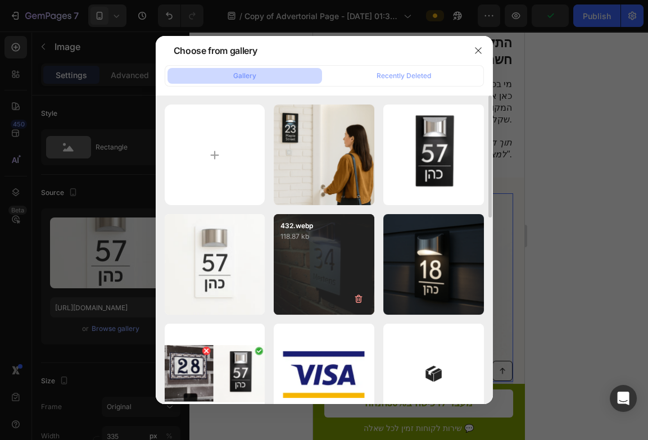
click at [320, 252] on div "432.webp 118.87 kb" at bounding box center [324, 264] width 101 height 101
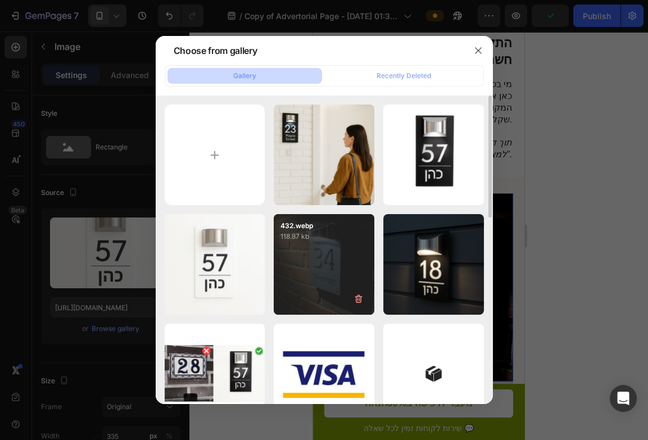
type input "https://cdn.shopify.com/s/files/1/0700/7735/0070/files/gempages_584302911312364…"
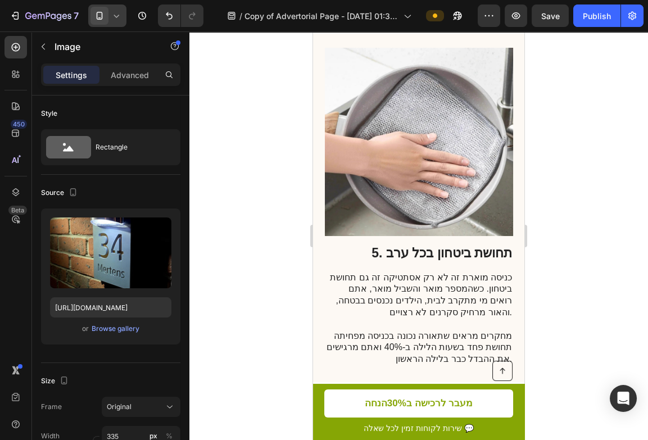
scroll to position [2132, 0]
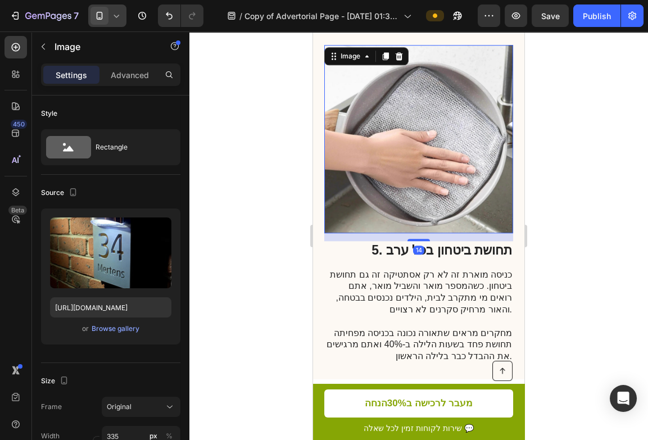
click at [369, 162] on img at bounding box center [419, 139] width 188 height 188
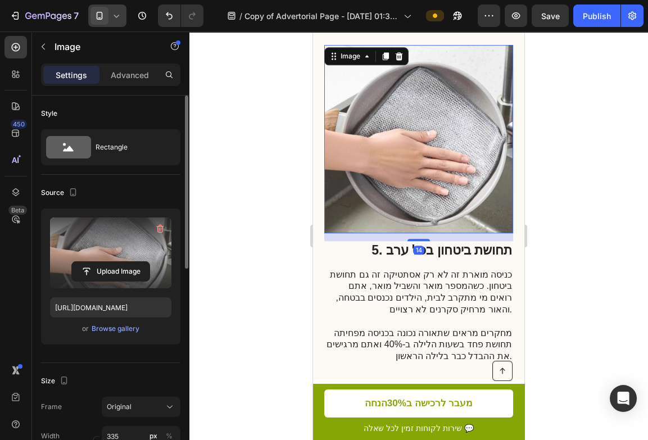
click at [120, 238] on label at bounding box center [110, 252] width 121 height 71
click at [120, 262] on input "file" at bounding box center [111, 271] width 78 height 19
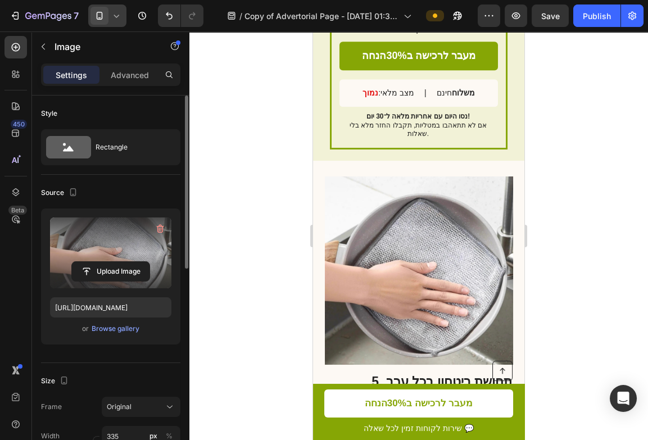
scroll to position [2008, 0]
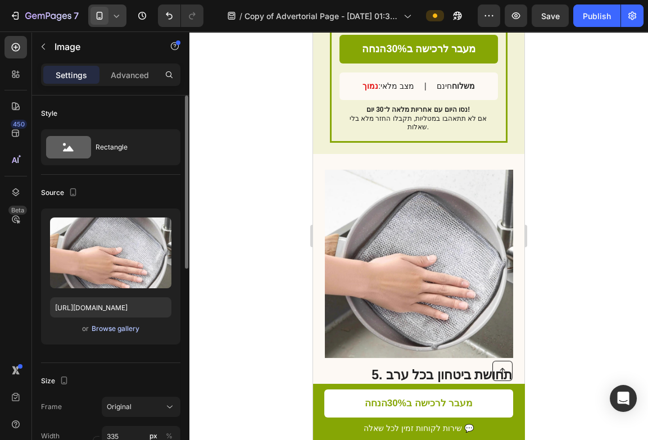
click at [108, 330] on div "Browse gallery" at bounding box center [116, 328] width 48 height 10
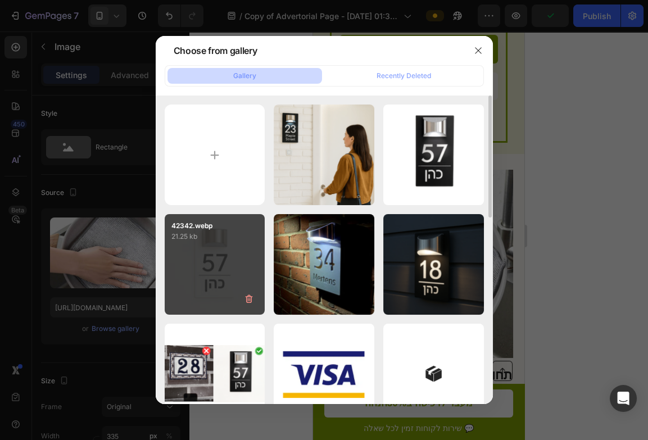
click at [194, 258] on div "42342.webp 21.25 kb" at bounding box center [215, 264] width 101 height 101
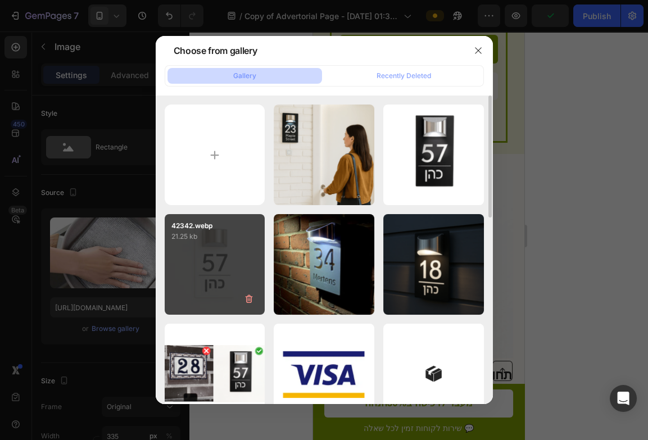
type input "https://cdn.shopify.com/s/files/1/0700/7735/0070/files/gempages_584302911312364…"
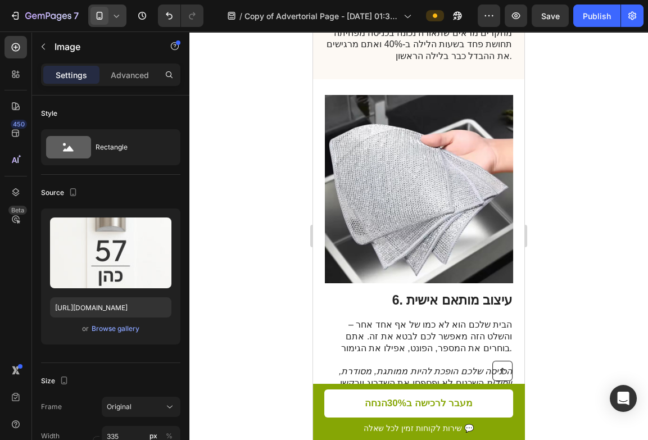
scroll to position [2463, 0]
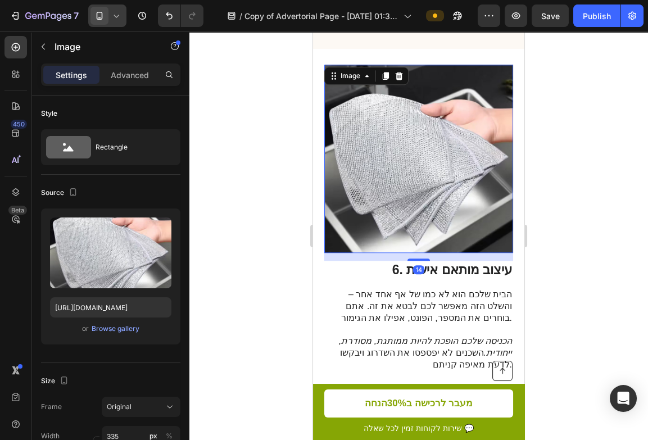
click at [403, 144] on img at bounding box center [419, 159] width 188 height 188
click at [297, 186] on div at bounding box center [418, 235] width 458 height 408
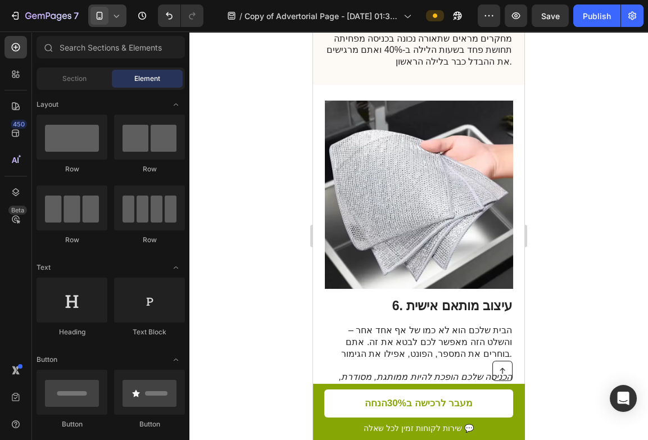
scroll to position [2556, 0]
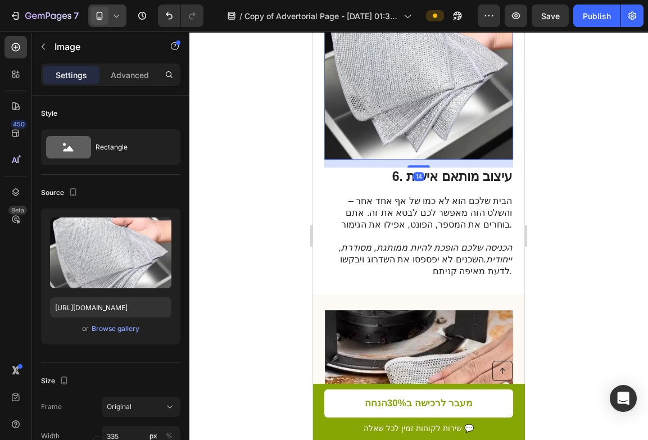
click at [412, 106] on img at bounding box center [419, 65] width 188 height 188
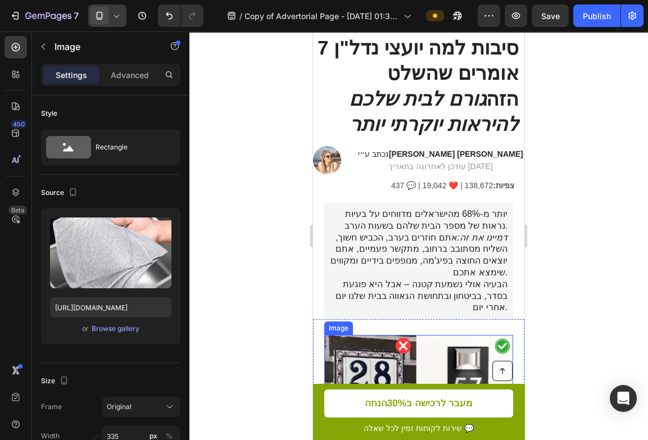
scroll to position [0, 0]
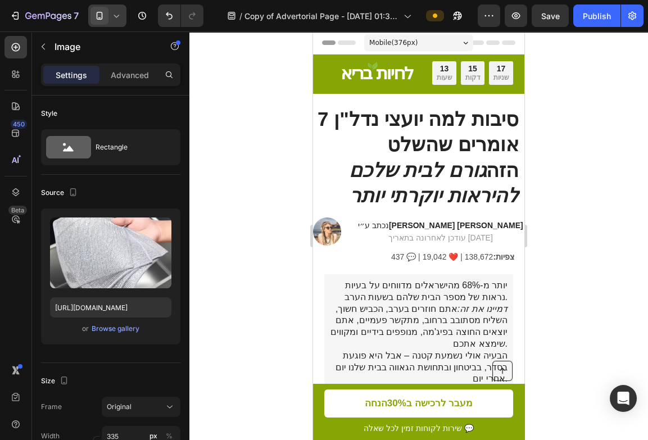
click at [282, 134] on div at bounding box center [418, 235] width 458 height 408
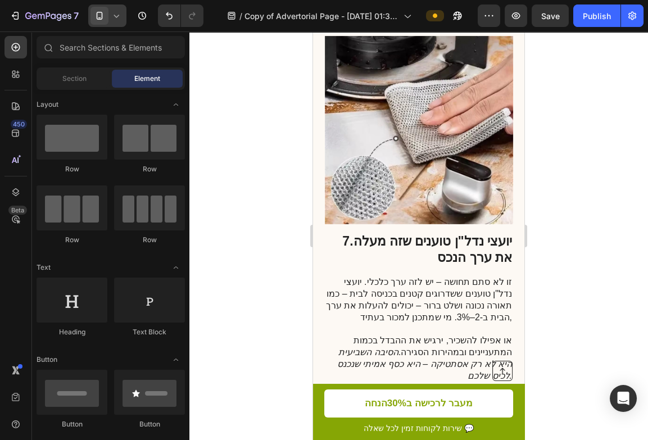
scroll to position [2818, 0]
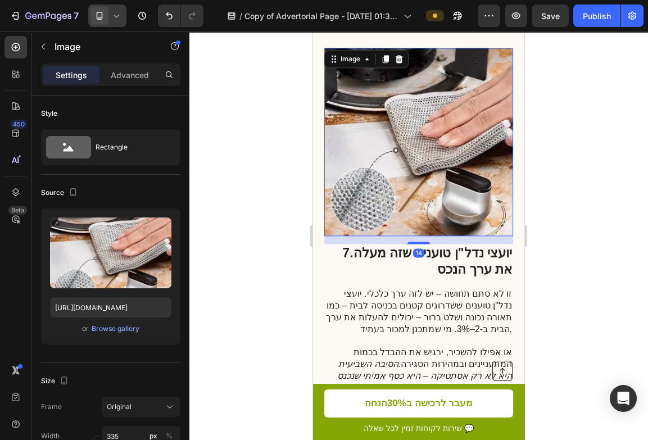
click at [445, 191] on img at bounding box center [419, 142] width 188 height 188
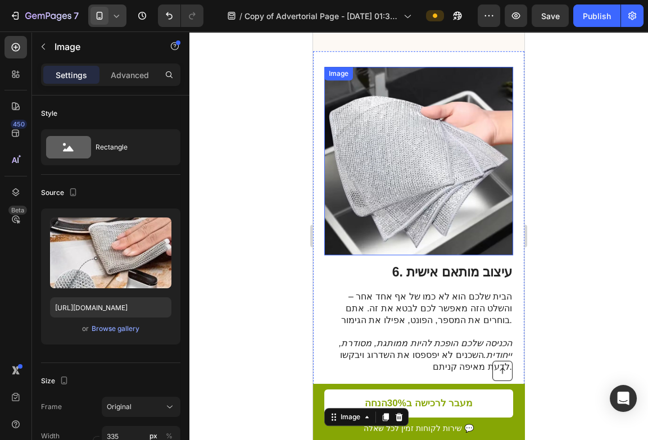
click at [426, 185] on img at bounding box center [419, 161] width 188 height 188
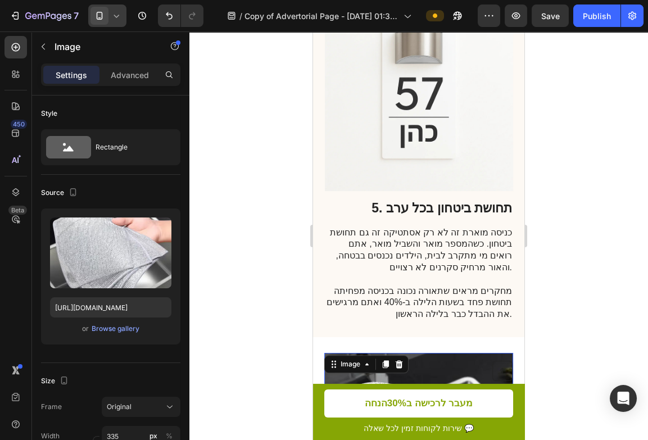
scroll to position [2168, 0]
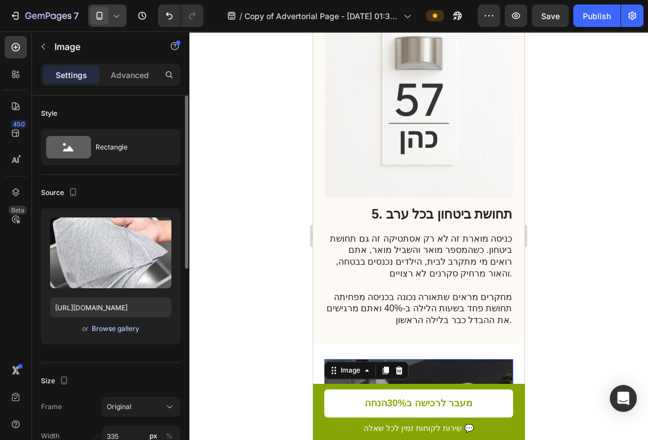
click at [125, 325] on div "Browse gallery" at bounding box center [116, 328] width 48 height 10
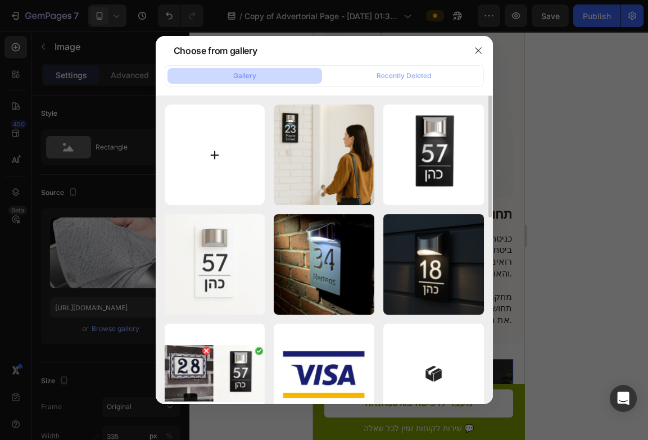
click at [205, 159] on input "file" at bounding box center [215, 154] width 101 height 101
type input "C:\fakepath\Sfccae2fcf39d4f08bfe821c043e1a421H.webp"
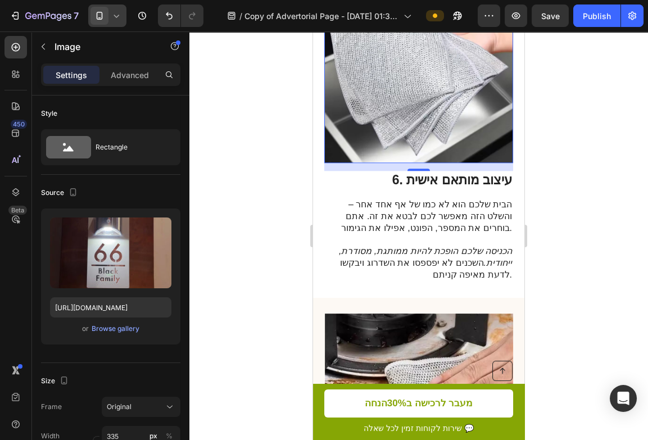
type input "https://cdn.shopify.com/s/files/1/0700/7735/0070/files/gempages_584302911312364…"
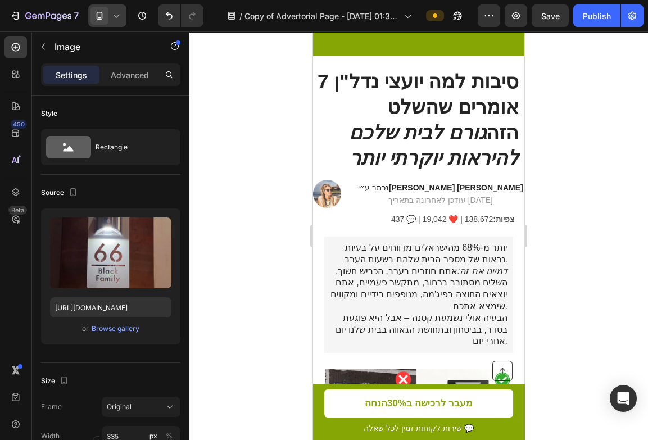
scroll to position [0, 0]
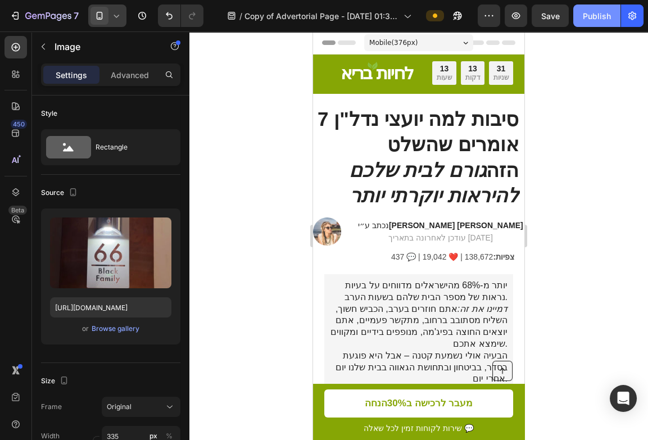
click at [598, 16] on div "Publish" at bounding box center [596, 16] width 28 height 12
click at [254, 230] on div at bounding box center [418, 235] width 458 height 408
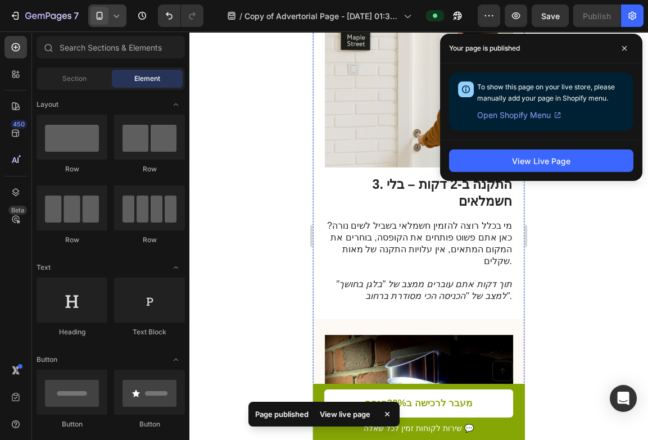
scroll to position [1118, 0]
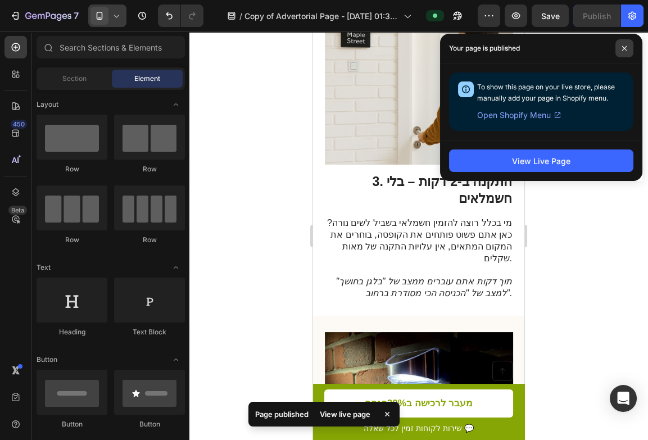
click at [623, 50] on icon at bounding box center [624, 48] width 6 height 6
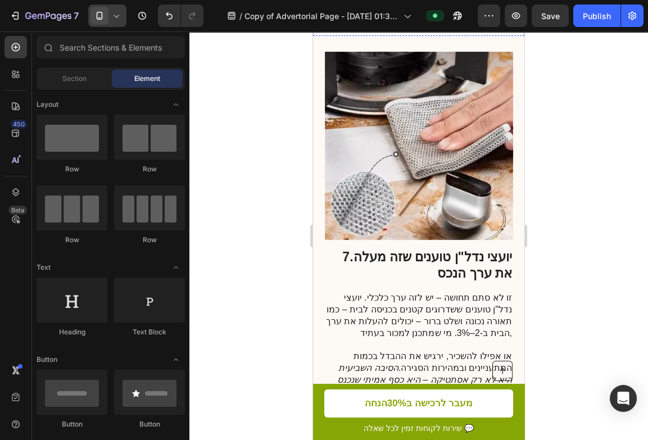
scroll to position [2832, 0]
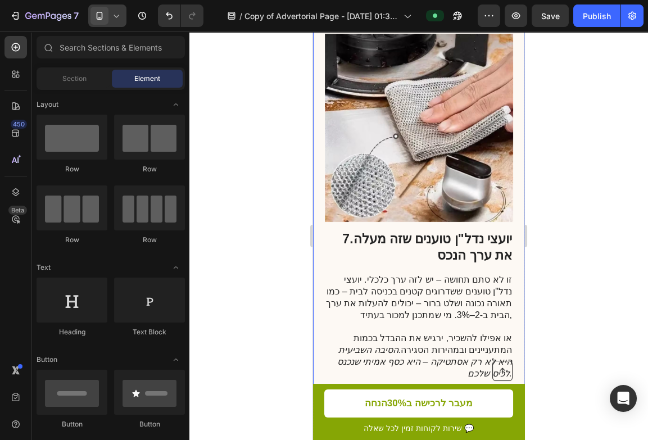
click at [396, 167] on img at bounding box center [419, 128] width 188 height 188
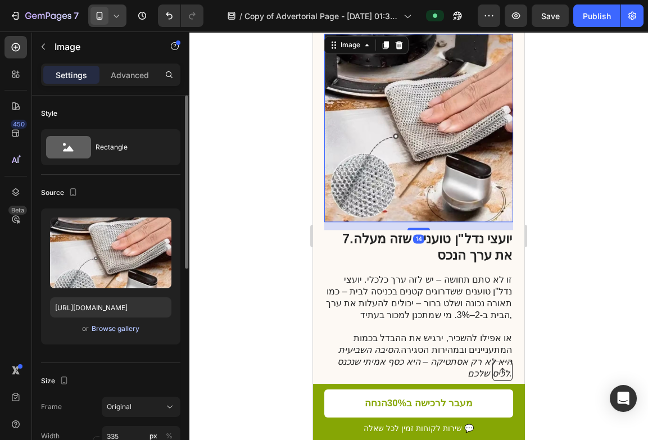
click at [135, 326] on div "Browse gallery" at bounding box center [116, 328] width 48 height 10
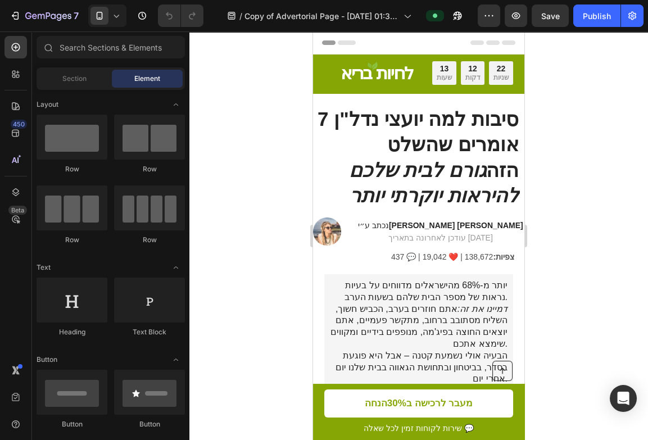
click at [270, 265] on div at bounding box center [418, 235] width 458 height 408
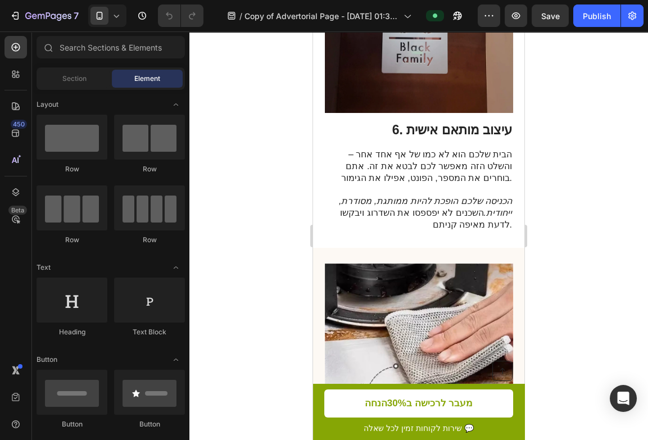
scroll to position [2586, 0]
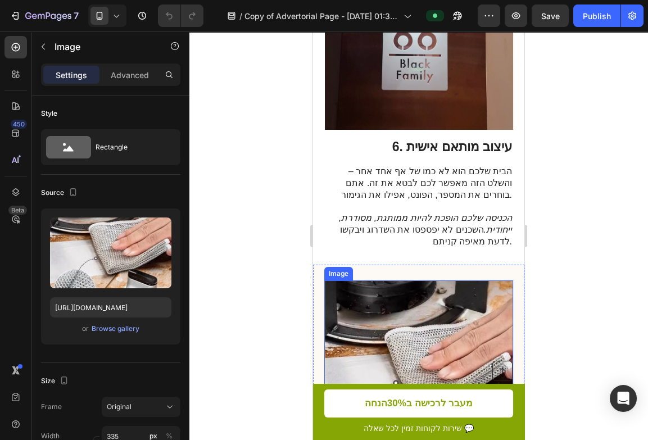
click at [411, 298] on img at bounding box center [419, 374] width 188 height 188
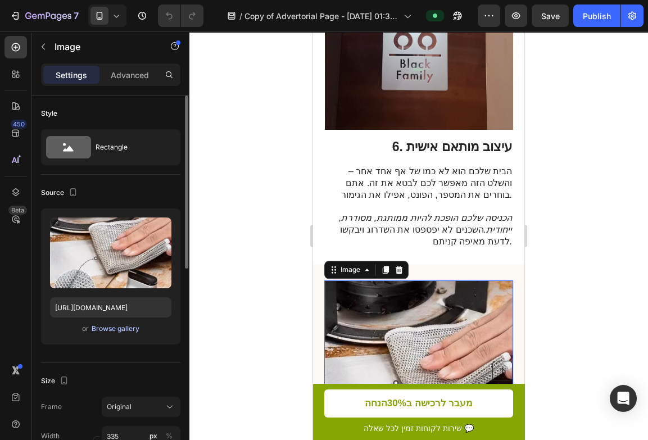
click at [117, 327] on div "Browse gallery" at bounding box center [116, 328] width 48 height 10
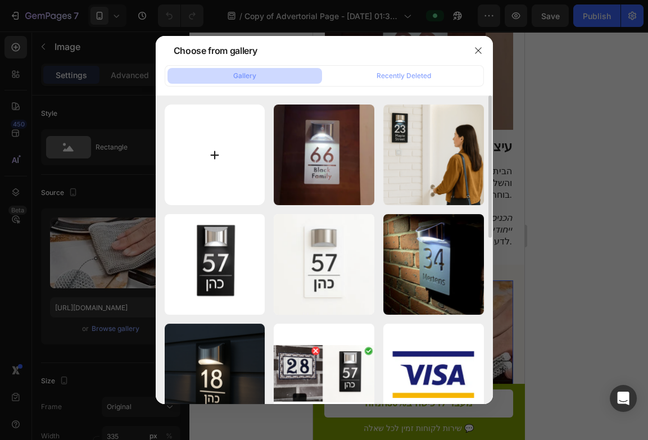
click at [242, 159] on input "file" at bounding box center [215, 154] width 101 height 101
type input "C:\fakepath\Sb73a8a4f228c44979cd4bb19803bfacbO.webp"
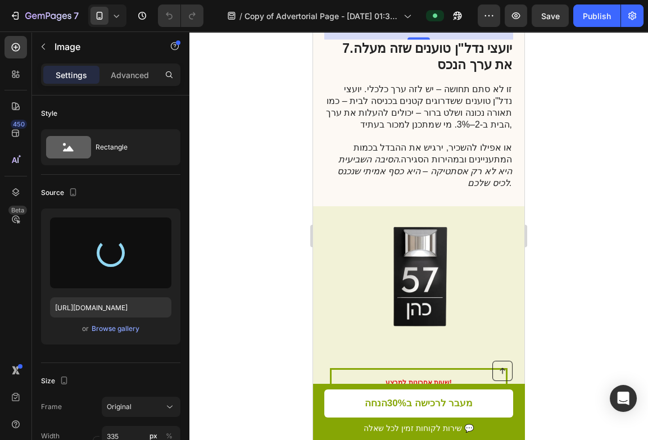
type input "https://cdn.shopify.com/s/files/1/0700/7735/0070/files/gempages_584302911312364…"
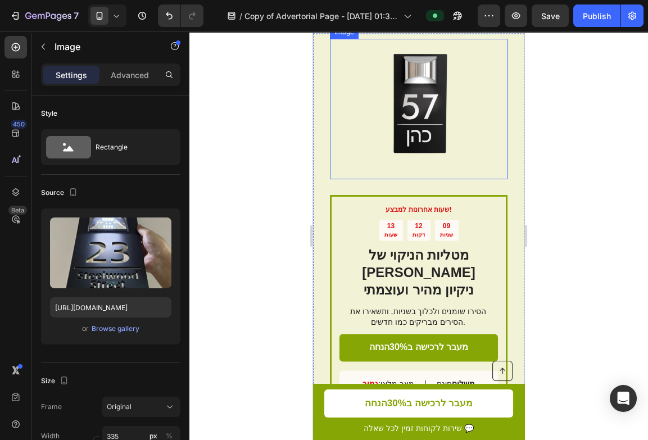
scroll to position [3194, 0]
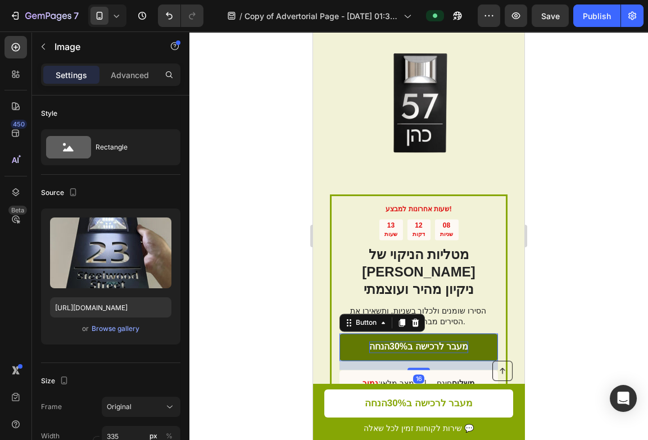
click at [413, 341] on p "מעבר לרכישה ב30% הנחה" at bounding box center [418, 347] width 99 height 12
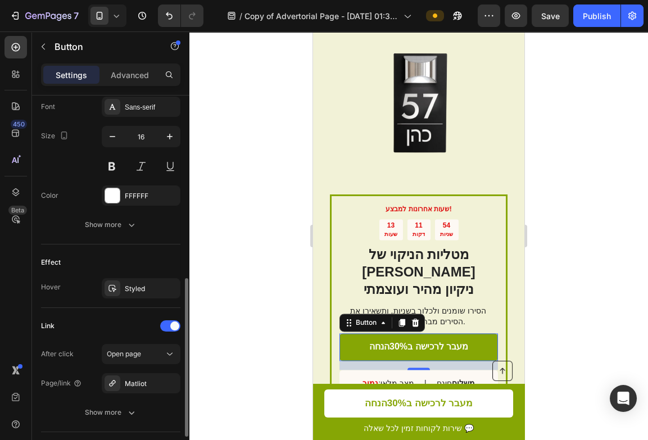
scroll to position [475, 0]
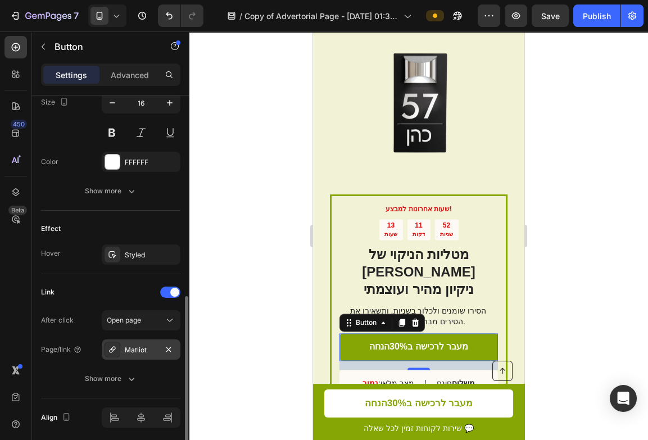
click at [130, 345] on div "Matliot" at bounding box center [141, 350] width 33 height 10
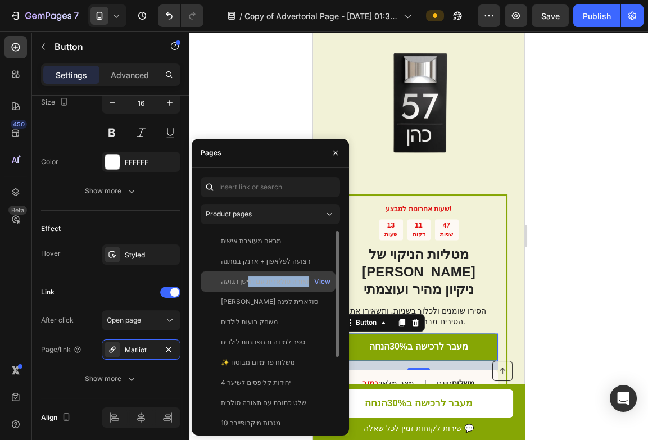
drag, startPoint x: 246, startPoint y: 275, endPoint x: 247, endPoint y: 287, distance: 11.8
click at [247, 287] on div "תאורה סולארית עם חיישן תנועה View" at bounding box center [267, 281] width 135 height 20
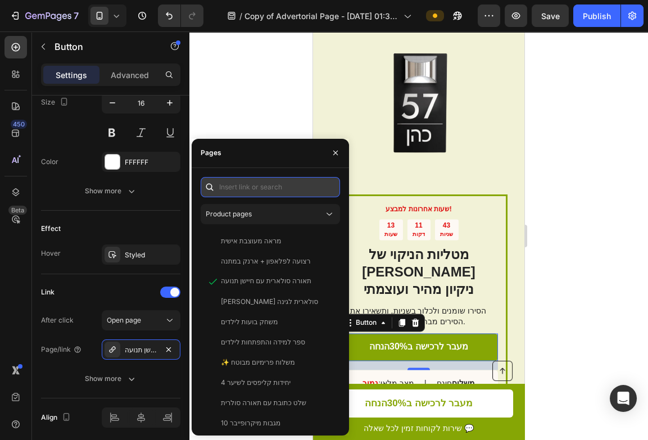
click at [277, 192] on input "text" at bounding box center [269, 187] width 139 height 20
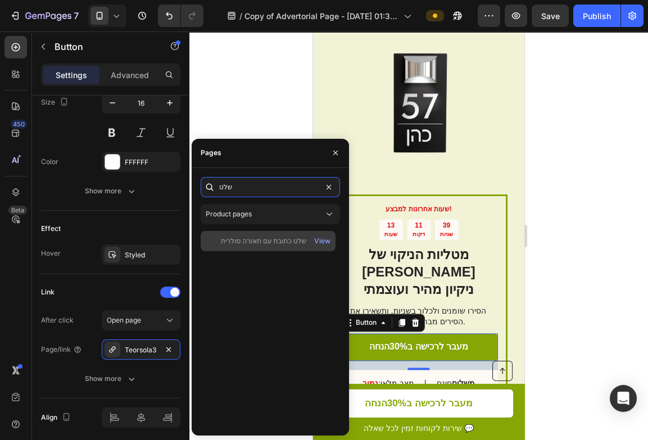
type input "שלט"
click at [263, 248] on div "שלט כתובת עם תאורה סולרית View" at bounding box center [267, 241] width 135 height 20
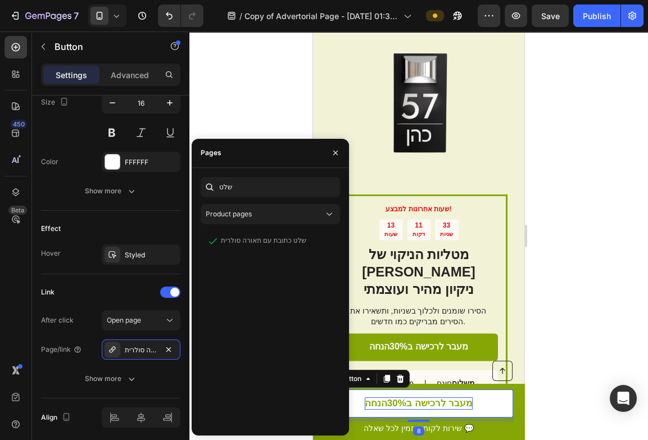
click at [417, 398] on p "מעבר לרכישה ב30% הנחה" at bounding box center [418, 403] width 108 height 12
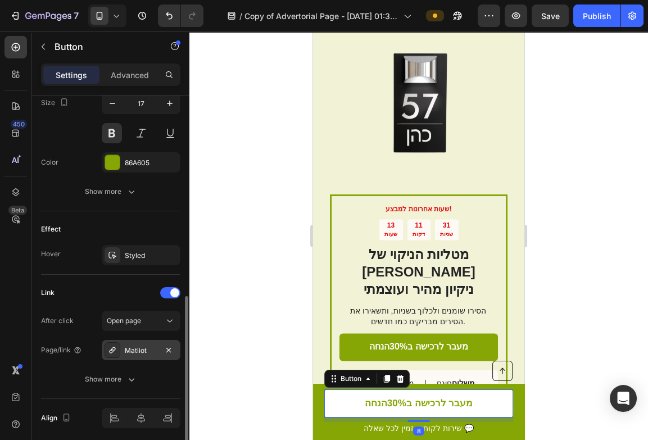
click at [129, 347] on div "Matliot" at bounding box center [141, 350] width 33 height 10
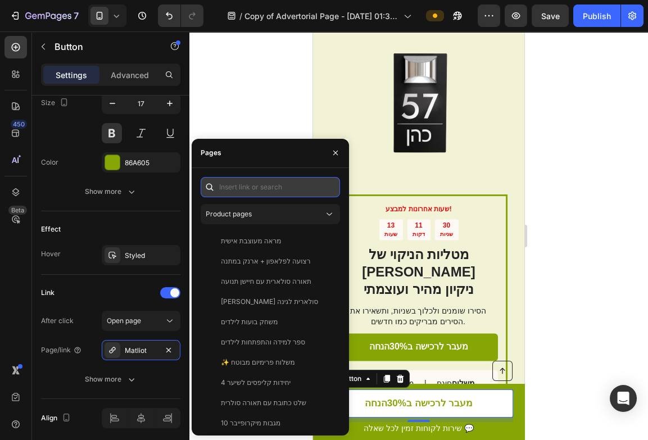
click at [281, 184] on input "text" at bounding box center [269, 187] width 139 height 20
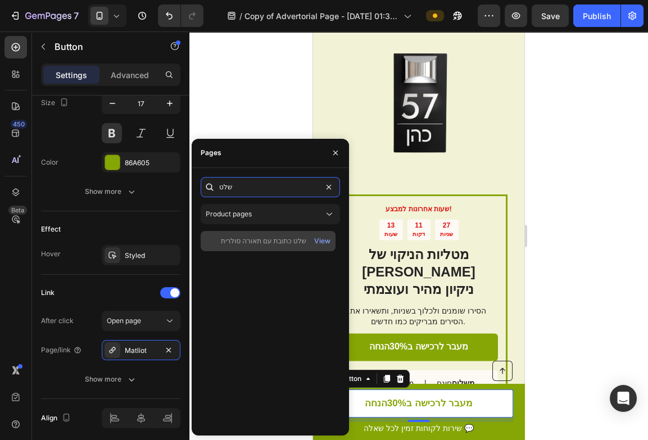
type input "שלט"
click at [277, 236] on div "שלט כתובת עם תאורה סולרית" at bounding box center [263, 241] width 85 height 10
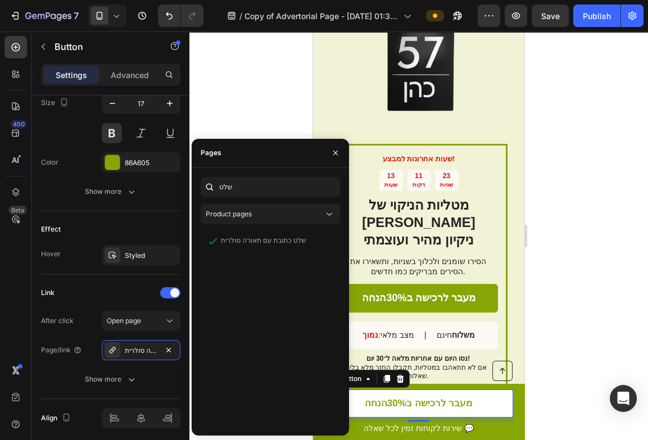
scroll to position [1704, 0]
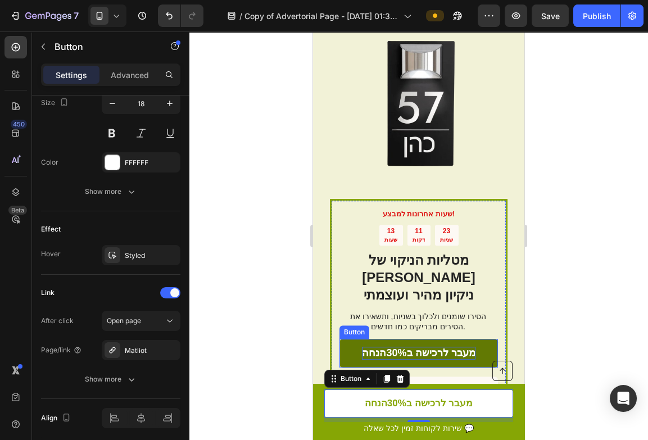
click at [445, 347] on p "מעבר לרכישה ב30% הנחה" at bounding box center [418, 353] width 113 height 13
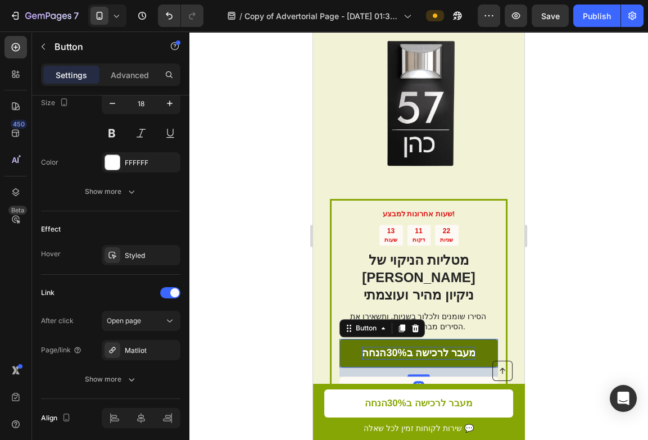
scroll to position [475, 0]
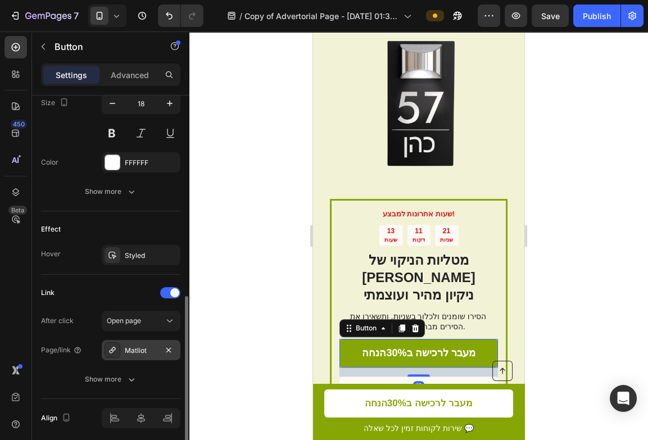
click at [133, 345] on div "Matliot" at bounding box center [141, 350] width 33 height 10
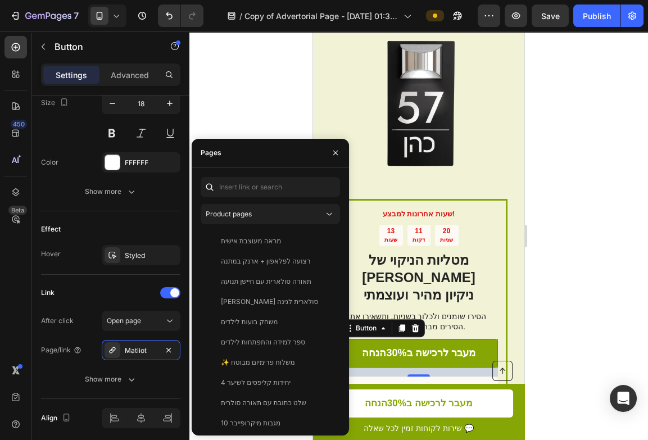
click at [307, 174] on div "Product pages מראה מעוצבת אישית View רצועה לפלאפון + ארנק במתנה View תאורה סולא…" at bounding box center [270, 301] width 157 height 267
click at [288, 190] on input "text" at bounding box center [269, 187] width 139 height 20
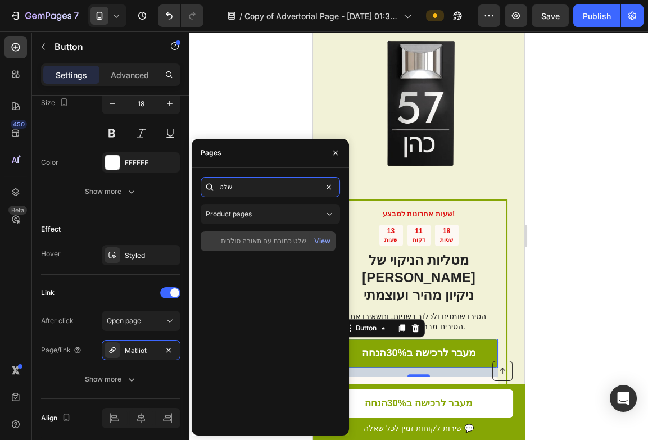
type input "שלט"
click at [281, 241] on div "שלט כתובת עם תאורה סולרית" at bounding box center [263, 241] width 85 height 10
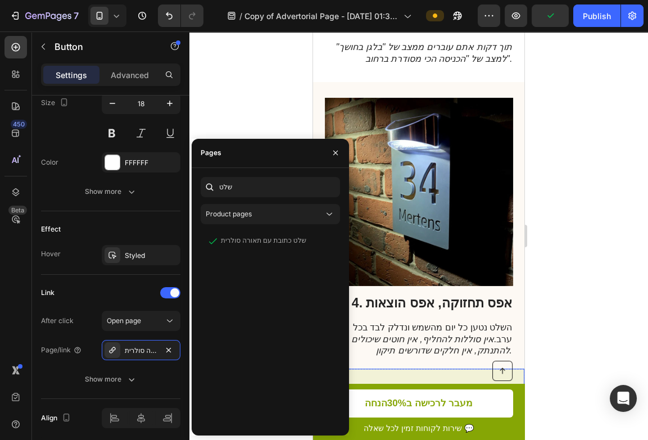
scroll to position [1324, 0]
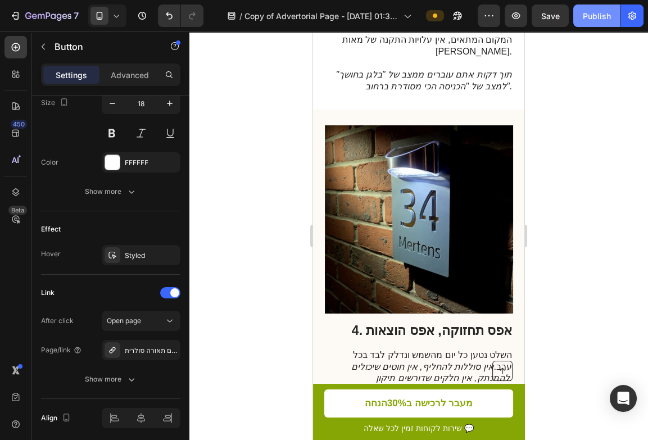
click at [587, 23] on button "Publish" at bounding box center [596, 15] width 47 height 22
